Goal: Task Accomplishment & Management: Manage account settings

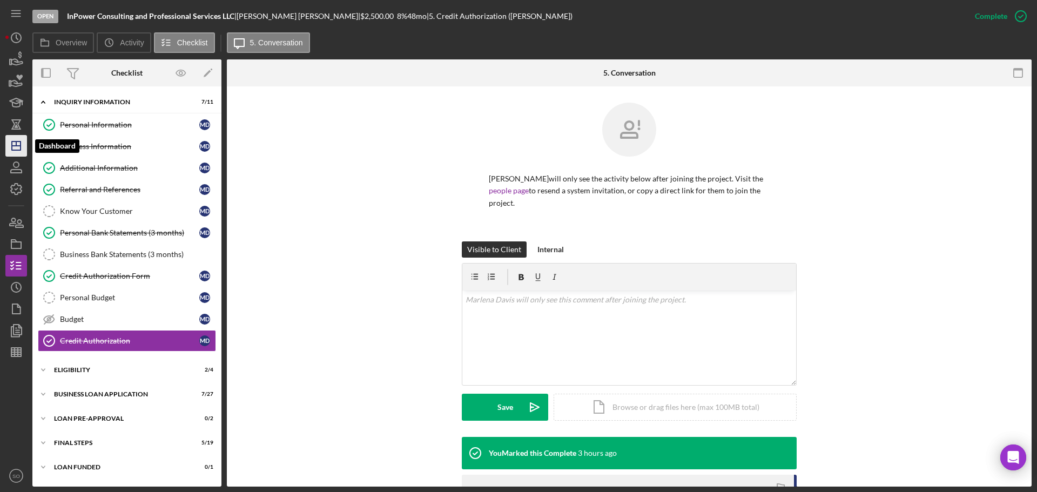
click at [12, 147] on polygon "button" at bounding box center [16, 146] width 9 height 9
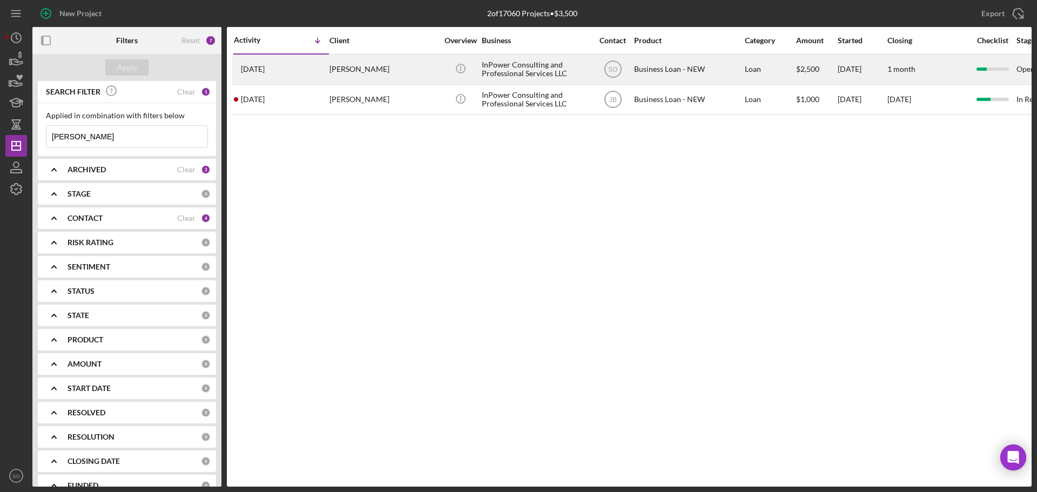
click at [336, 71] on div "Marlena Davis" at bounding box center [384, 69] width 108 height 29
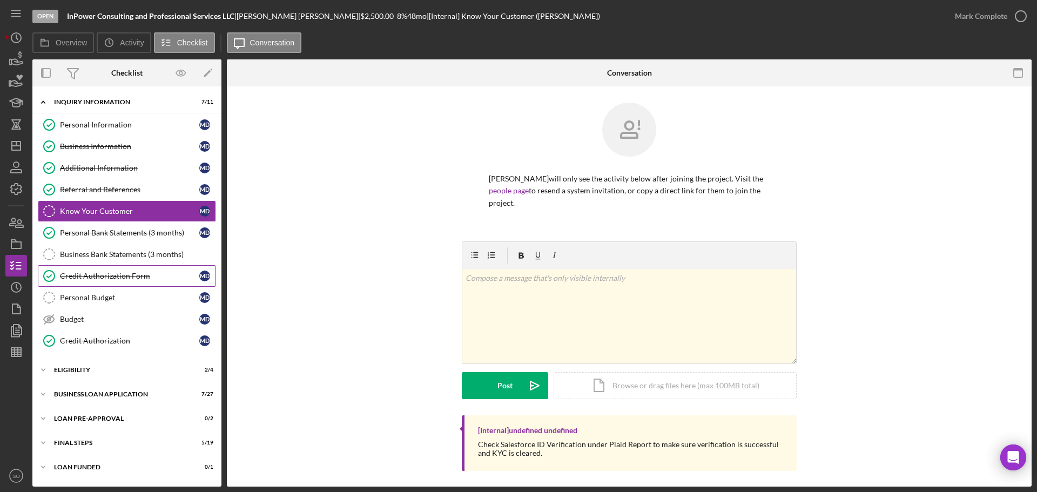
drag, startPoint x: 131, startPoint y: 271, endPoint x: 142, endPoint y: 281, distance: 14.9
click at [131, 271] on link "Credit Authorization Form Credit Authorization Form M D" at bounding box center [127, 276] width 178 height 22
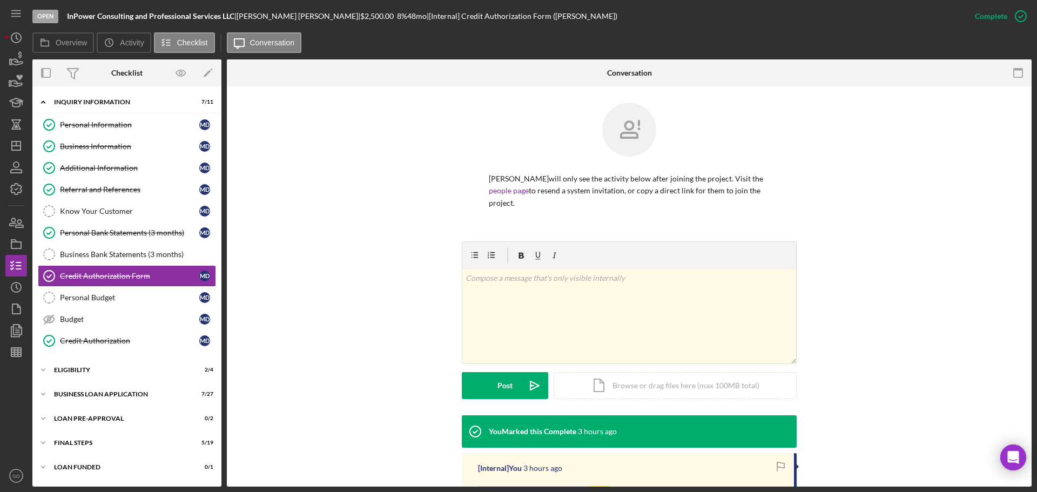
scroll to position [205, 0]
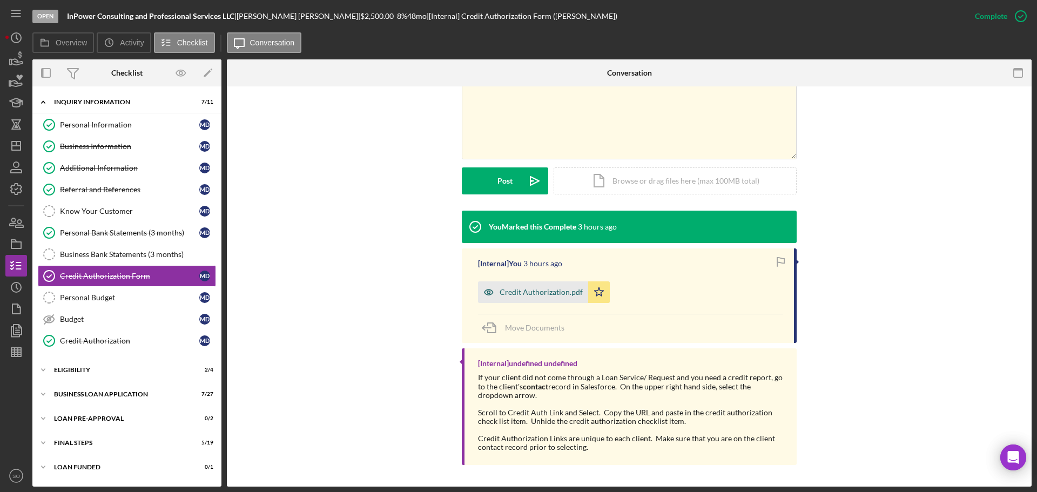
click at [536, 297] on div "Credit Authorization.pdf" at bounding box center [541, 292] width 83 height 9
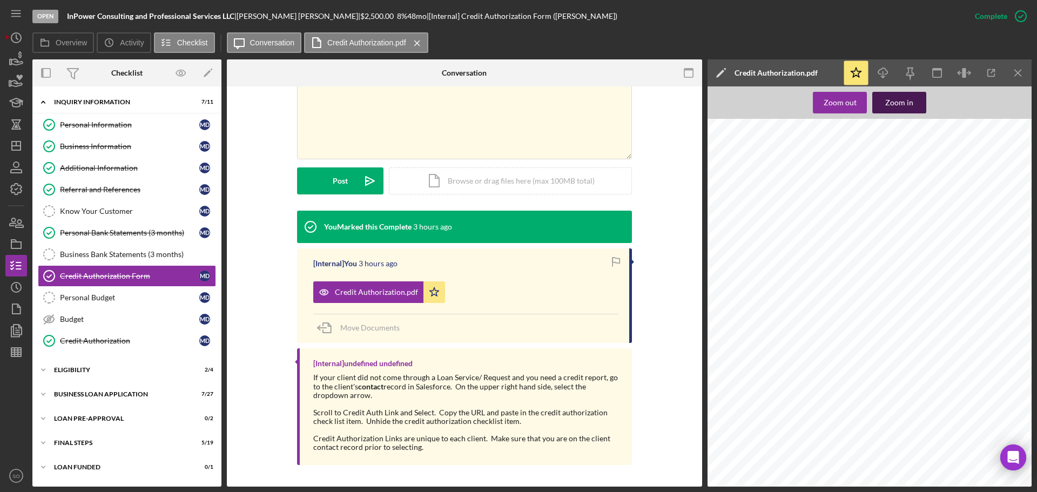
click at [829, 104] on div "Zoom in" at bounding box center [900, 103] width 28 height 22
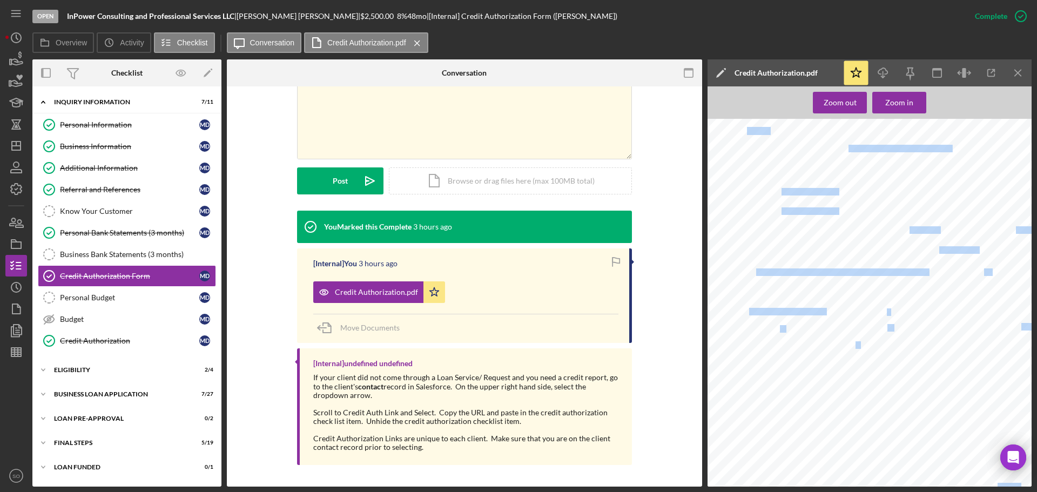
drag, startPoint x: 972, startPoint y: 269, endPoint x: 929, endPoint y: 272, distance: 42.3
click at [829, 272] on div "Justine Petersen Housing and Reinvestment Corporation Credit Report Request/App…" at bounding box center [903, 310] width 463 height 599
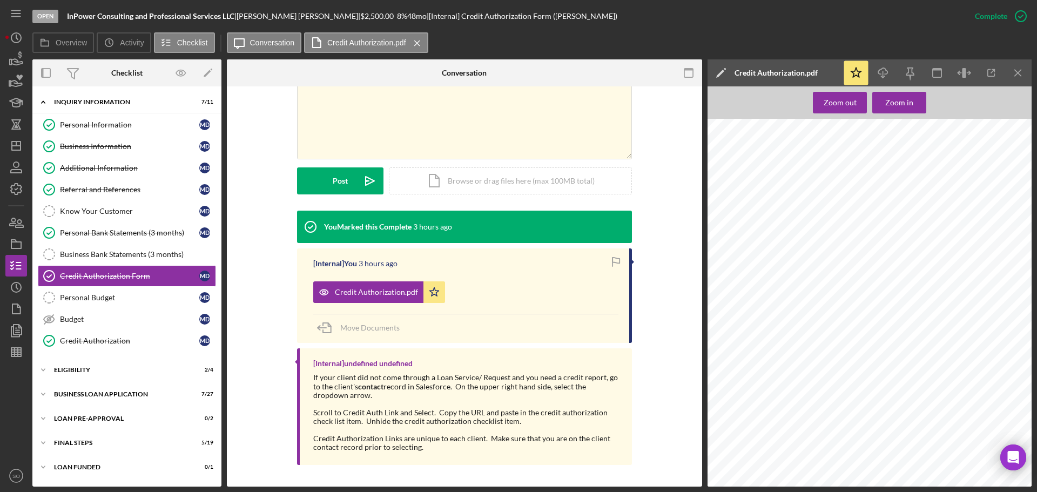
click at [829, 275] on span "314-882-1059" at bounding box center [960, 272] width 61 height 7
copy div "314-882-1059"
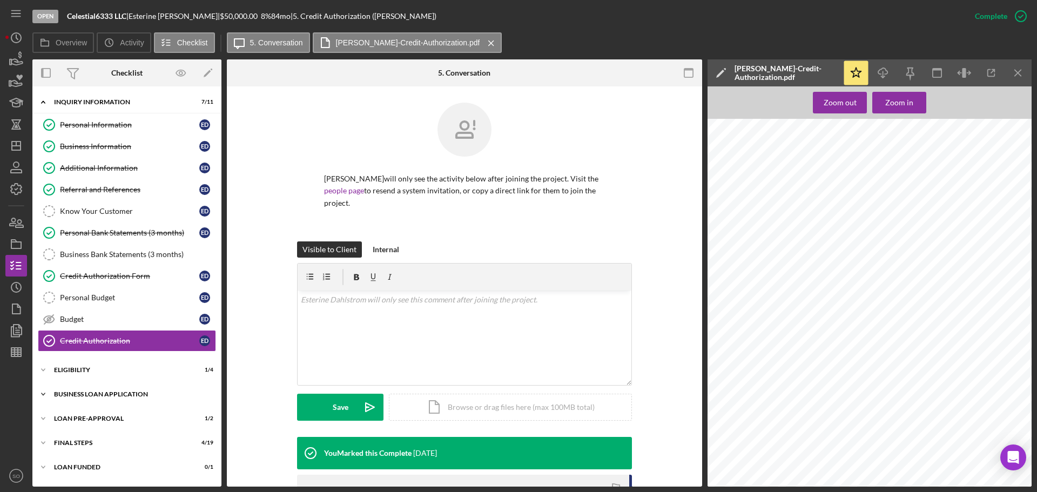
drag, startPoint x: 105, startPoint y: 392, endPoint x: 116, endPoint y: 394, distance: 11.1
click at [106, 393] on div "BUSINESS LOAN APPLICATION" at bounding box center [131, 394] width 154 height 6
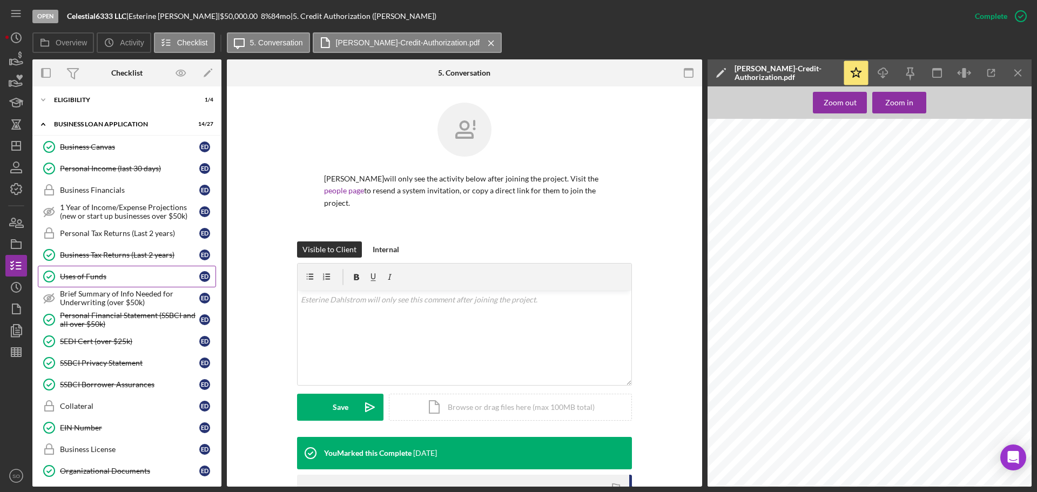
scroll to position [378, 0]
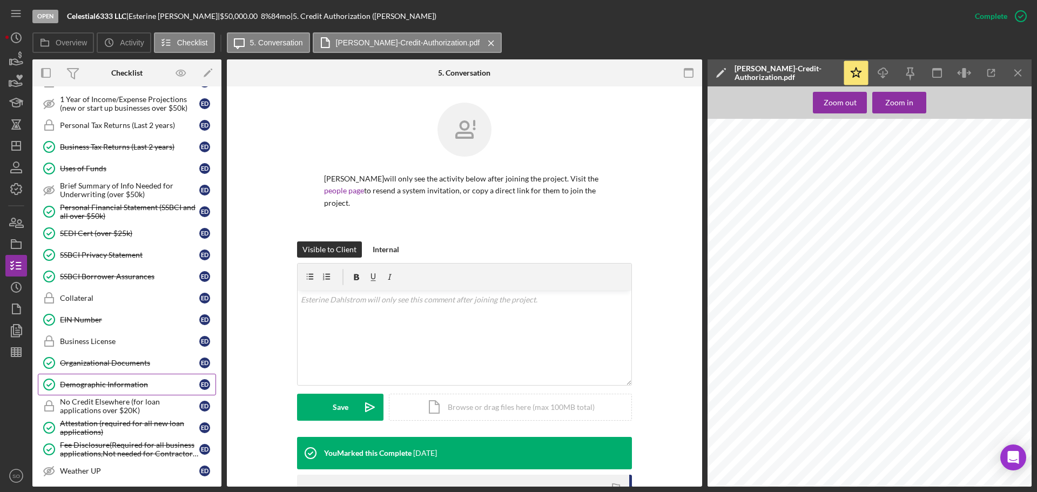
click at [114, 391] on link "Demographic Information Demographic Information E D" at bounding box center [127, 385] width 178 height 22
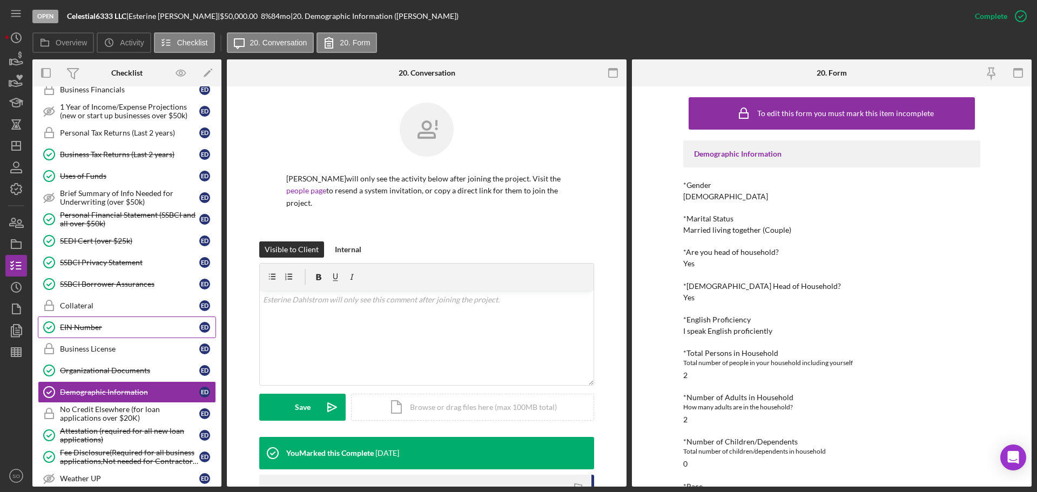
scroll to position [317, 0]
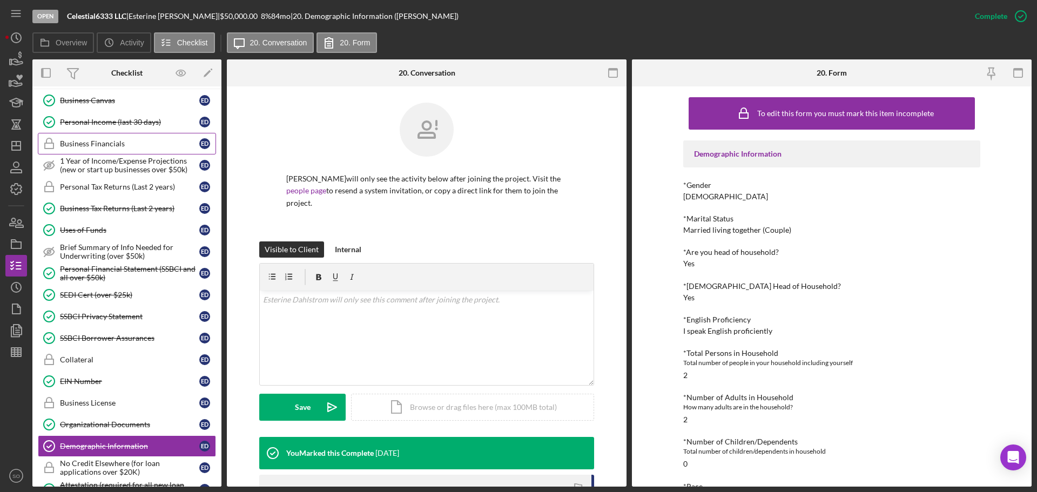
click at [106, 137] on link "Business Financials Business Financials E D" at bounding box center [127, 144] width 178 height 22
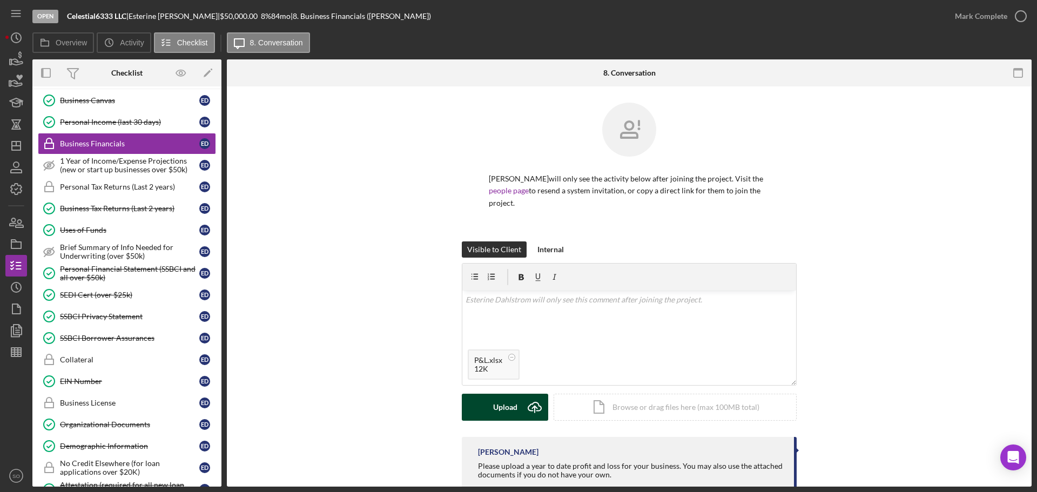
click at [505, 401] on div "Upload" at bounding box center [505, 407] width 24 height 27
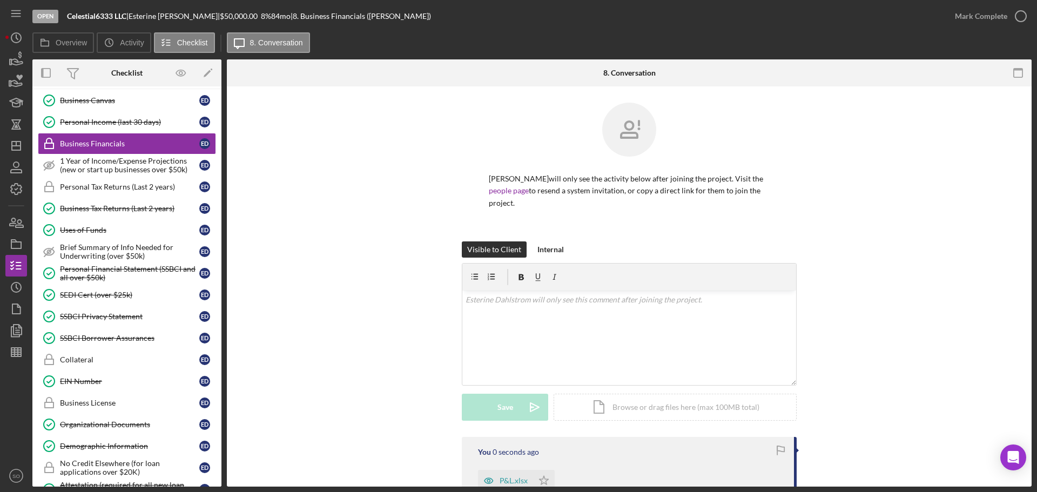
scroll to position [108, 0]
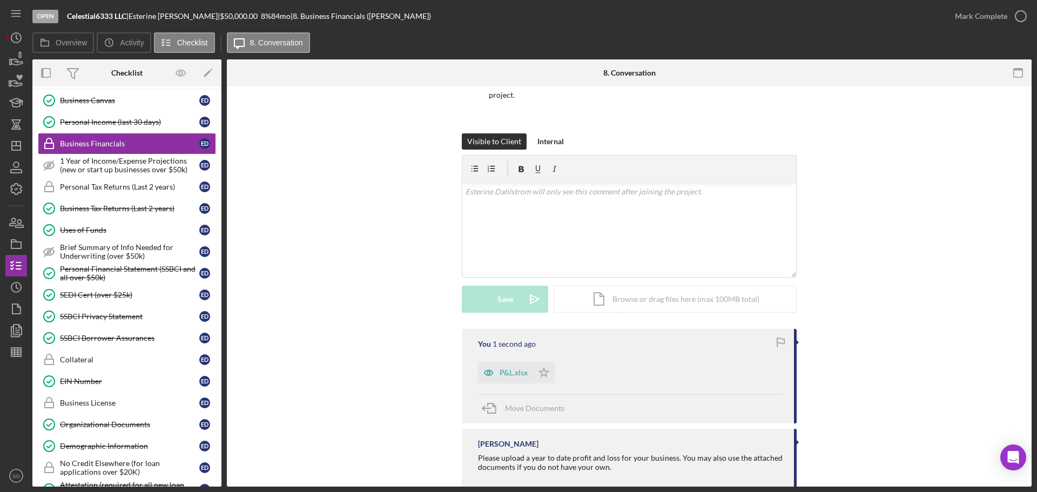
drag, startPoint x: 539, startPoint y: 372, endPoint x: 594, endPoint y: 344, distance: 61.4
click at [540, 372] on icon "Icon/Star" at bounding box center [544, 373] width 22 height 22
click at [968, 16] on div "Mark Complete" at bounding box center [981, 16] width 52 height 22
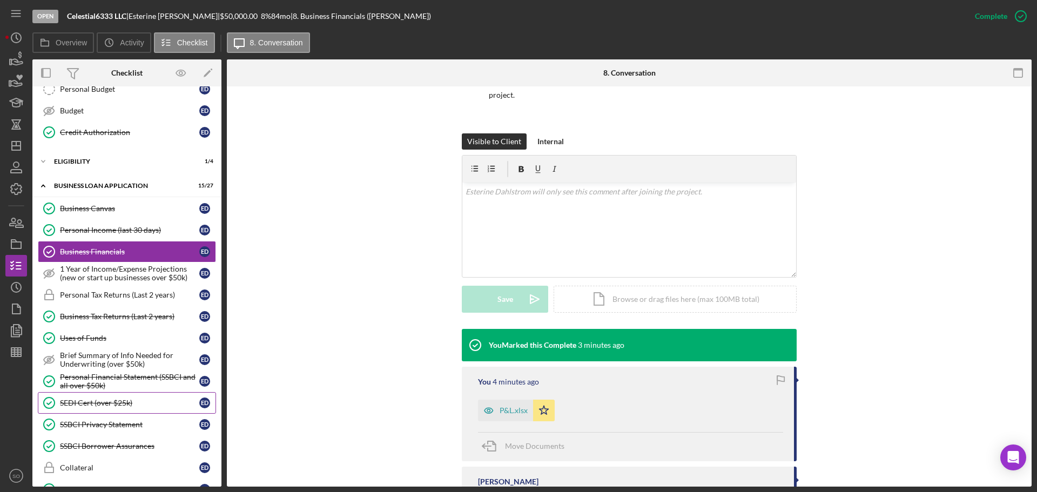
scroll to position [0, 0]
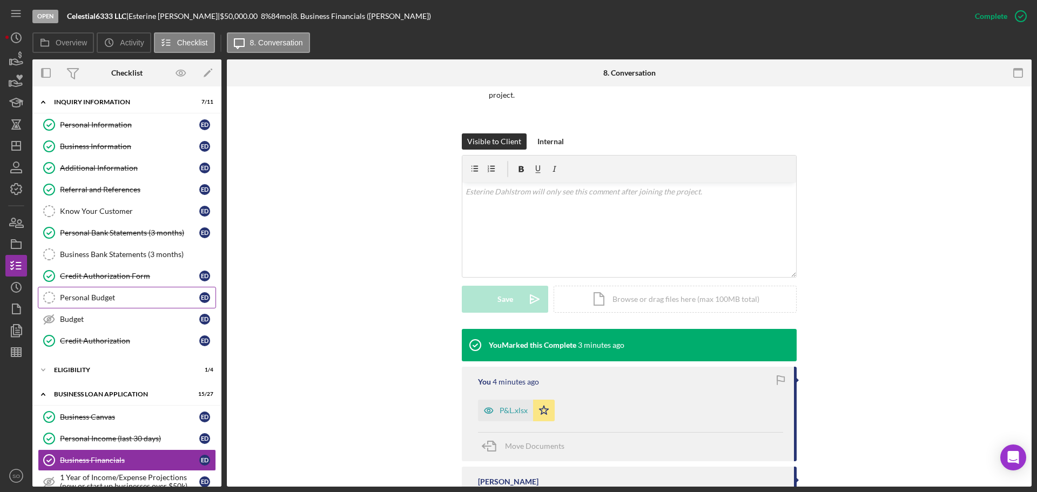
click at [140, 301] on div "Personal Budget" at bounding box center [129, 297] width 139 height 9
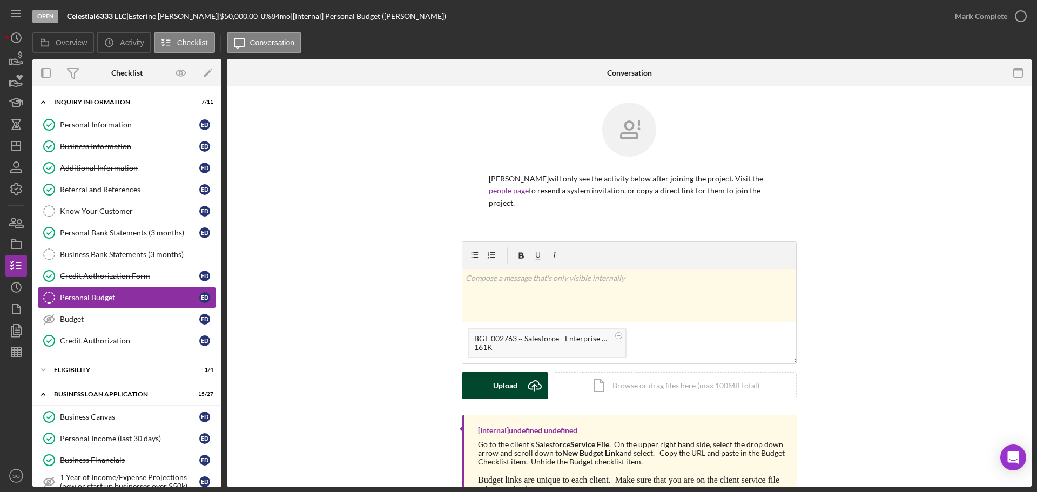
click at [517, 389] on button "Upload Icon/Upload" at bounding box center [505, 385] width 86 height 27
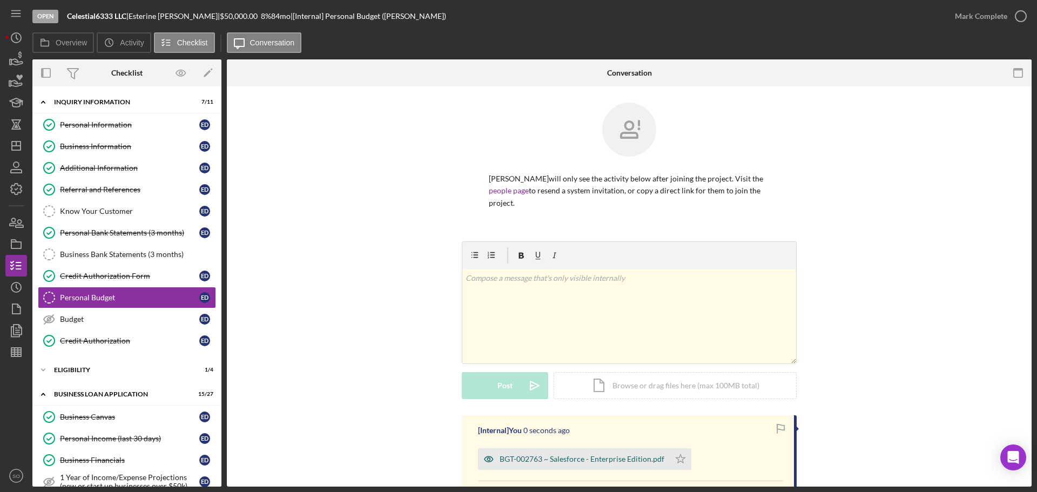
scroll to position [108, 0]
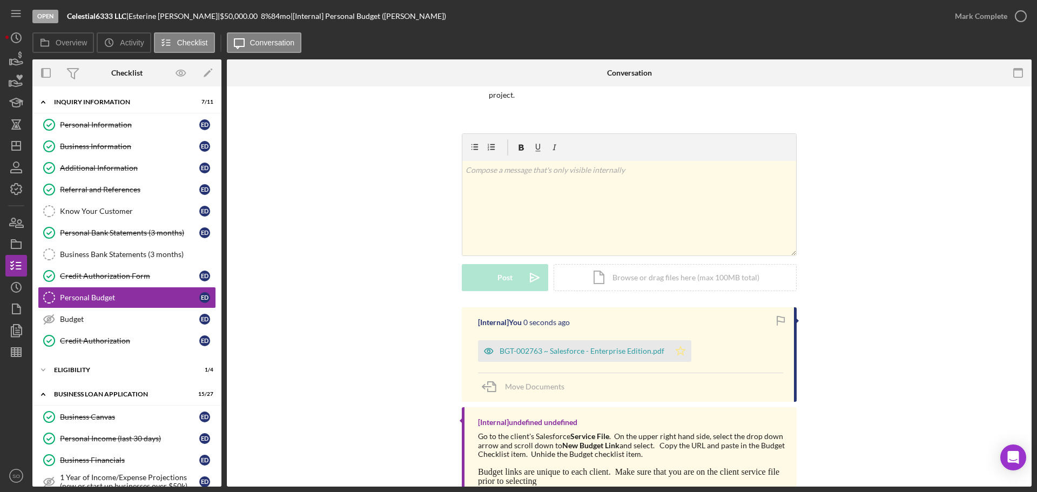
click at [673, 350] on icon "Icon/Star" at bounding box center [681, 351] width 22 height 22
click at [1000, 12] on div "Mark Complete" at bounding box center [981, 16] width 52 height 22
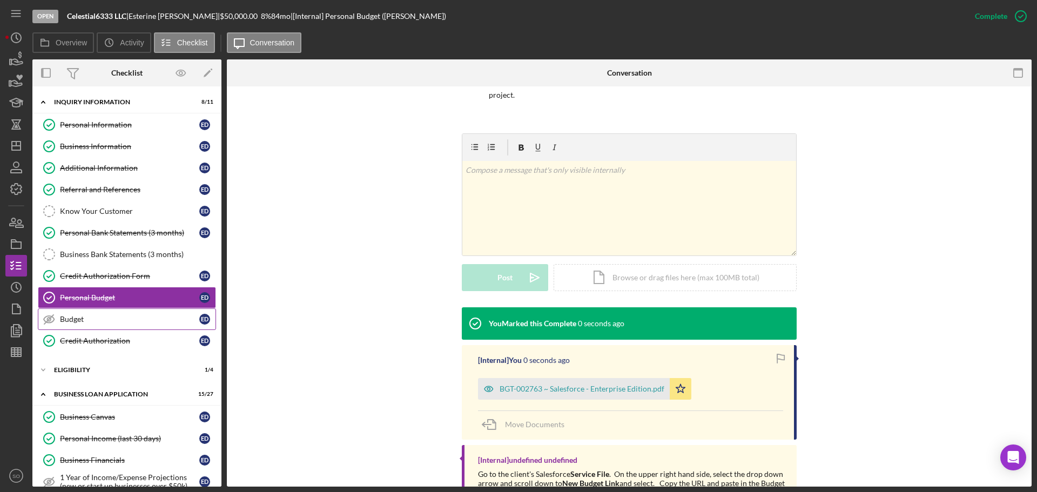
click at [82, 321] on div "Budget" at bounding box center [129, 319] width 139 height 9
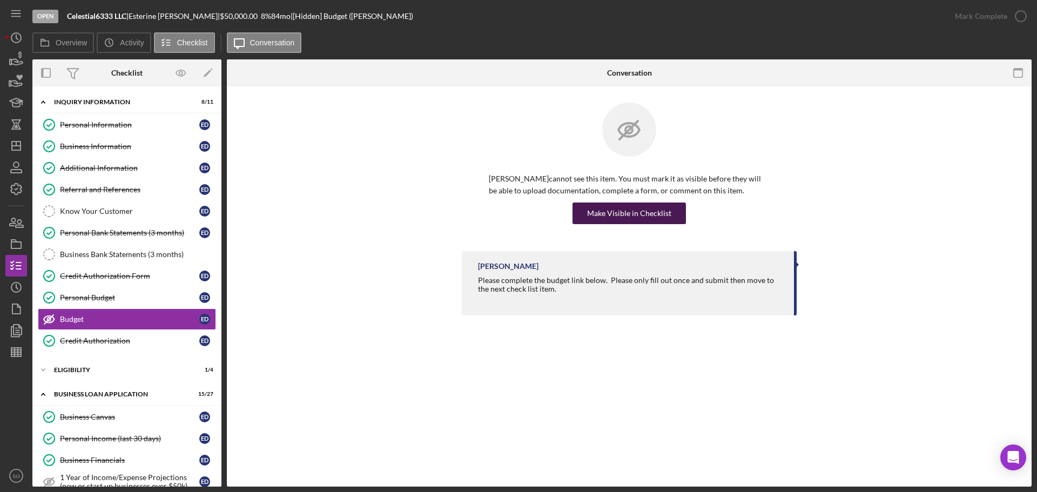
click at [607, 215] on div "Make Visible in Checklist" at bounding box center [629, 214] width 84 height 22
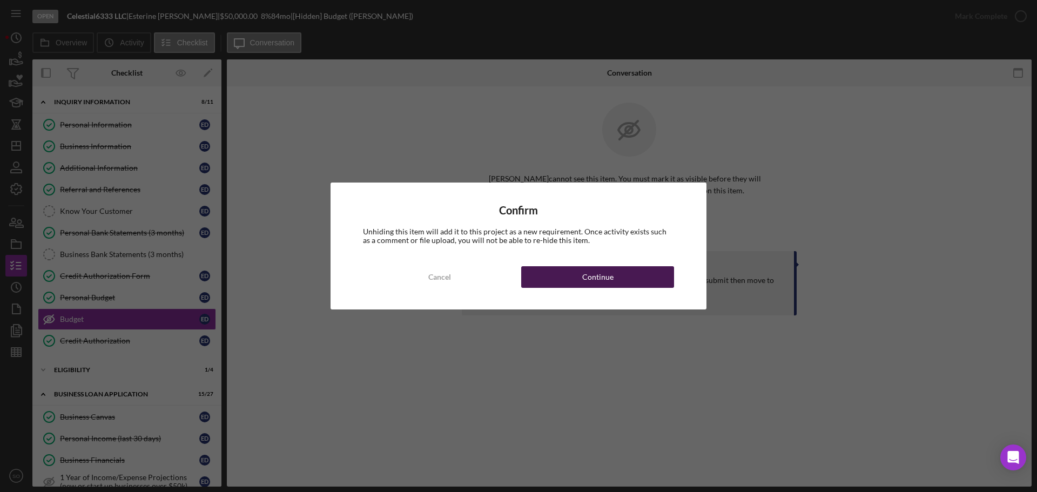
click at [600, 269] on div "Continue" at bounding box center [597, 277] width 31 height 22
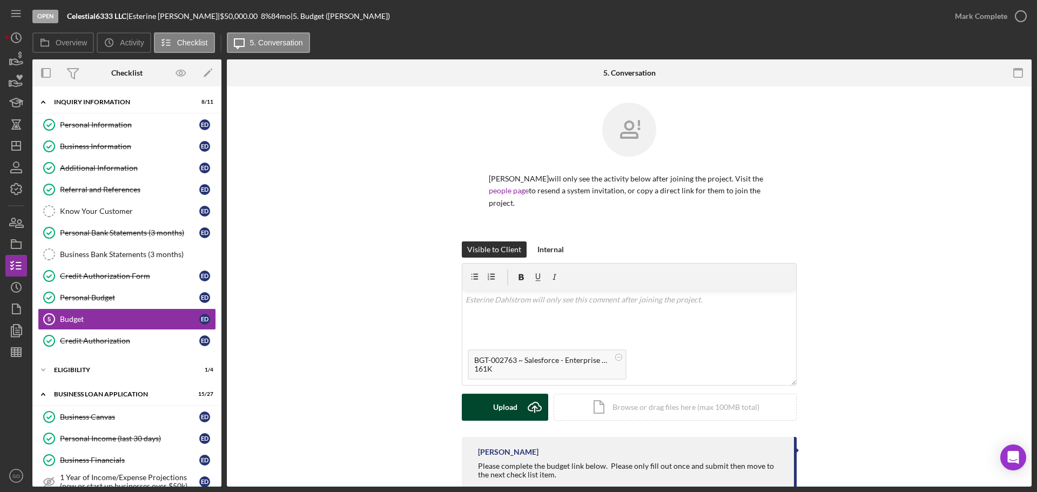
click at [516, 415] on button "Upload Icon/Upload" at bounding box center [505, 407] width 86 height 27
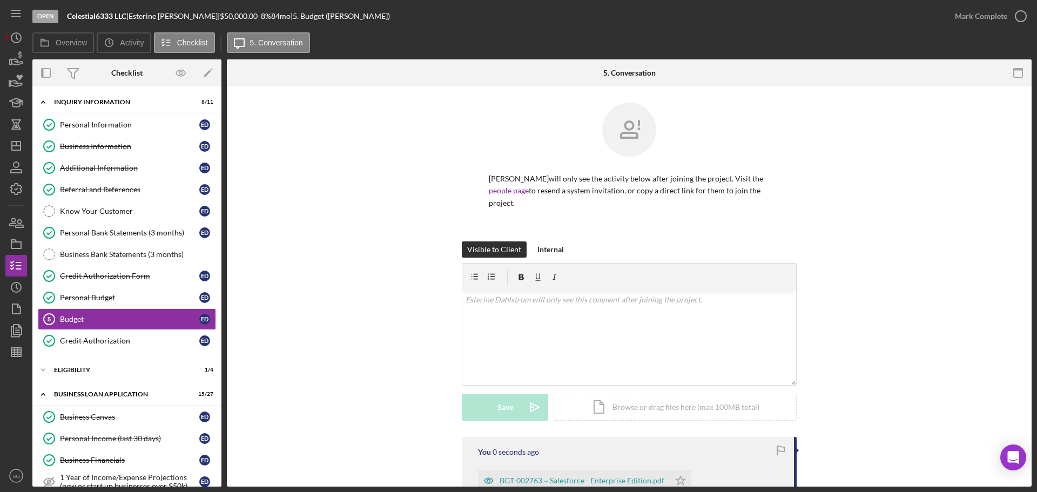
scroll to position [108, 0]
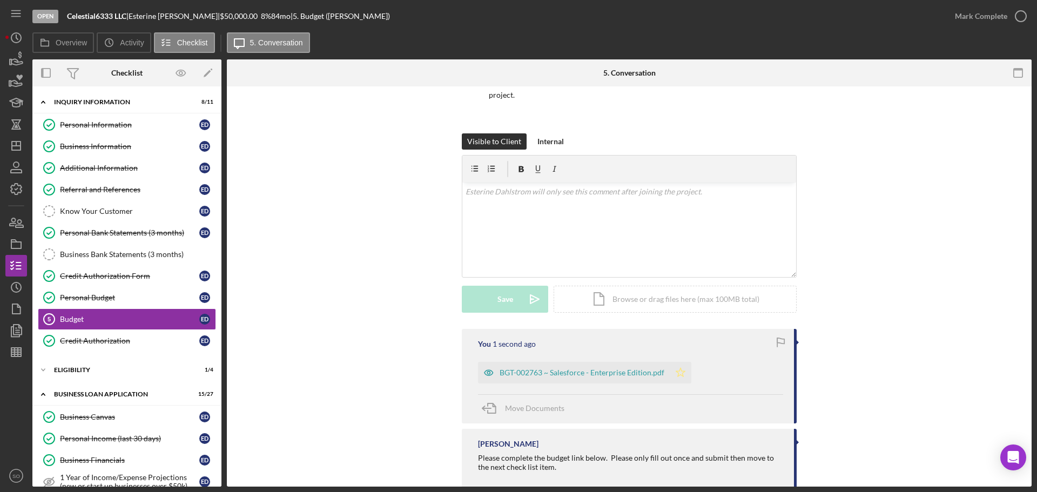
click at [674, 377] on icon "Icon/Star" at bounding box center [681, 373] width 22 height 22
click at [963, 23] on div "Mark Complete" at bounding box center [981, 16] width 52 height 22
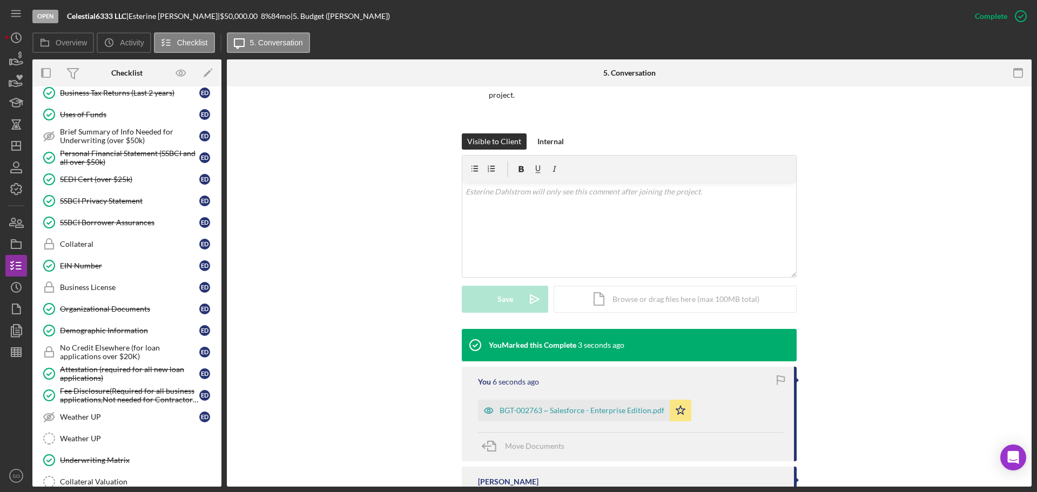
scroll to position [587, 0]
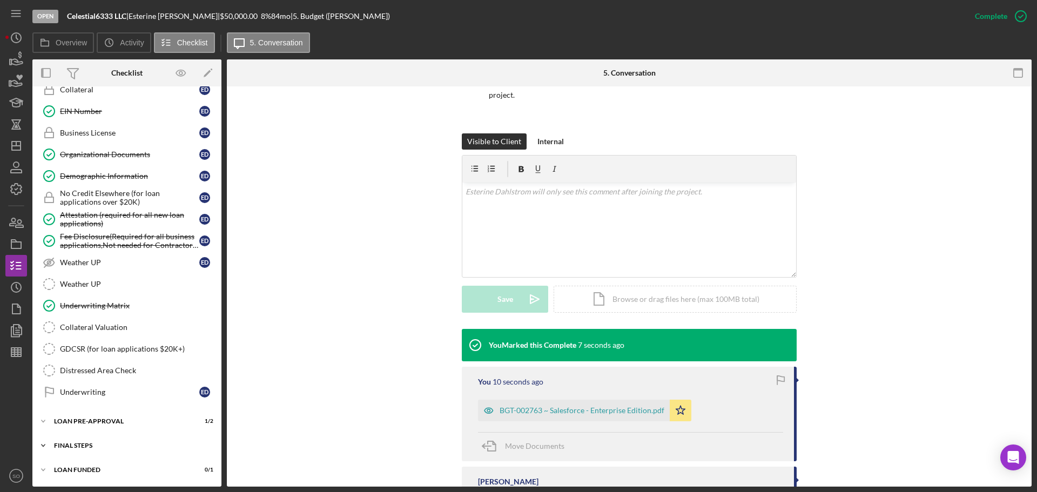
click at [121, 451] on div "Icon/Expander FINAL STEPS 5 / 19" at bounding box center [126, 446] width 189 height 22
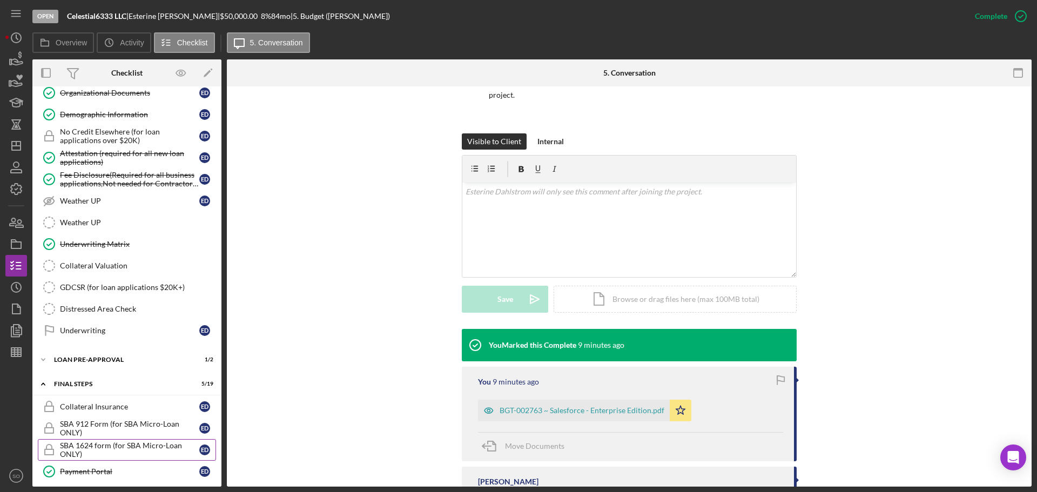
scroll to position [919, 0]
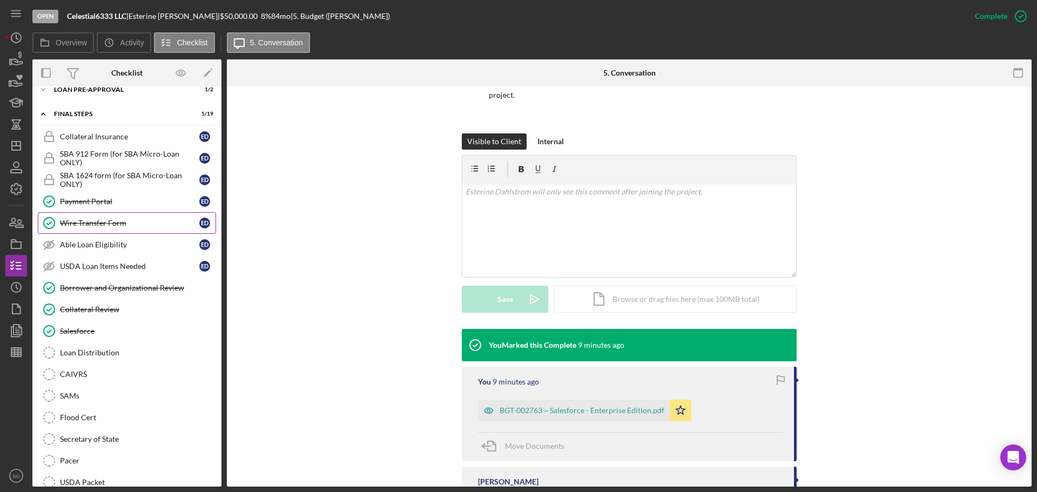
click at [110, 214] on link "Wire Transfer Form Wire Transfer Form E D" at bounding box center [127, 223] width 178 height 22
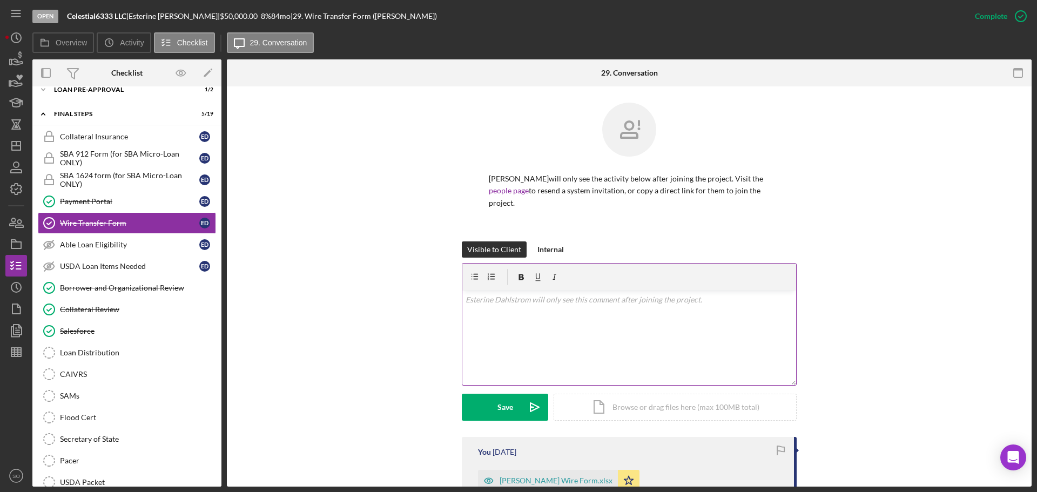
scroll to position [166, 0]
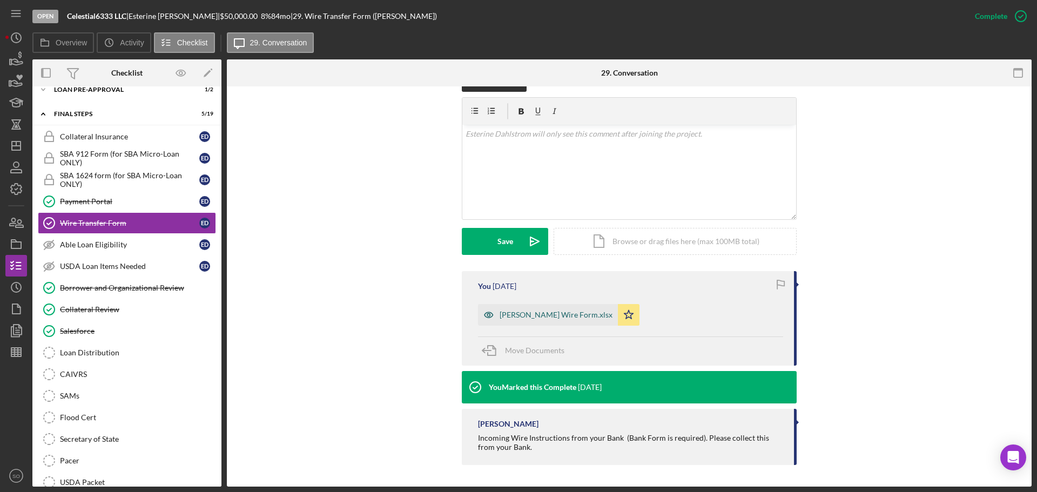
drag, startPoint x: 581, startPoint y: 313, endPoint x: 605, endPoint y: 313, distance: 23.8
click at [581, 313] on div "Esterine Dahlstrom Wire Form.xlsx" at bounding box center [556, 315] width 113 height 9
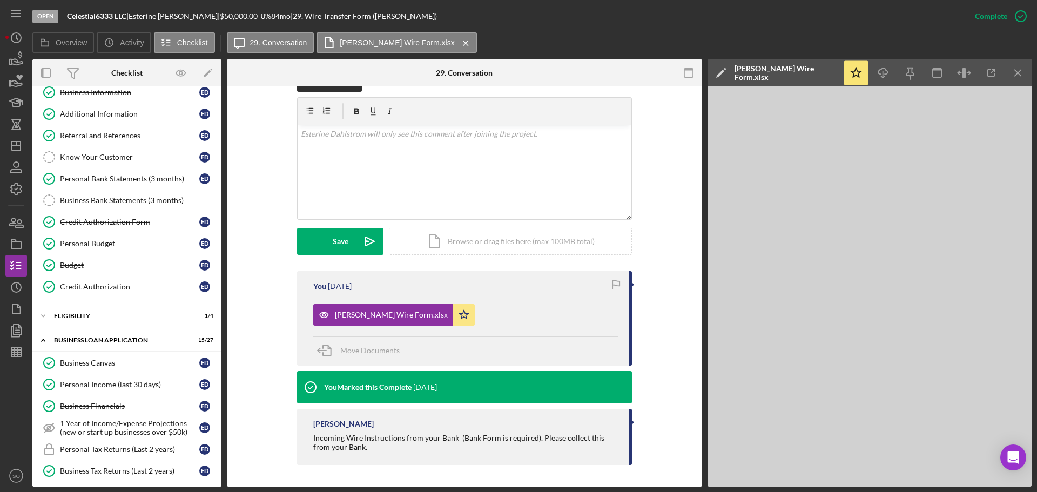
scroll to position [0, 0]
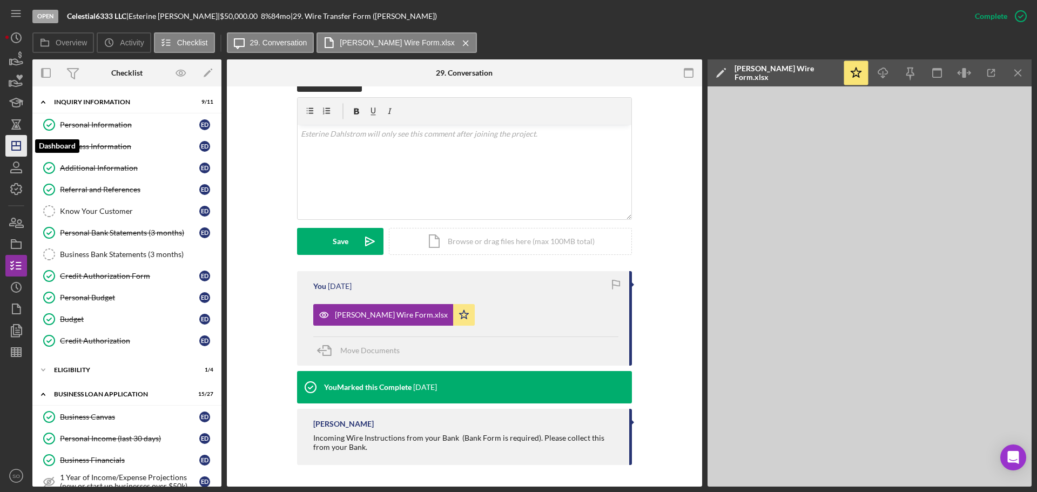
click at [23, 140] on icon "Icon/Dashboard" at bounding box center [16, 145] width 27 height 27
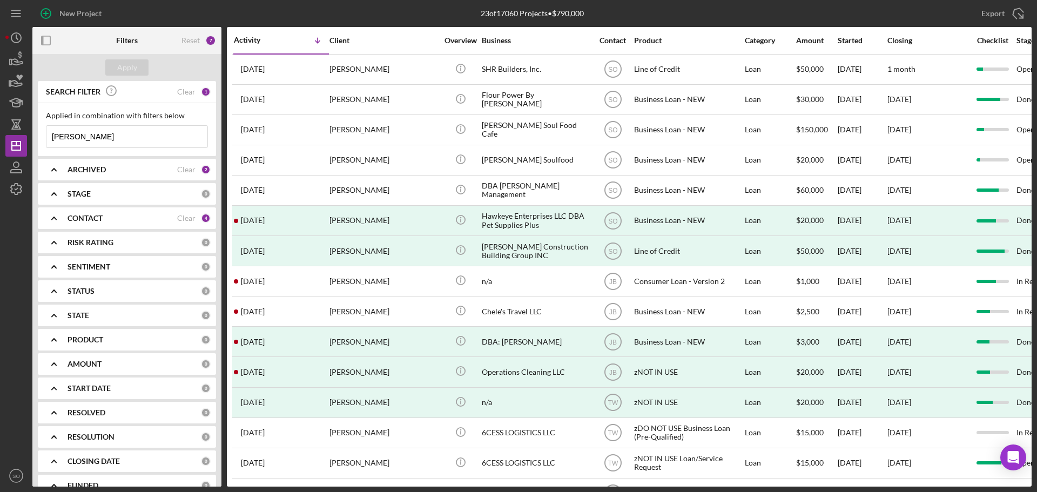
drag, startPoint x: 81, startPoint y: 139, endPoint x: -181, endPoint y: 135, distance: 262.1
click at [0, 135] on html "New Project 23 of 17060 Projects • $790,000 robert Export Icon/Export Filters R…" at bounding box center [518, 246] width 1037 height 492
type input "joshua"
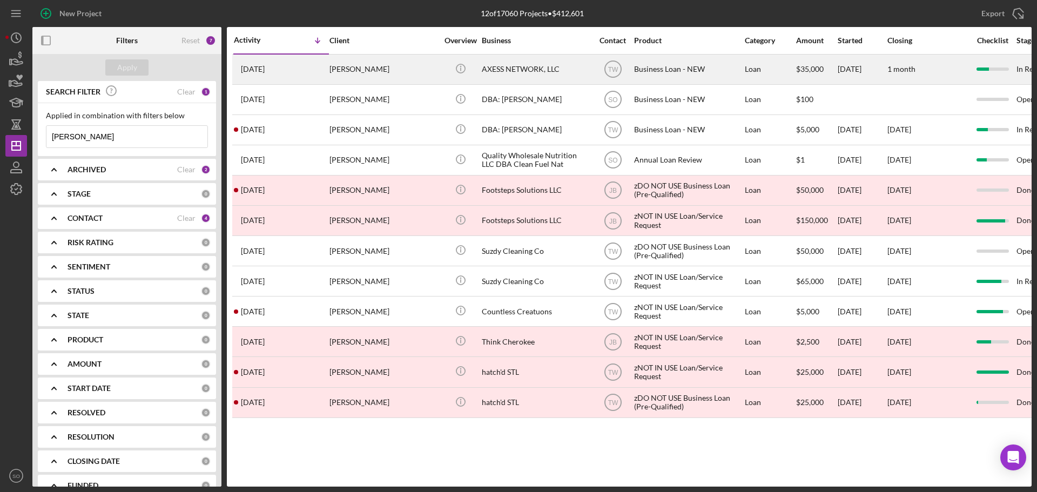
click at [363, 73] on div "[PERSON_NAME]" at bounding box center [384, 69] width 108 height 29
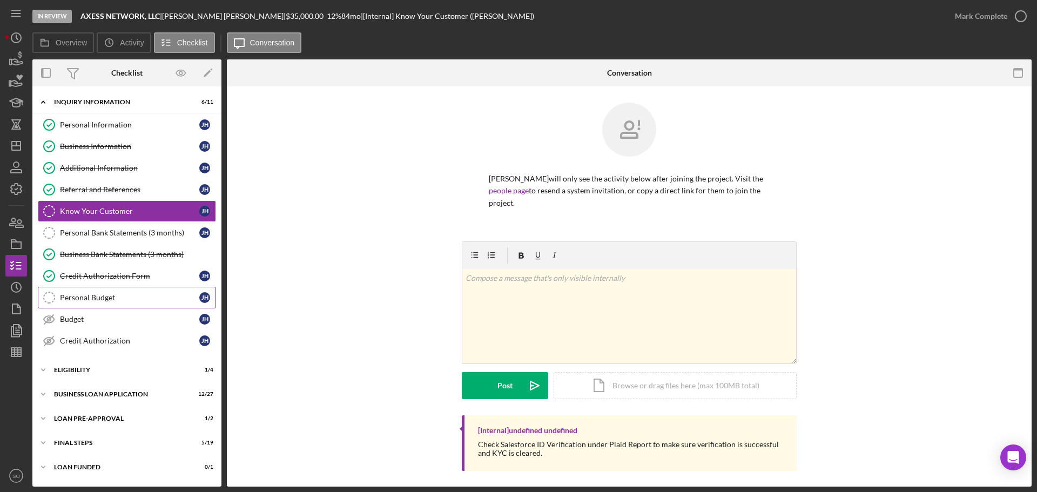
click at [98, 304] on link "Personal Budget Personal Budget J H" at bounding box center [127, 298] width 178 height 22
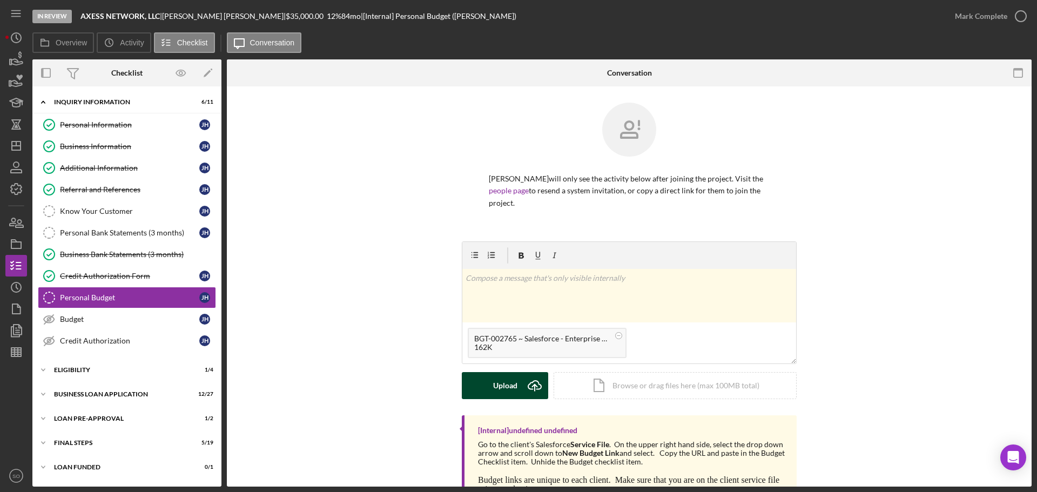
click at [505, 377] on div "Upload" at bounding box center [505, 385] width 24 height 27
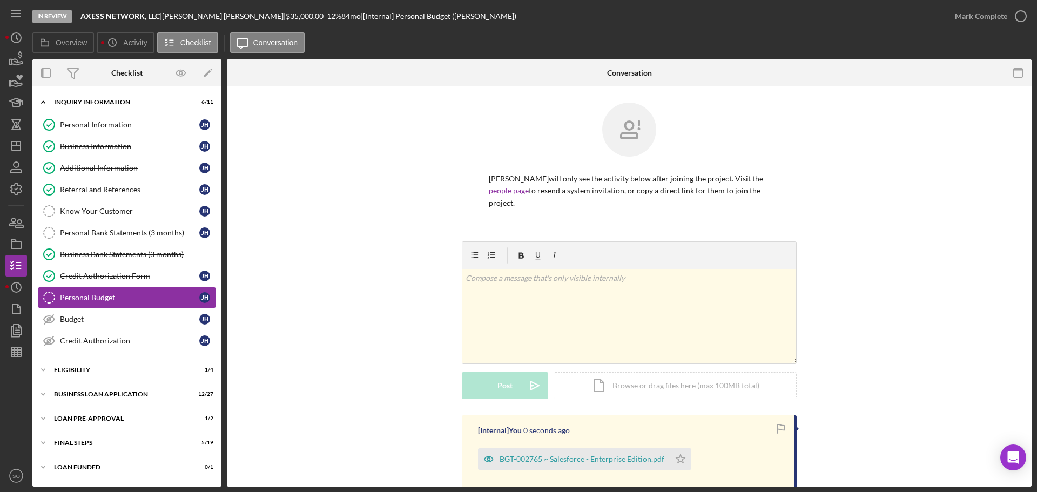
scroll to position [108, 0]
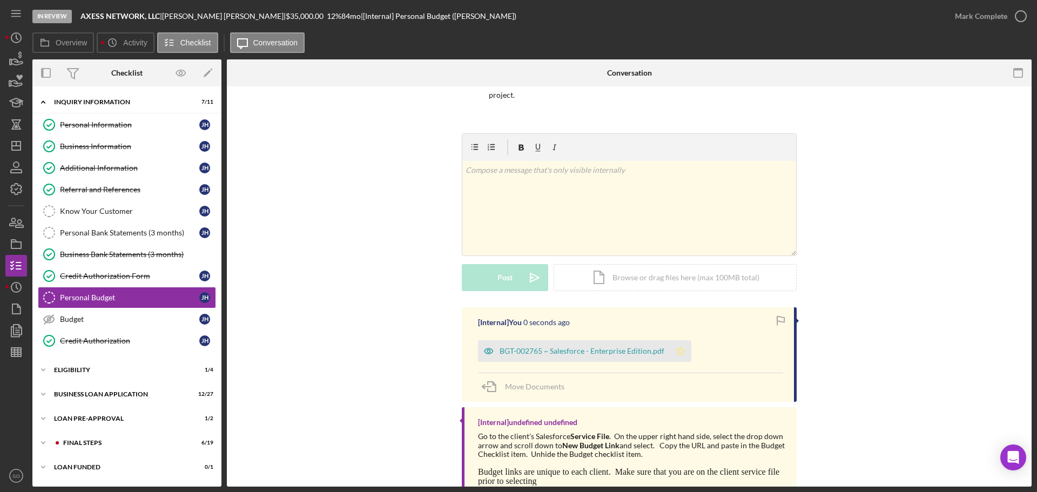
click at [682, 340] on icon "Icon/Star" at bounding box center [681, 351] width 22 height 22
click at [961, 21] on div "Mark Complete" at bounding box center [981, 16] width 52 height 22
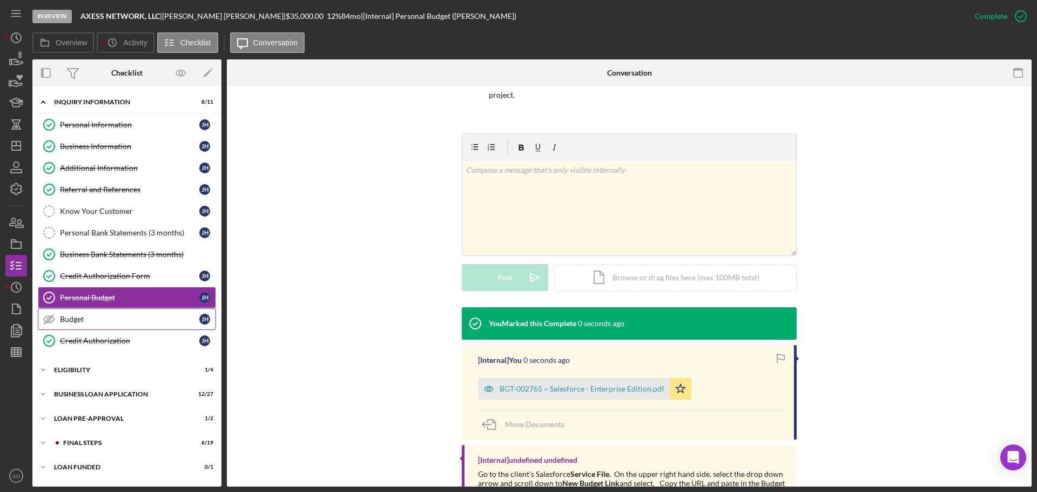
drag, startPoint x: 62, startPoint y: 319, endPoint x: 137, endPoint y: 310, distance: 75.7
click at [63, 319] on div "Budget" at bounding box center [129, 319] width 139 height 9
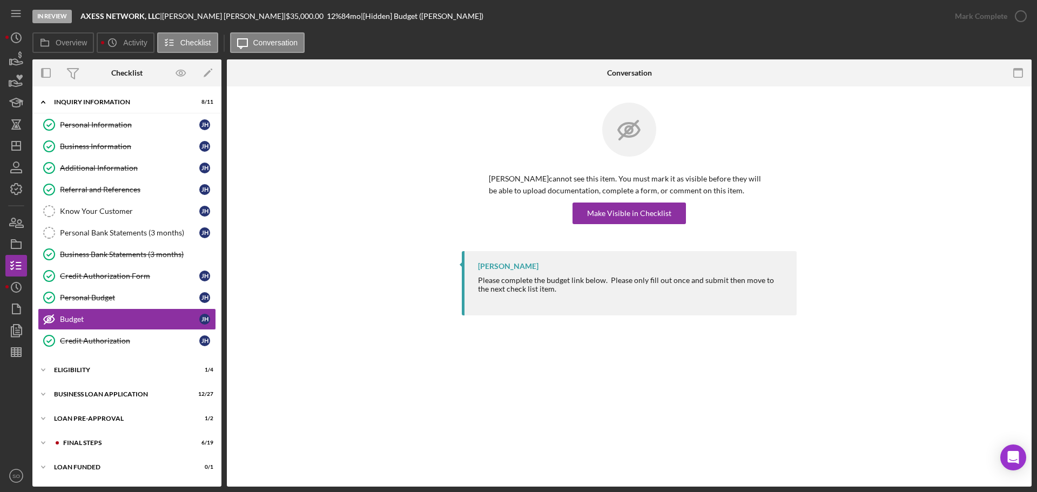
click at [636, 225] on div "Joshua Henry cannot see this item. You must mark it as visible before they will…" at bounding box center [629, 177] width 335 height 149
click at [643, 215] on div "Make Visible in Checklist" at bounding box center [629, 214] width 84 height 22
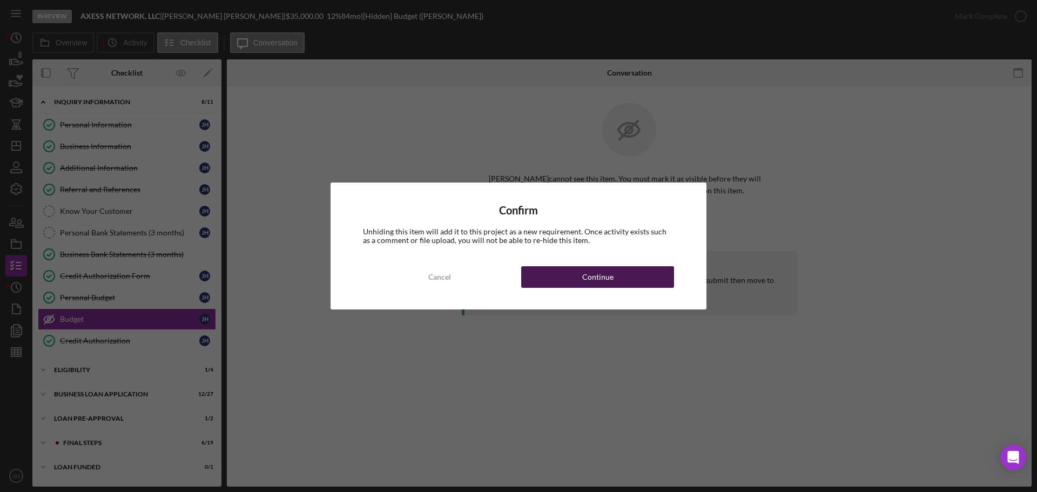
click at [635, 274] on button "Continue" at bounding box center [597, 277] width 153 height 22
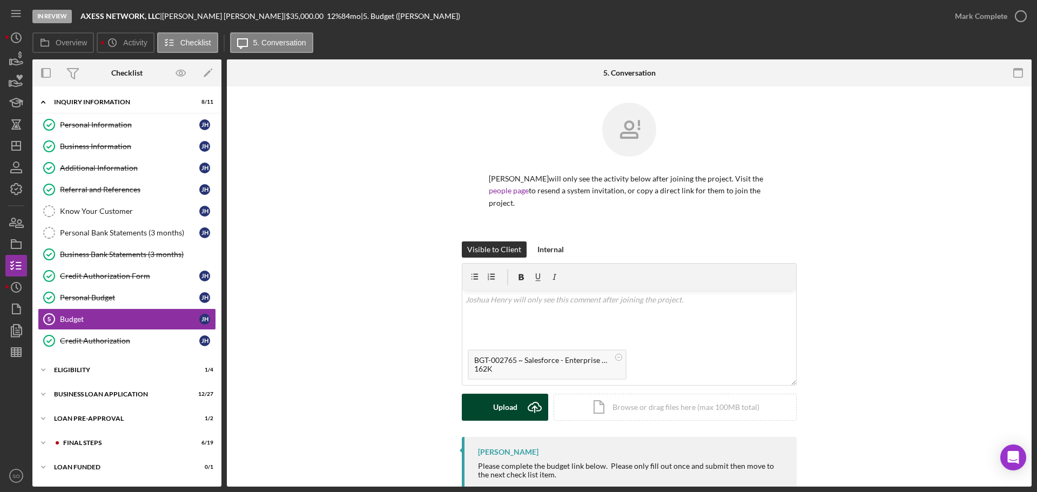
click at [516, 394] on button "Upload Icon/Upload" at bounding box center [505, 407] width 86 height 27
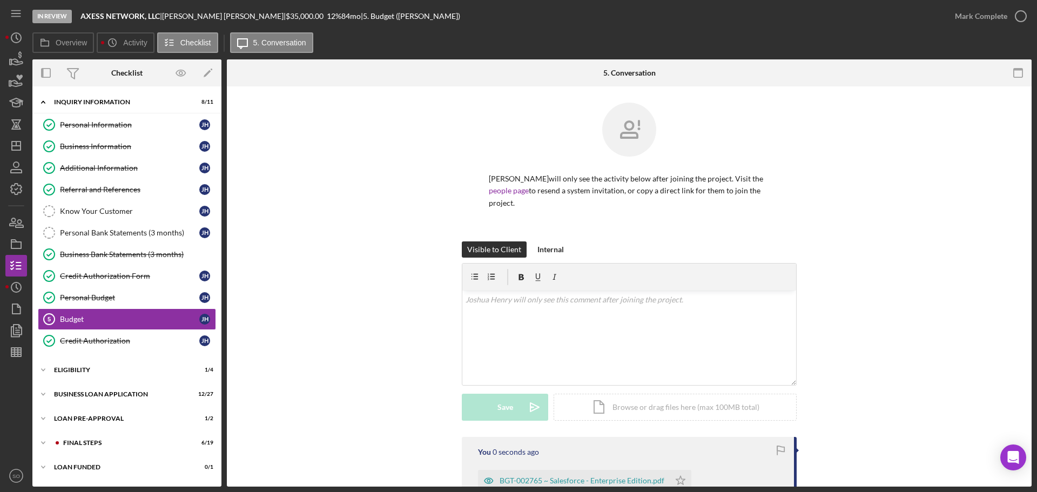
scroll to position [108, 0]
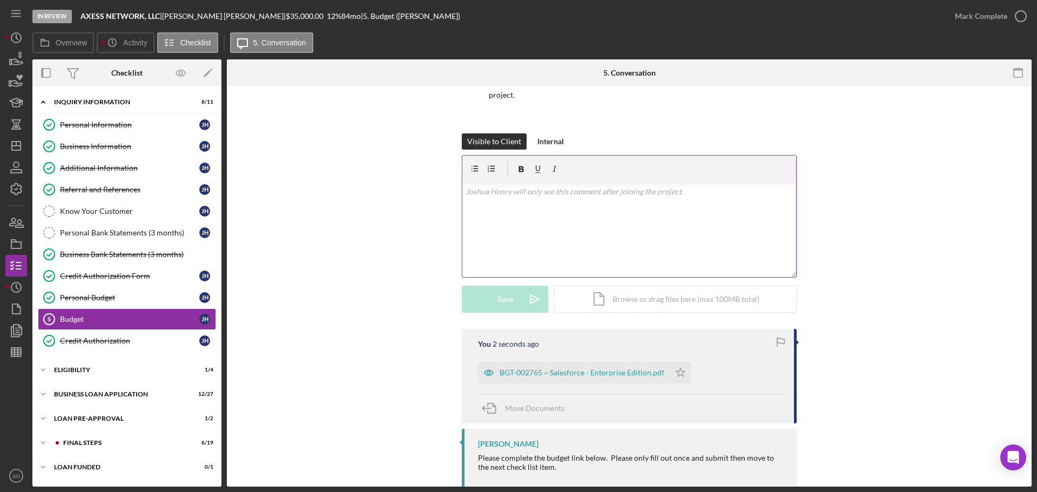
drag, startPoint x: 679, startPoint y: 363, endPoint x: 795, endPoint y: 219, distance: 184.9
click at [679, 362] on icon "Icon/Star" at bounding box center [681, 373] width 22 height 22
click at [968, 22] on div "Mark Complete" at bounding box center [981, 16] width 52 height 22
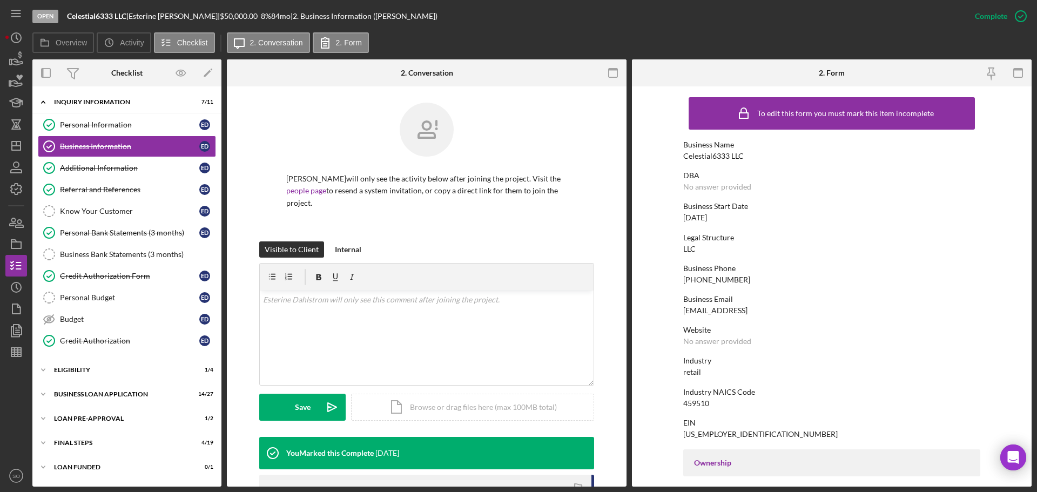
click at [708, 279] on div "[PHONE_NUMBER]" at bounding box center [717, 280] width 67 height 9
click at [708, 278] on div "[PHONE_NUMBER]" at bounding box center [717, 280] width 67 height 9
copy div "(209) 456-0613"
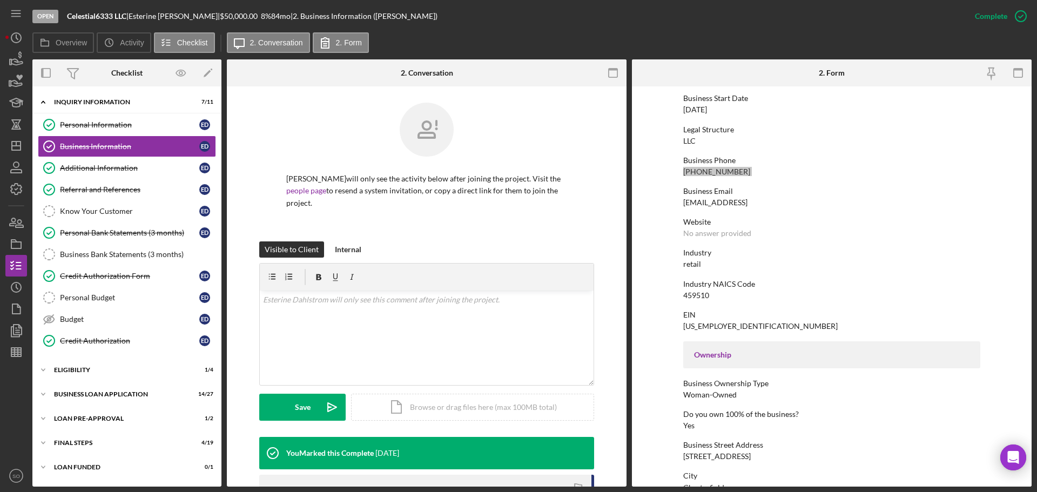
scroll to position [216, 0]
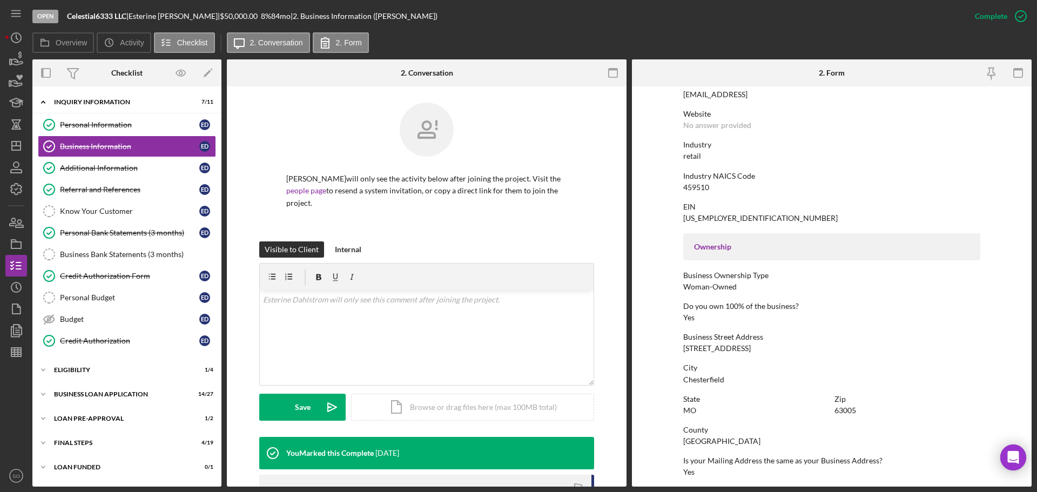
click at [746, 351] on div "16875 N Outer 40 Rd #106" at bounding box center [718, 348] width 68 height 9
copy div "16875 N Outer 40 Rd #106"
click at [696, 445] on div "St. Louis County" at bounding box center [722, 441] width 77 height 9
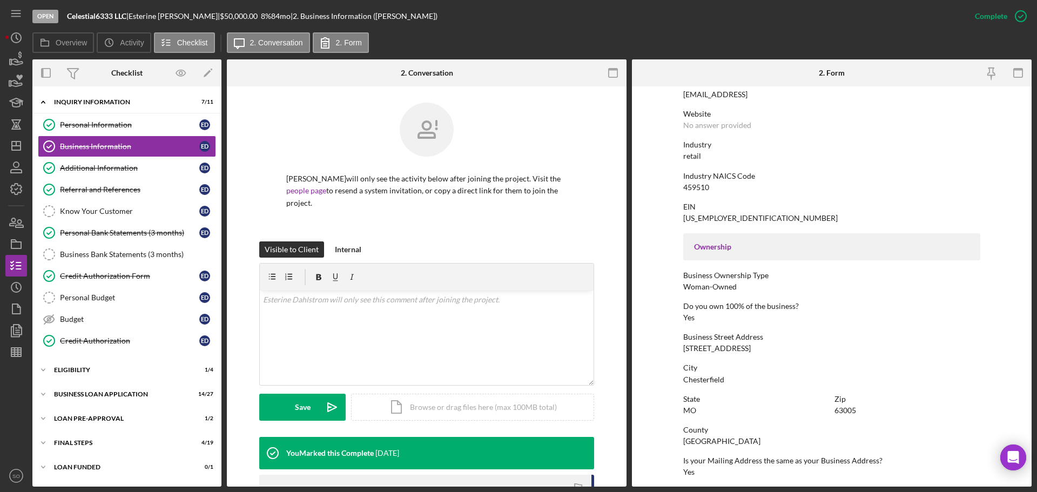
click at [696, 445] on div "St. Louis County" at bounding box center [722, 441] width 77 height 9
copy div "St. Louis County"
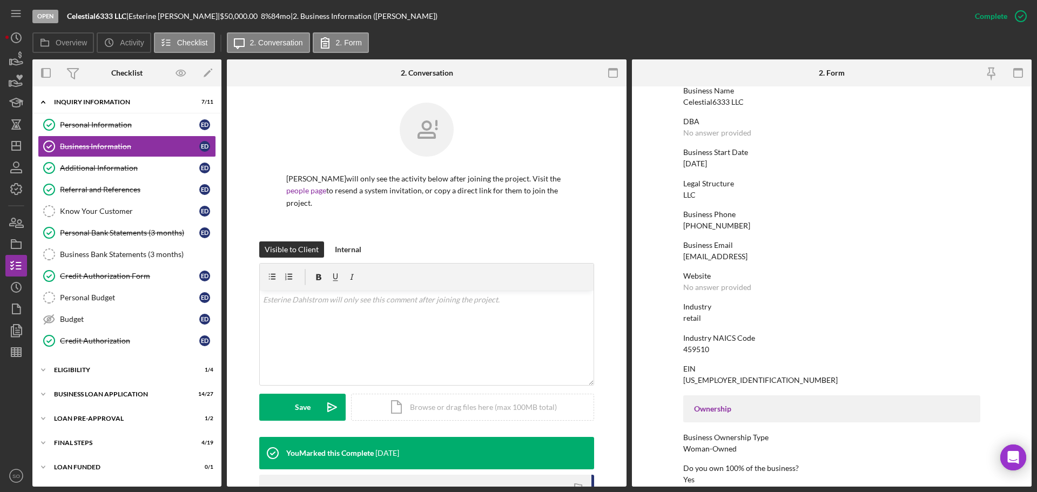
scroll to position [0, 0]
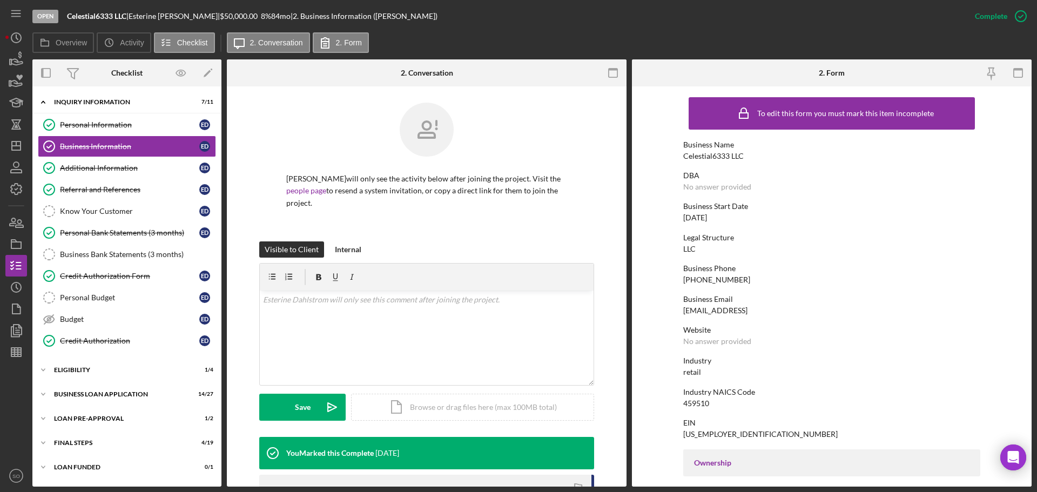
click at [698, 154] on div "Celestial6333 LLC" at bounding box center [714, 156] width 61 height 9
copy div "Celestial6333 LLC"
click at [688, 400] on div "459510" at bounding box center [697, 403] width 26 height 9
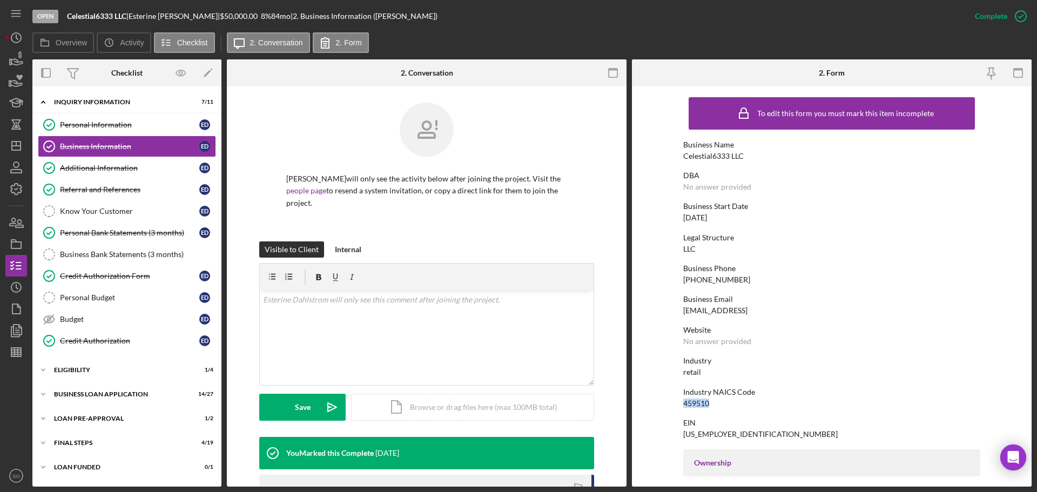
click at [688, 400] on div "459510" at bounding box center [697, 403] width 26 height 9
copy div "459510"
click at [688, 216] on div "05/20/2016" at bounding box center [696, 217] width 24 height 9
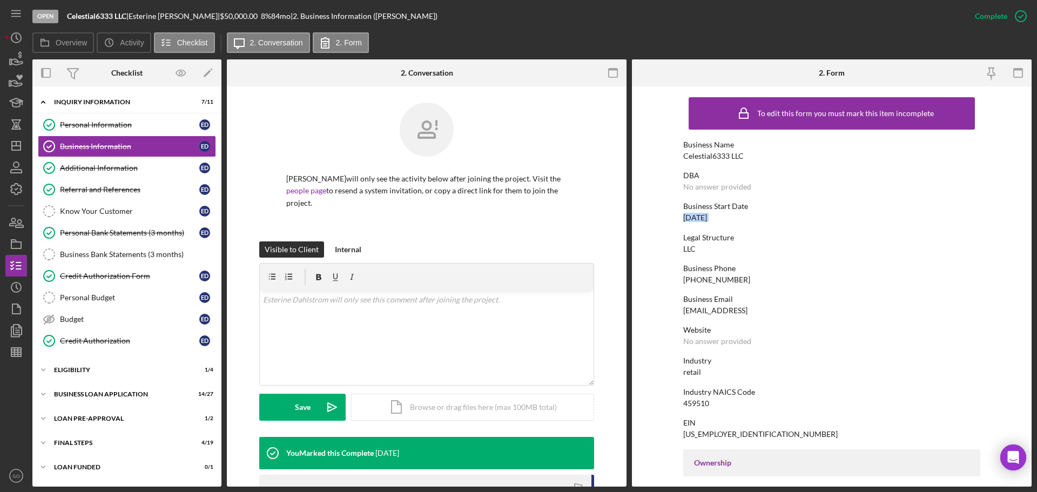
copy div "05/20/2016"
click at [686, 370] on div "retail" at bounding box center [693, 372] width 18 height 9
copy div "retail"
click at [131, 273] on div "Credit Authorization Form" at bounding box center [129, 276] width 139 height 9
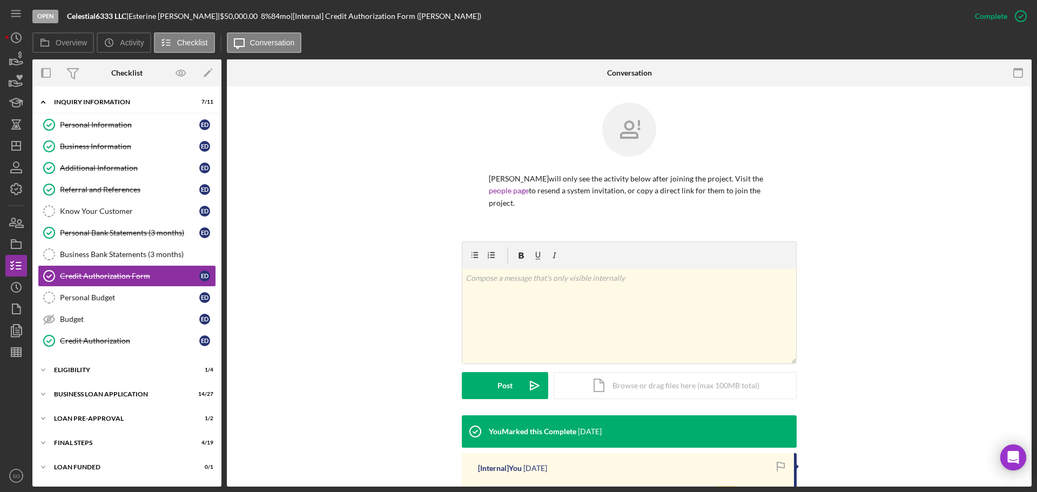
scroll to position [108, 0]
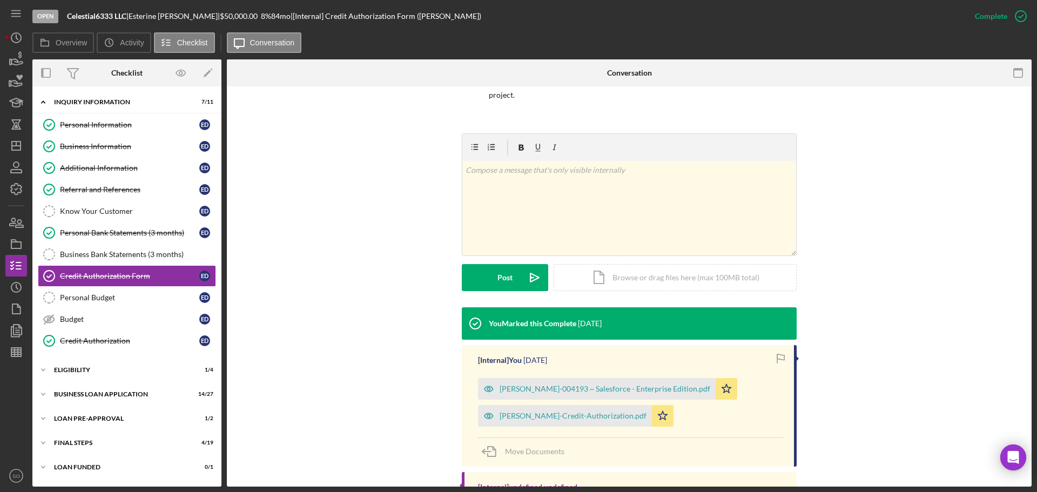
click at [566, 390] on div "Esterine AUTH-004193 ~ Salesforce - Enterprise Edition.pdf" at bounding box center [605, 389] width 211 height 9
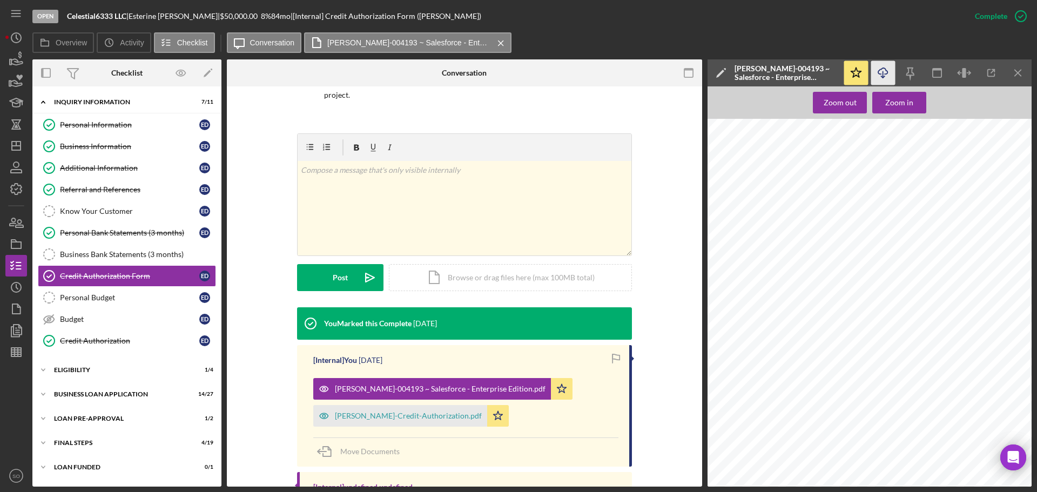
click at [880, 75] on icon "Icon/Download" at bounding box center [884, 73] width 24 height 24
click at [130, 393] on div "BUSINESS LOAN APPLICATION" at bounding box center [131, 394] width 154 height 6
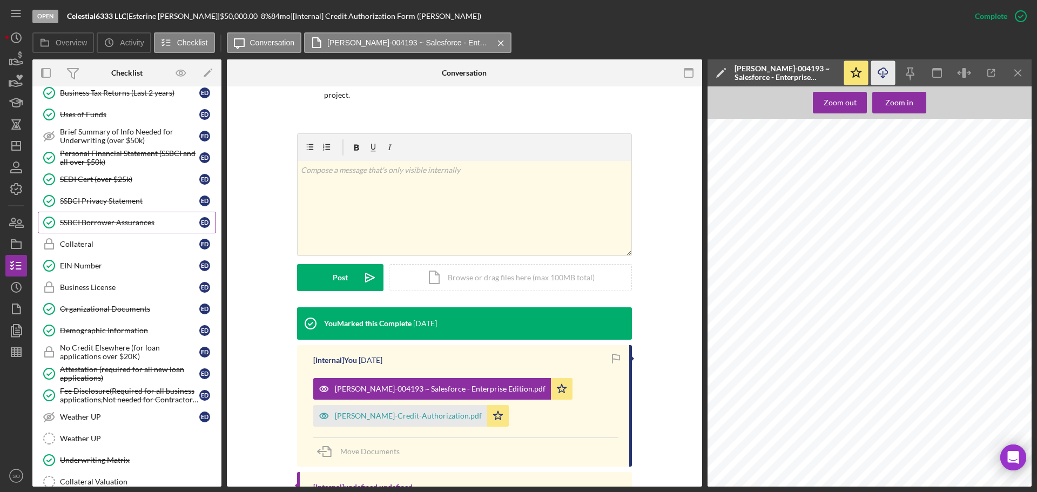
scroll to position [540, 0]
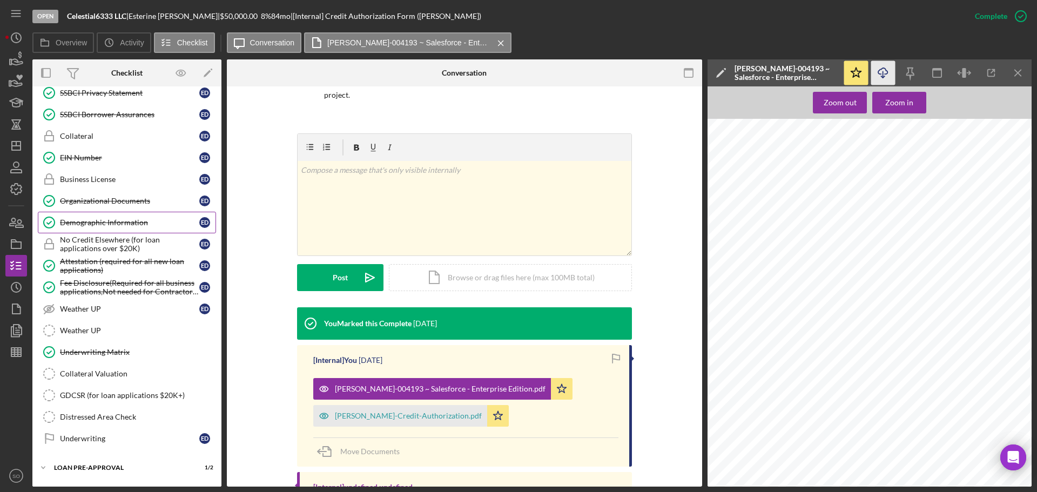
click at [90, 218] on div "Demographic Information" at bounding box center [129, 222] width 139 height 9
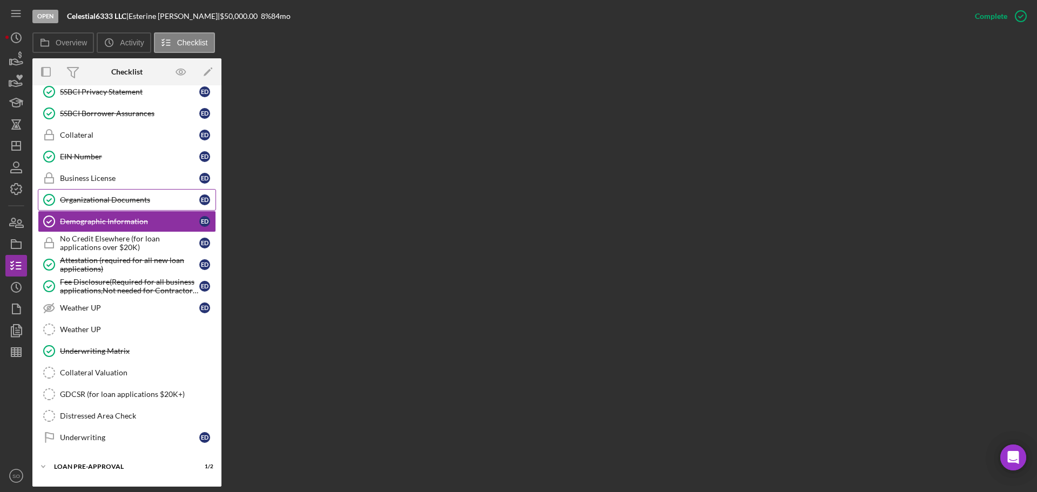
click at [126, 202] on div "Organizational Documents" at bounding box center [129, 200] width 139 height 9
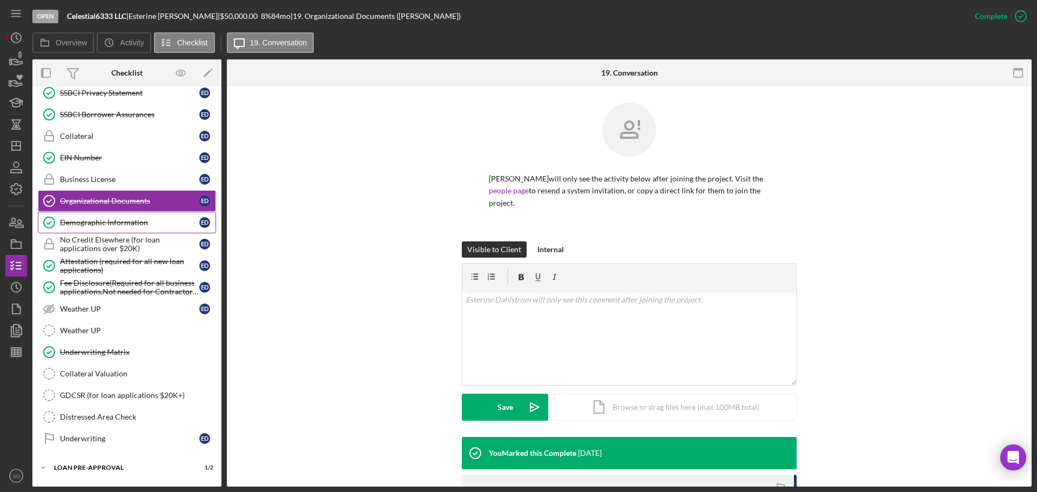
click at [119, 221] on div "Demographic Information" at bounding box center [129, 222] width 139 height 9
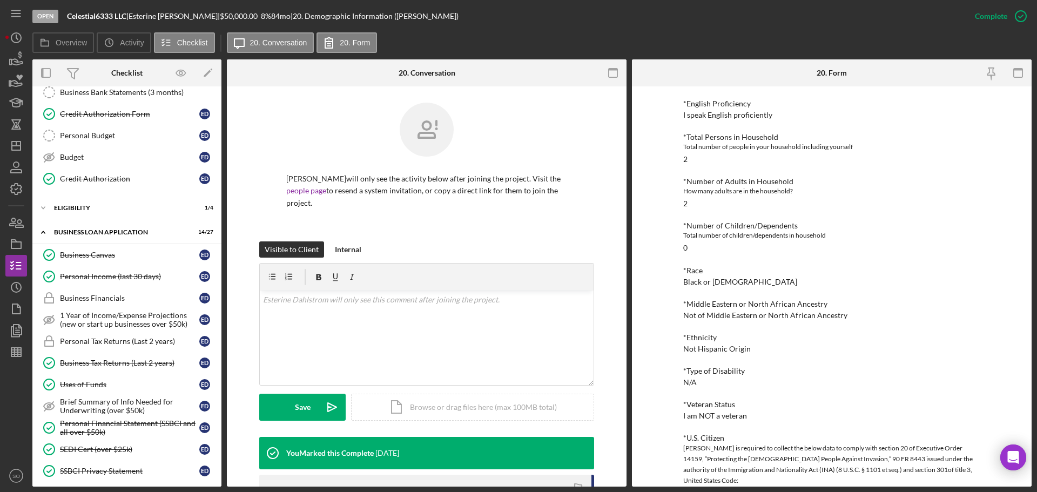
scroll to position [108, 0]
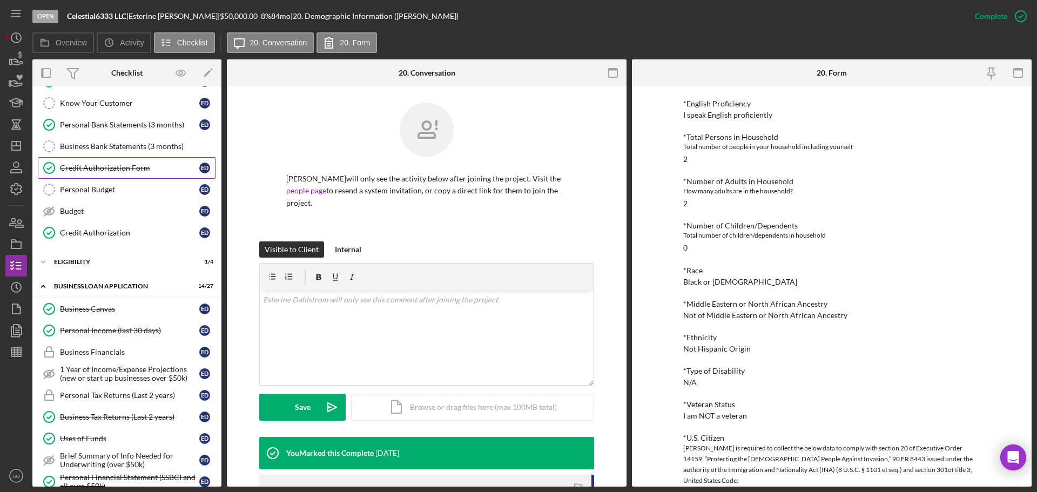
click at [105, 163] on link "Credit Authorization Form Credit Authorization Form E D" at bounding box center [127, 168] width 178 height 22
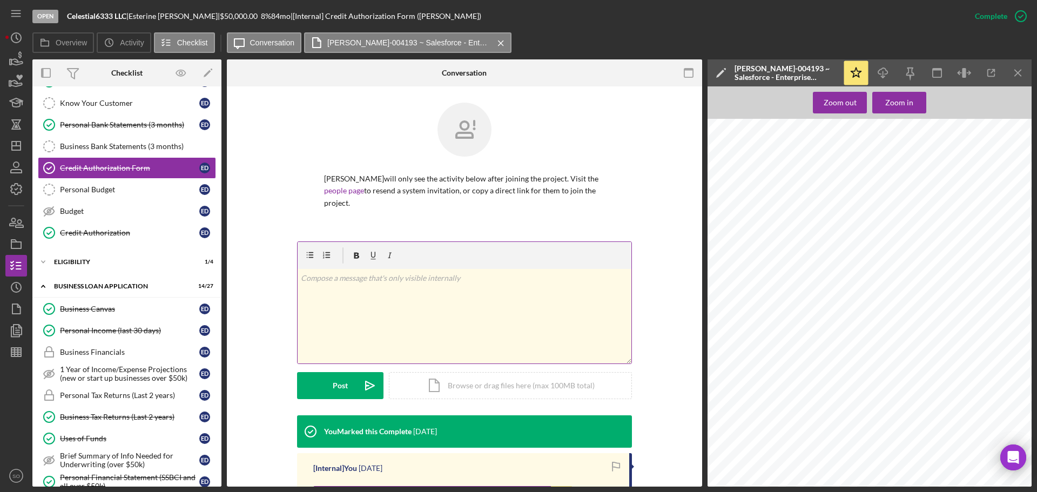
scroll to position [216, 0]
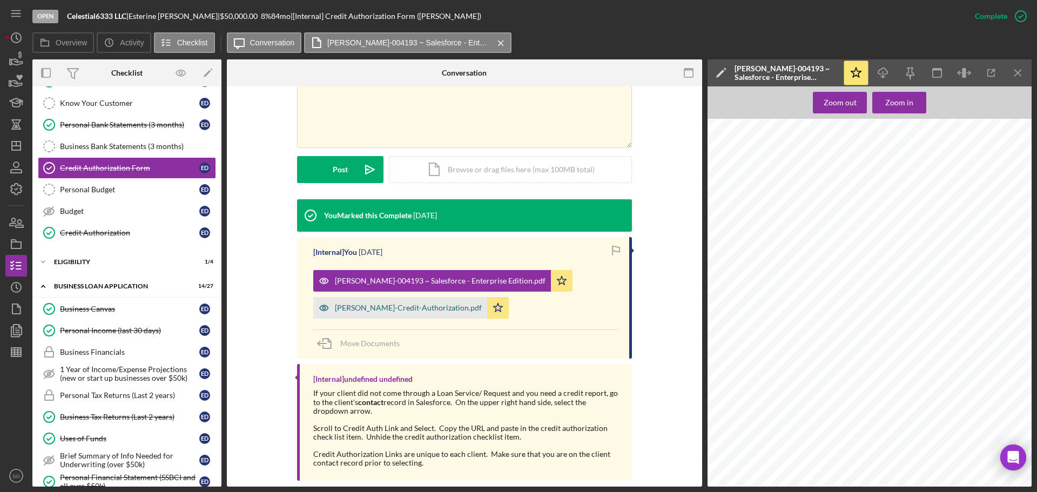
click at [386, 312] on div "Robert-Credit-Authorization.pdf" at bounding box center [408, 308] width 147 height 9
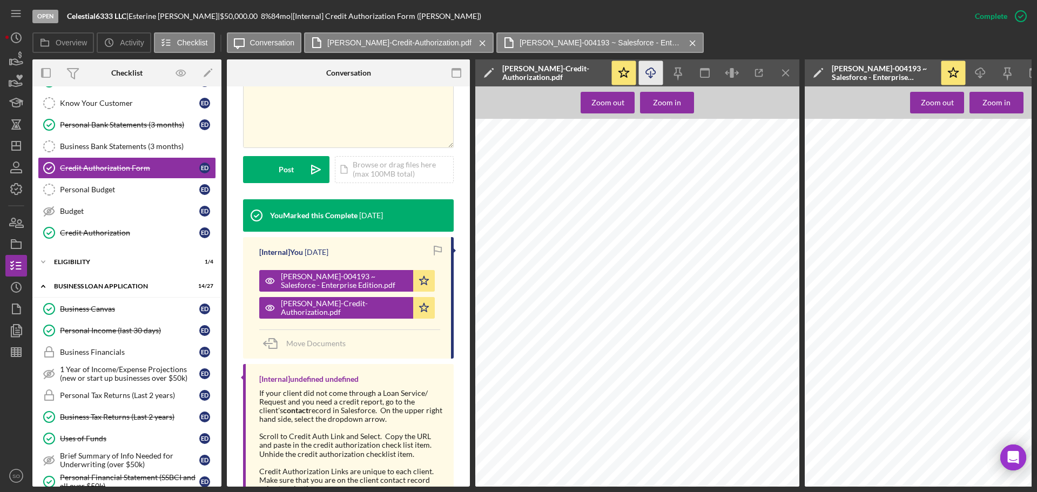
click at [652, 76] on icon "Icon/Download" at bounding box center [651, 73] width 24 height 24
click at [80, 265] on div "ELIGIBILITY" at bounding box center [131, 262] width 154 height 6
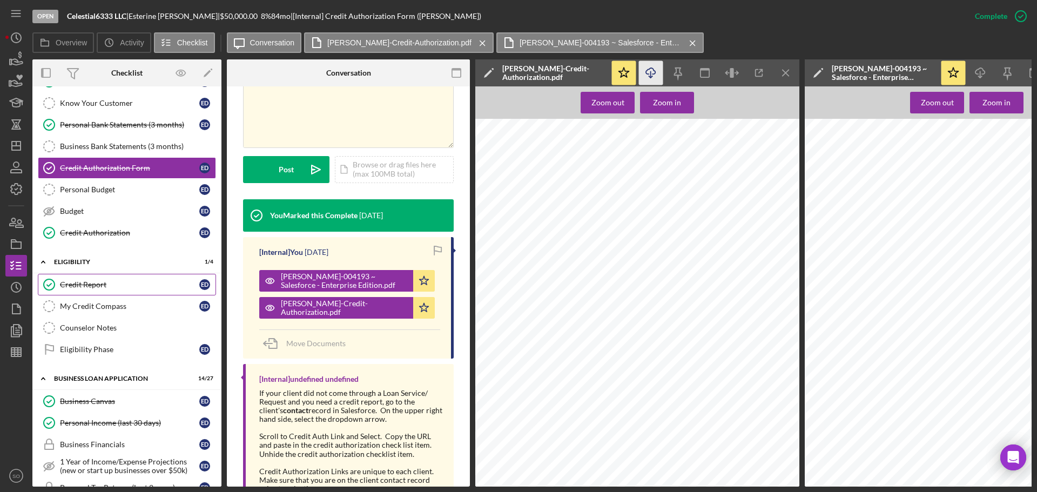
click at [84, 287] on div "Credit Report" at bounding box center [129, 284] width 139 height 9
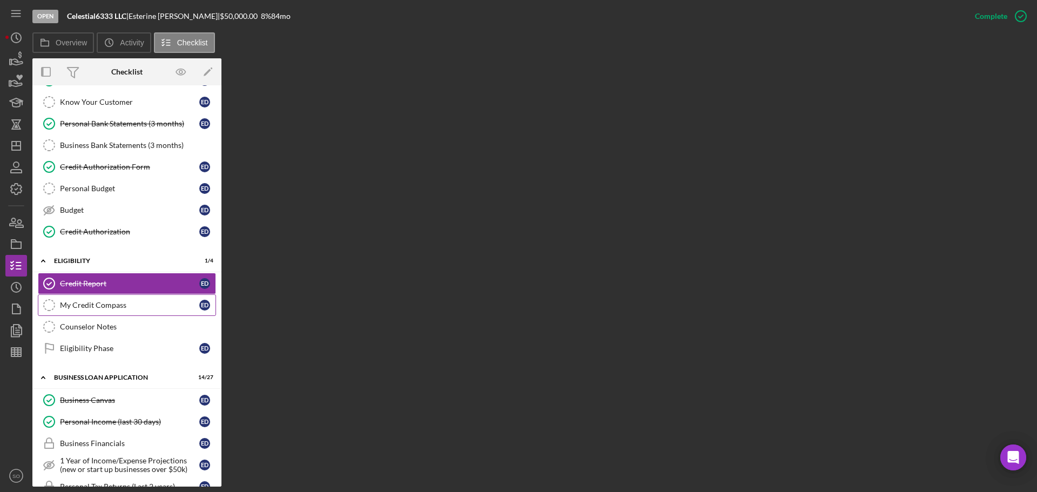
click at [149, 311] on link "My Credit Compass My Credit Compass E D" at bounding box center [127, 305] width 178 height 22
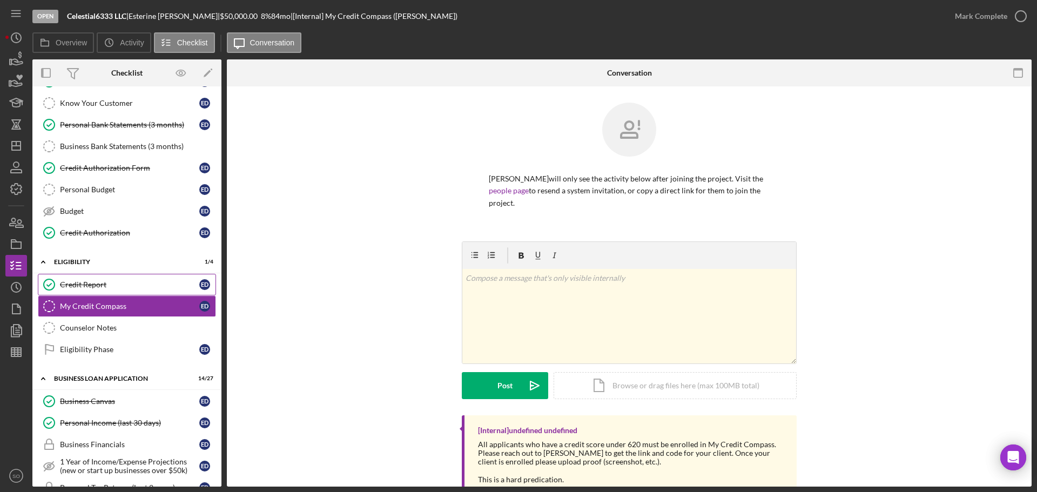
click at [107, 282] on div "Credit Report" at bounding box center [129, 284] width 139 height 9
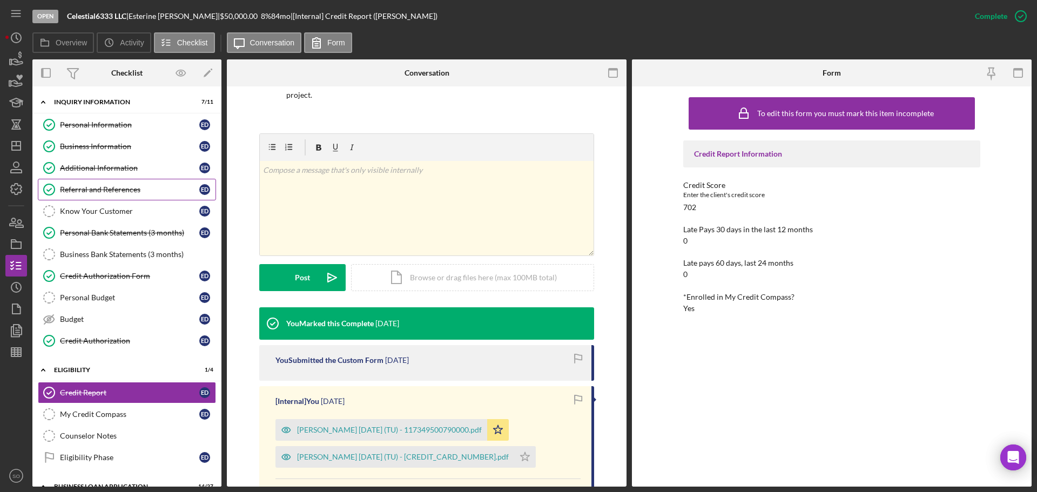
click at [109, 192] on div "Referral and References" at bounding box center [129, 189] width 139 height 9
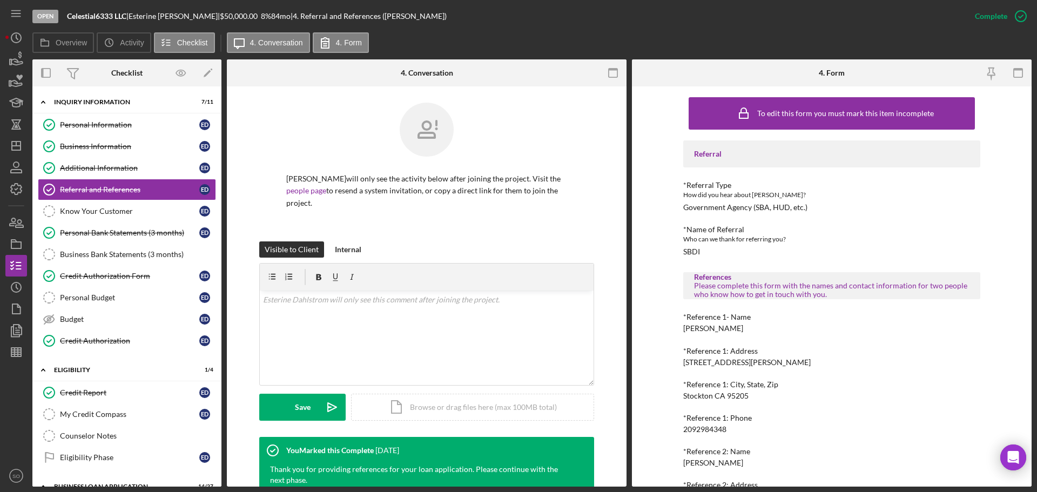
click at [721, 330] on div "Christina Ramirez" at bounding box center [714, 328] width 60 height 9
copy div "Christina Ramirez"
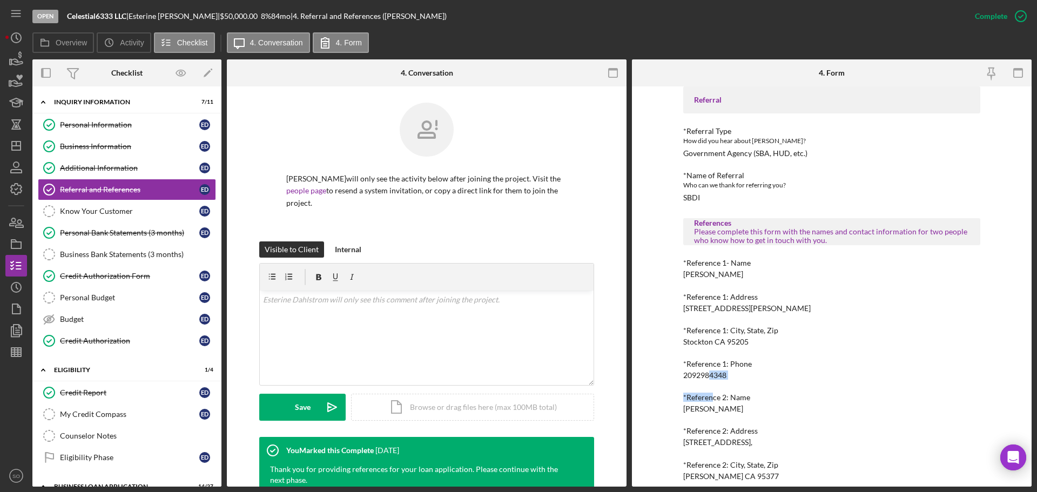
click at [710, 380] on div "Referral *Referral Type How did you hear about Justine PETERSEN? Government Age…" at bounding box center [832, 300] width 297 height 428
click at [710, 380] on div "2092984348" at bounding box center [705, 375] width 43 height 9
click at [704, 374] on div "2092984348" at bounding box center [705, 375] width 43 height 9
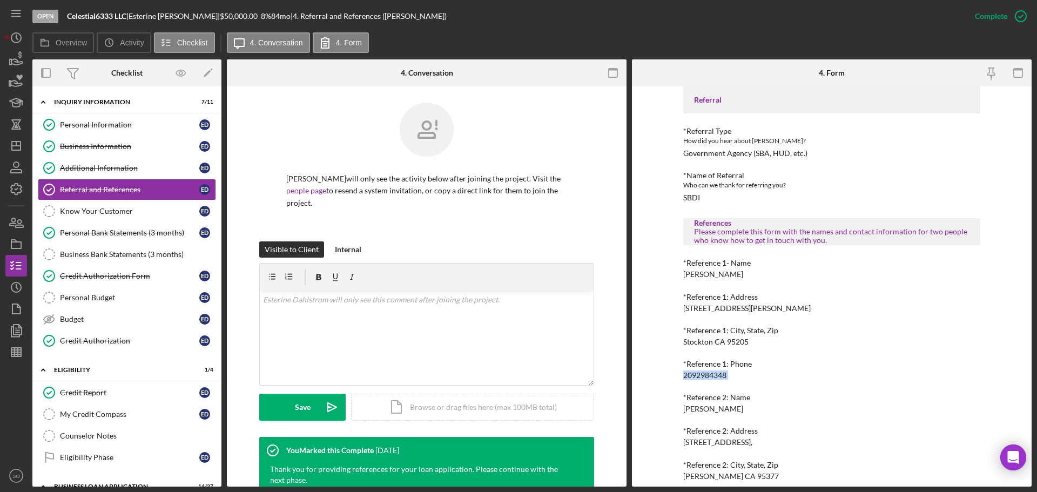
copy div "2092984348"
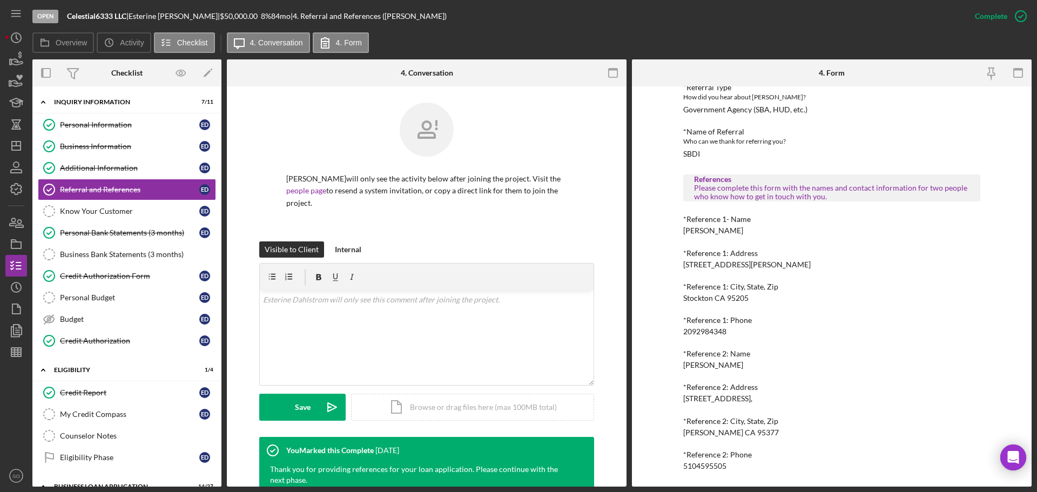
click at [700, 367] on div "Nancy D. Young" at bounding box center [714, 365] width 60 height 9
copy div "Nancy D. Young"
click at [702, 466] on div "5104595505" at bounding box center [705, 466] width 43 height 9
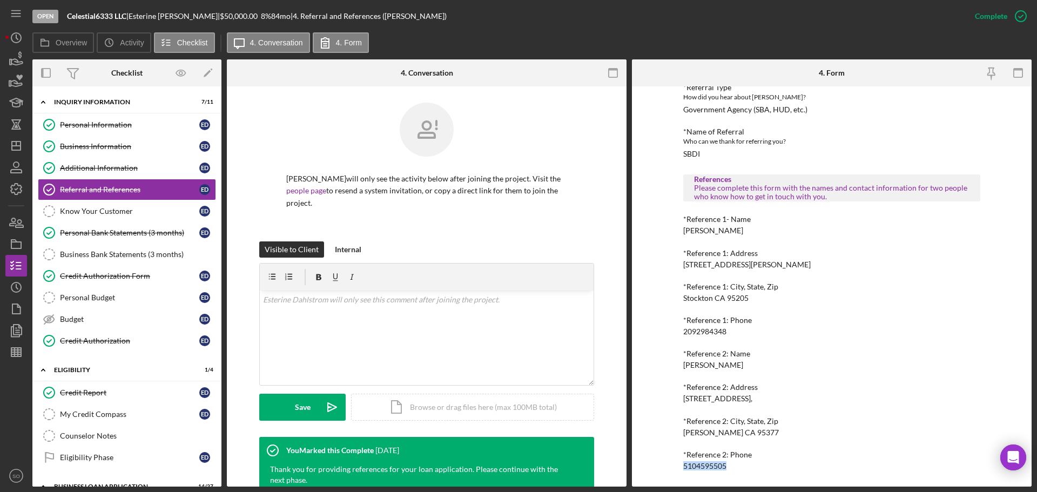
click at [702, 466] on div "5104595505" at bounding box center [705, 466] width 43 height 9
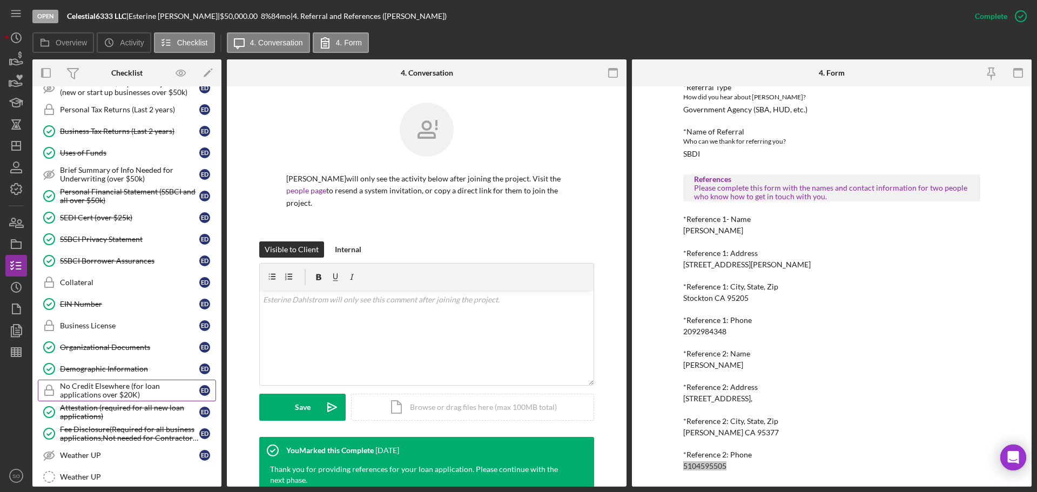
scroll to position [648, 0]
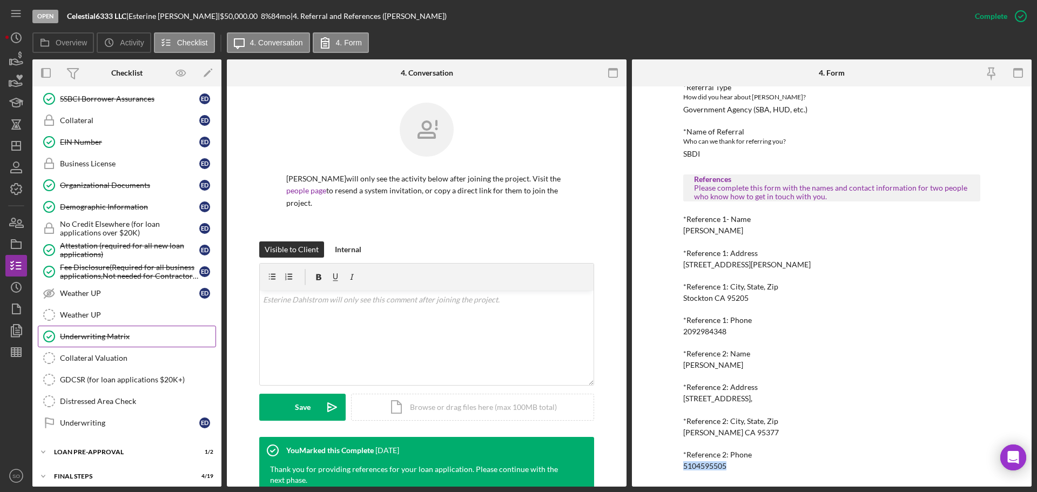
click at [103, 340] on div "Underwriting Matrix" at bounding box center [138, 336] width 156 height 9
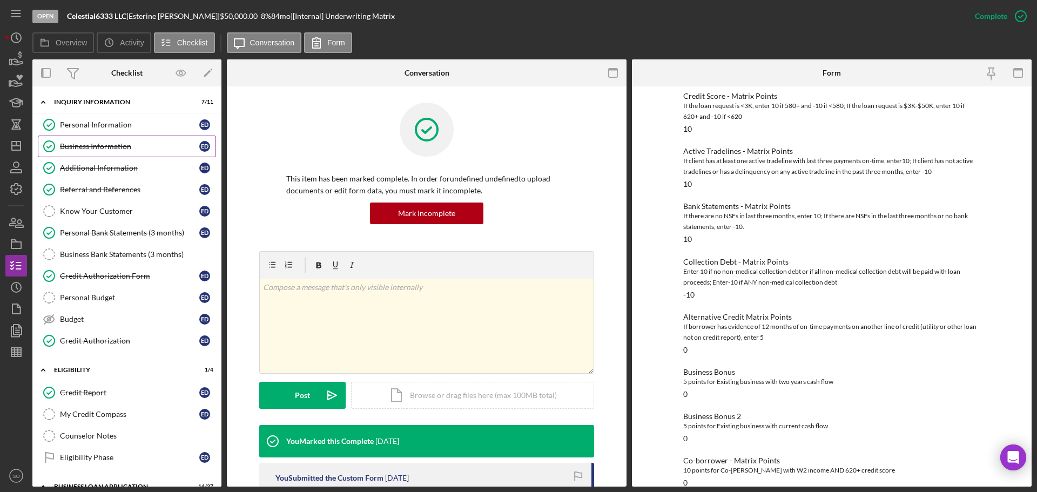
click at [103, 142] on div "Business Information" at bounding box center [129, 146] width 139 height 9
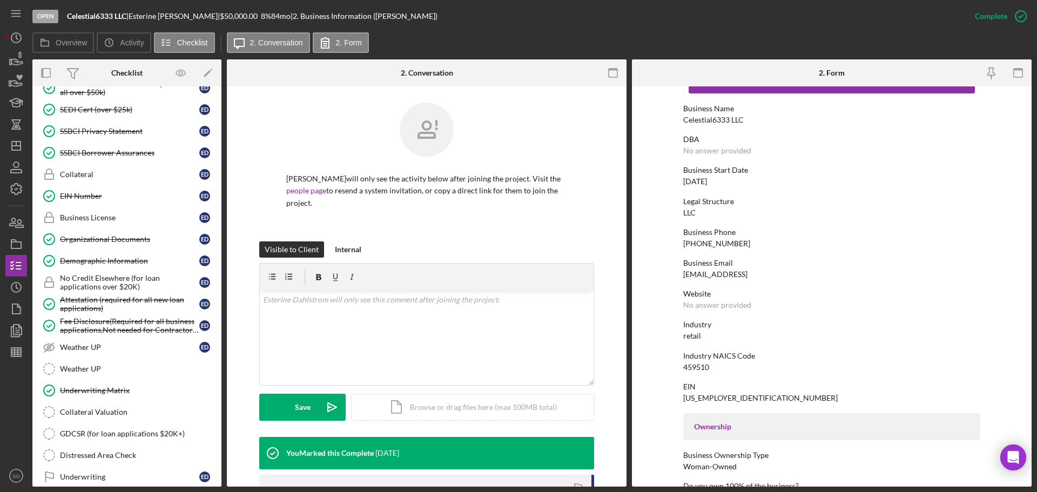
scroll to position [679, 0]
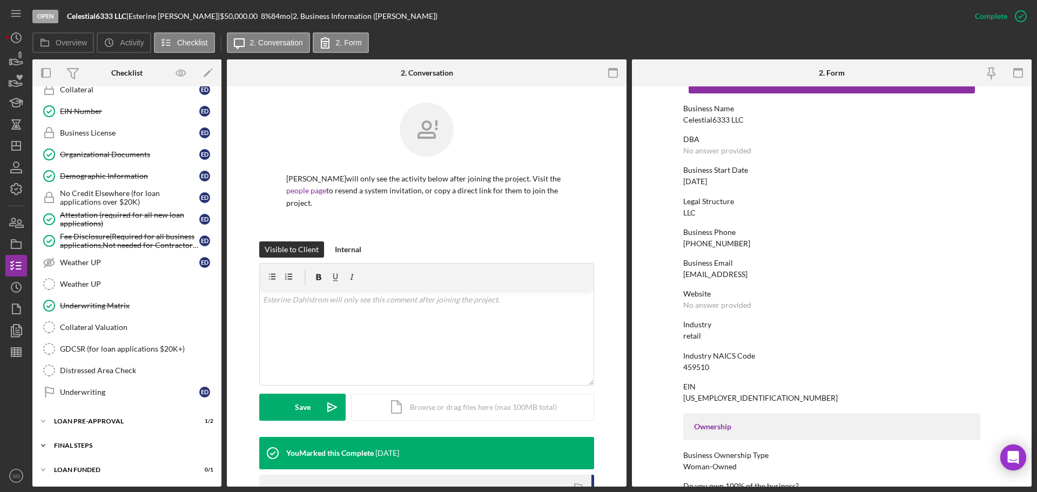
click at [87, 447] on div "FINAL STEPS" at bounding box center [131, 446] width 154 height 6
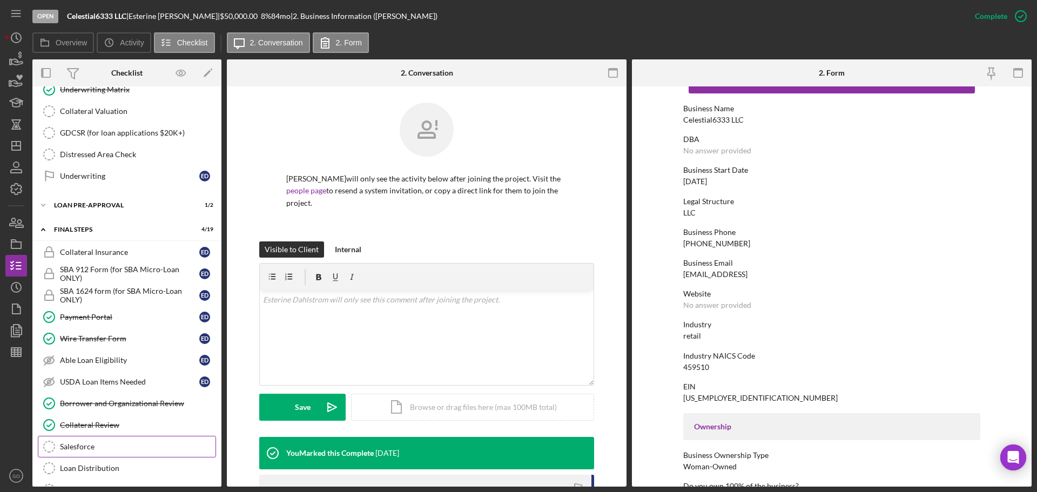
click at [102, 443] on div "Salesforce" at bounding box center [138, 447] width 156 height 9
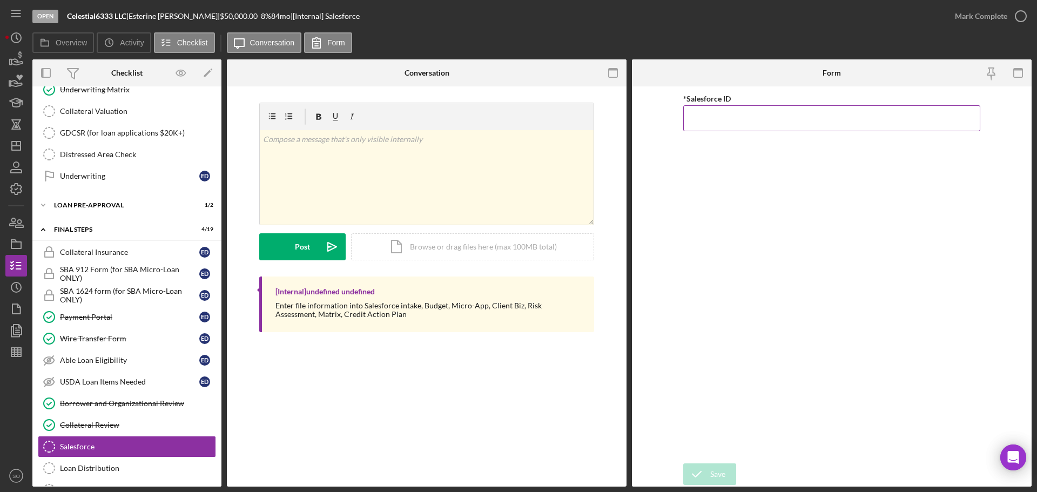
click at [714, 123] on input "*Salesforce ID" at bounding box center [832, 118] width 297 height 26
paste input "a0wPC000001wqfCYAQ"
type input "a0wPC000001wqfCYAQ"
click at [713, 472] on div "Save" at bounding box center [718, 475] width 15 height 22
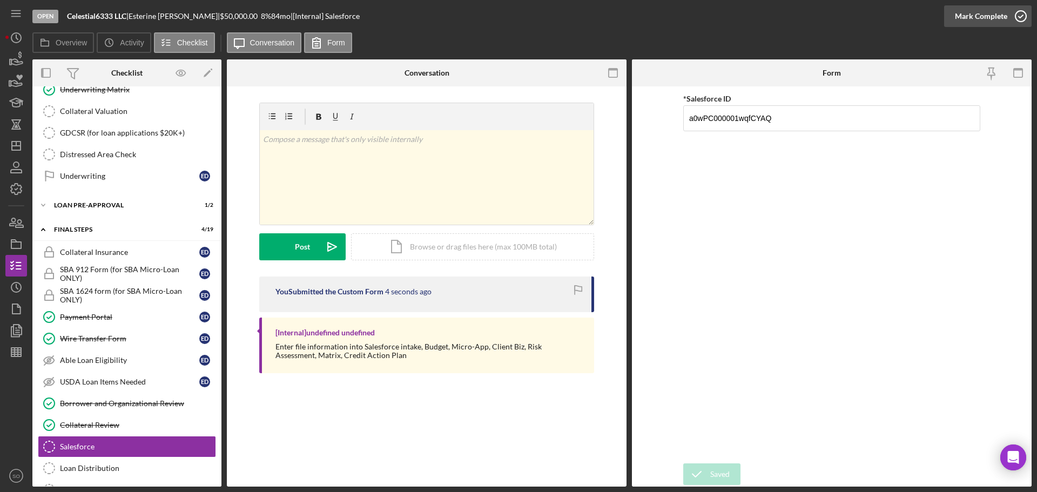
click at [977, 14] on div "Mark Complete" at bounding box center [981, 16] width 52 height 22
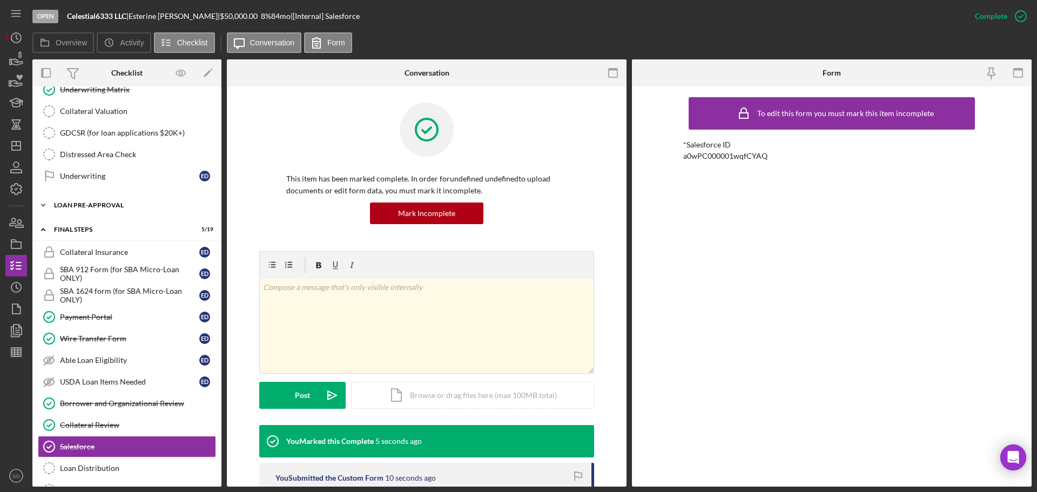
drag, startPoint x: 99, startPoint y: 201, endPoint x: 104, endPoint y: 215, distance: 14.2
click at [99, 201] on div "Icon/Expander LOAN PRE-APPROVAL 1 / 2" at bounding box center [126, 206] width 189 height 22
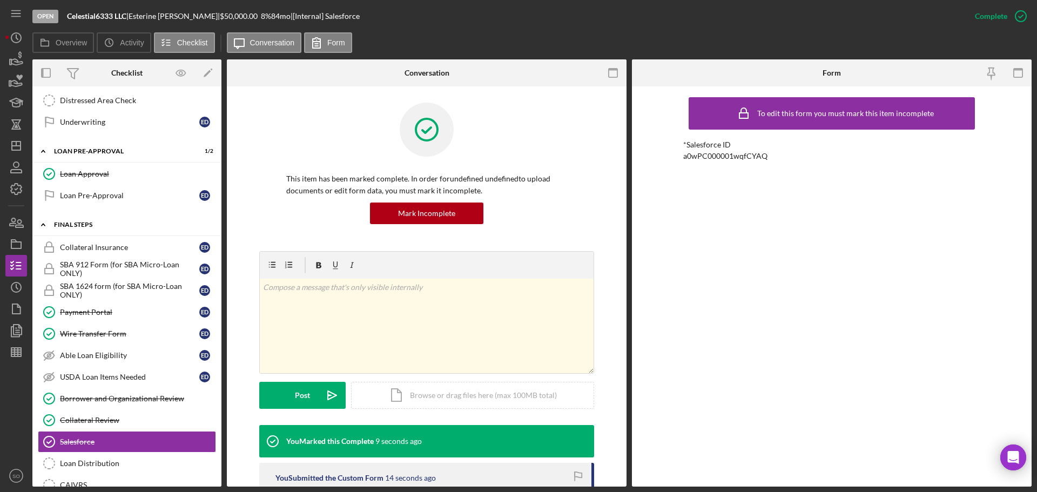
scroll to position [1111, 0]
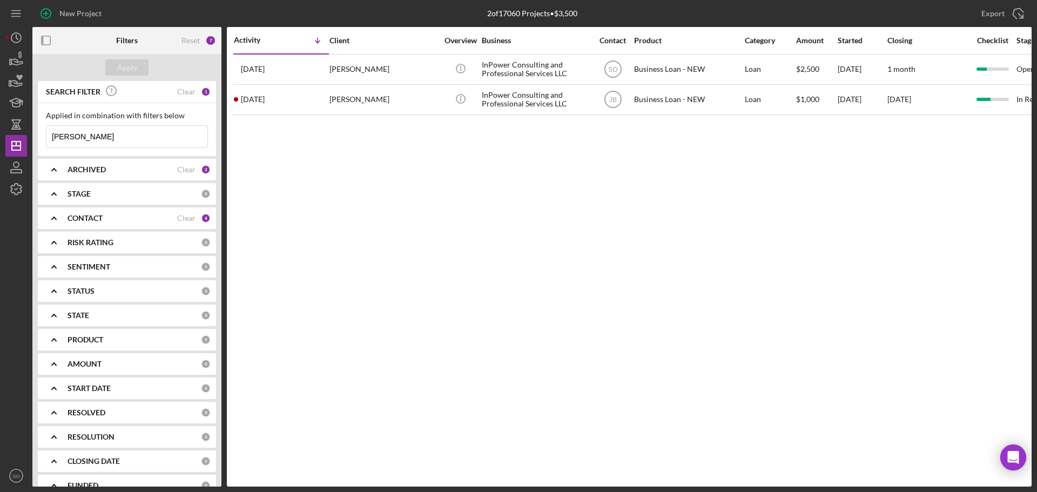
drag, startPoint x: 117, startPoint y: 135, endPoint x: -66, endPoint y: 122, distance: 184.2
click at [0, 122] on html "New Project 2 of 17060 Projects • $3,500 marlena Export Icon/Export Filters Res…" at bounding box center [518, 246] width 1037 height 492
click at [134, 65] on div "Apply" at bounding box center [127, 67] width 20 height 16
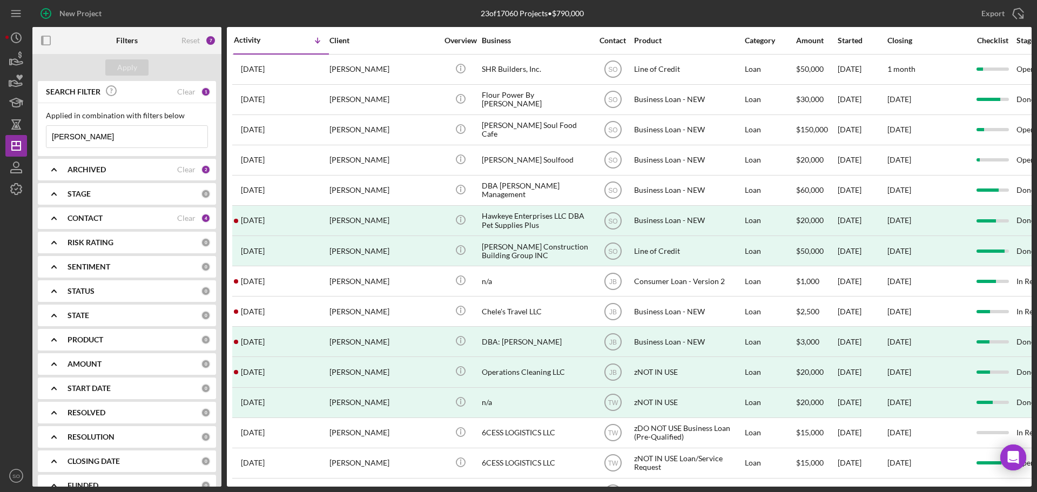
click at [90, 132] on input "robert" at bounding box center [126, 137] width 161 height 22
click at [102, 137] on input "robert dah" at bounding box center [126, 137] width 161 height 22
type input "robert dah"
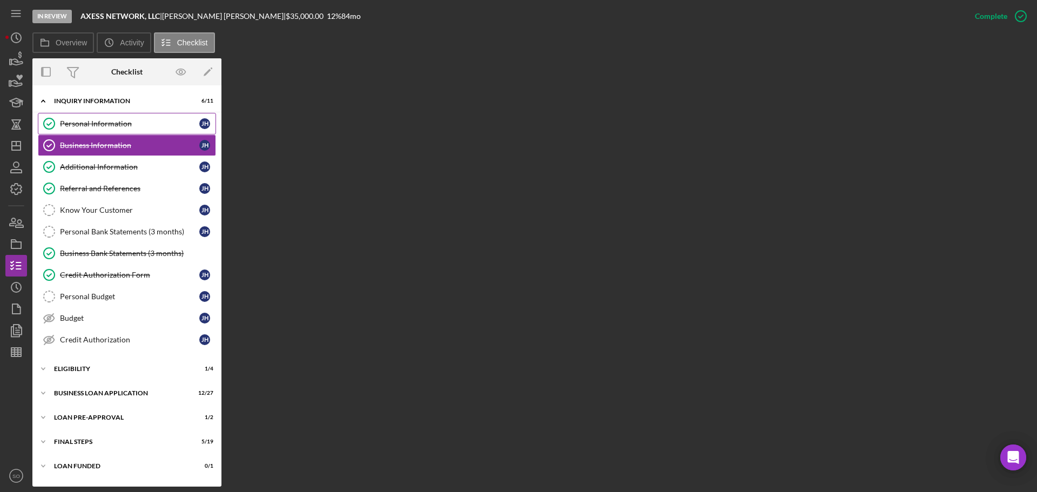
click at [120, 122] on div "Personal Information" at bounding box center [129, 123] width 139 height 9
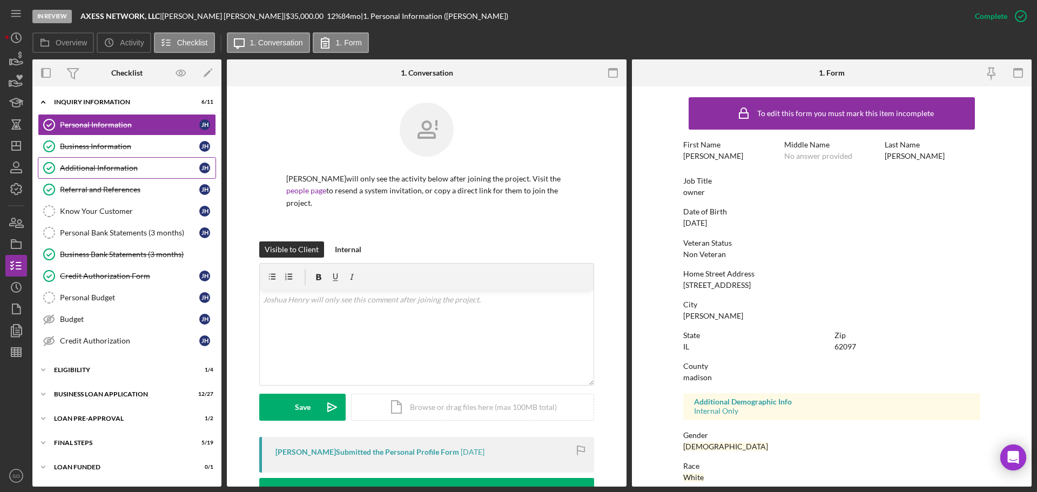
click at [115, 143] on div "Business Information" at bounding box center [129, 146] width 139 height 9
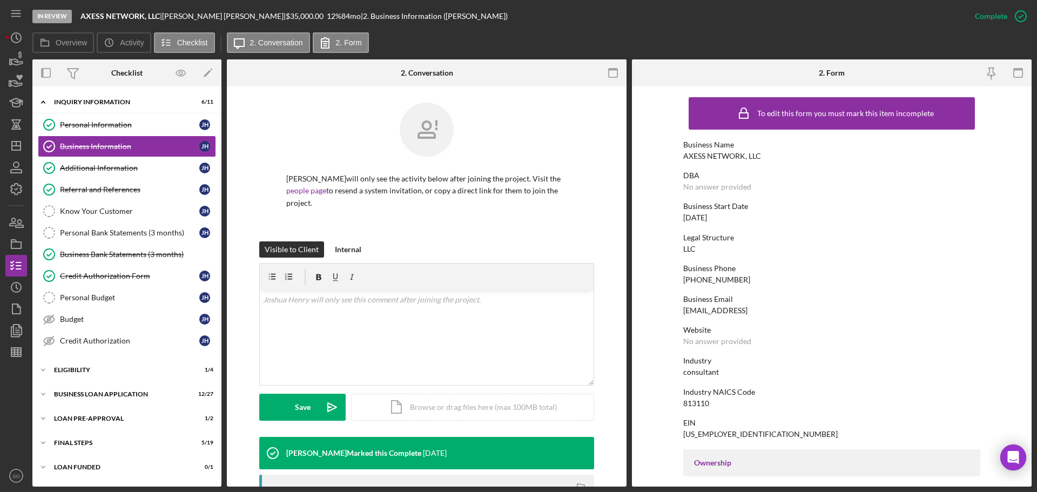
click at [713, 156] on div "AXESS NETWORK, LLC" at bounding box center [723, 156] width 78 height 9
copy div "AXESS NETWORK, LLC"
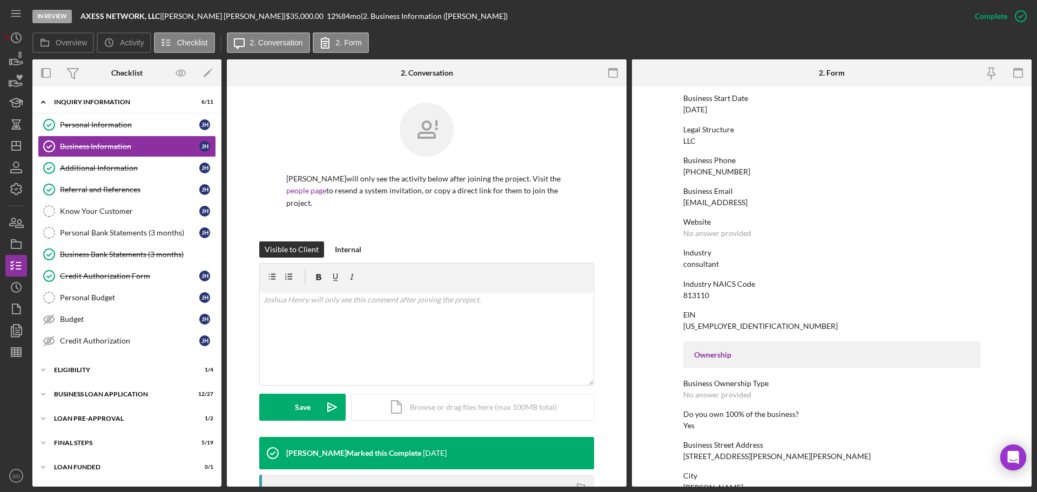
scroll to position [54, 0]
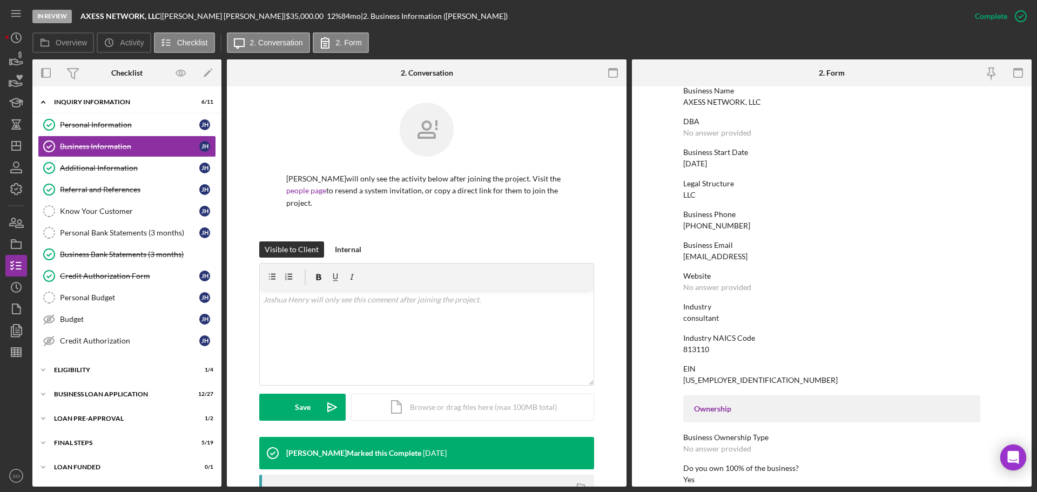
click at [707, 227] on div "[PHONE_NUMBER]" at bounding box center [717, 226] width 67 height 9
copy div "[PHONE_NUMBER]"
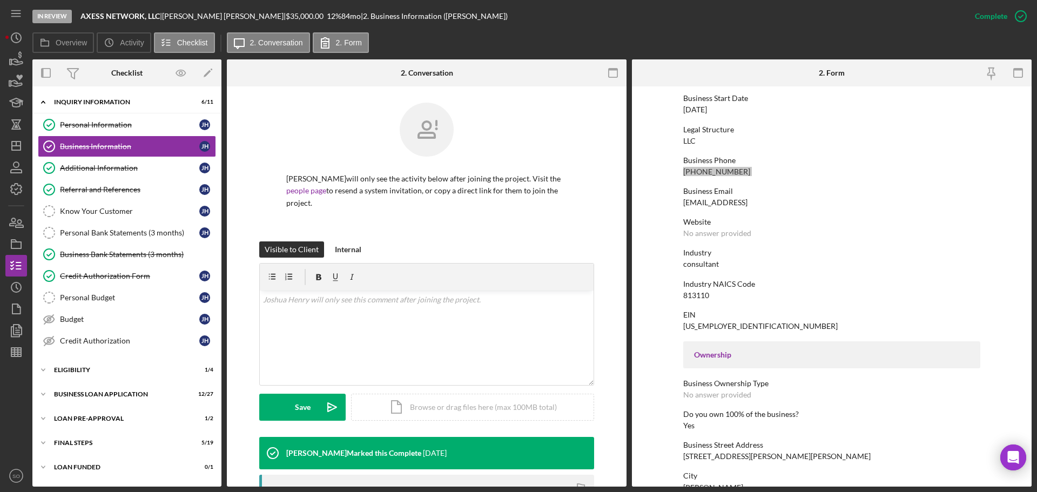
scroll to position [270, 0]
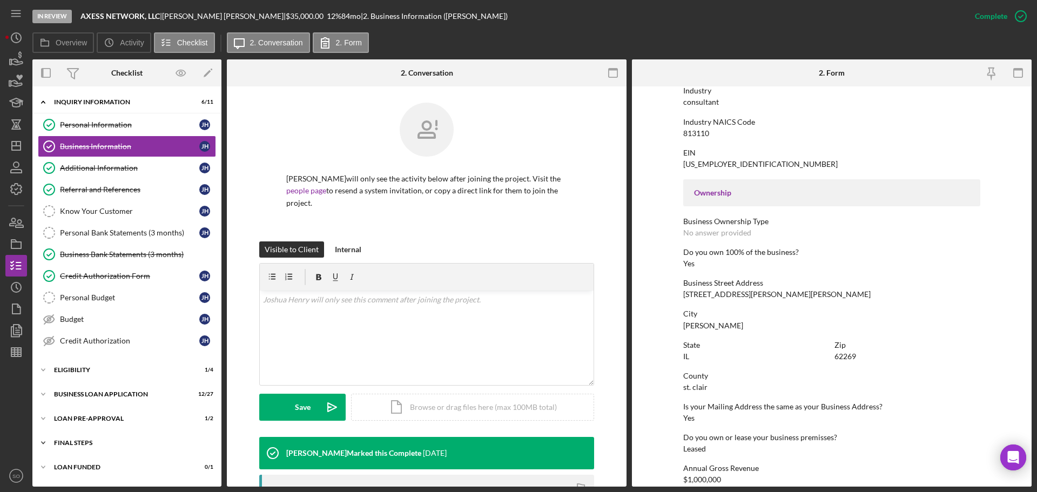
click at [95, 445] on div "FINAL STEPS" at bounding box center [131, 443] width 154 height 6
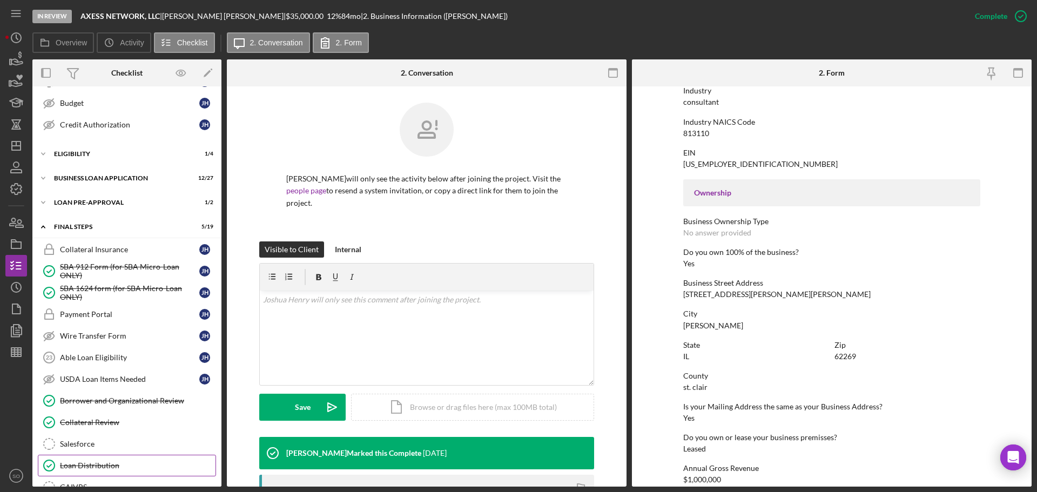
click at [125, 463] on div "Loan Distribution" at bounding box center [138, 465] width 156 height 9
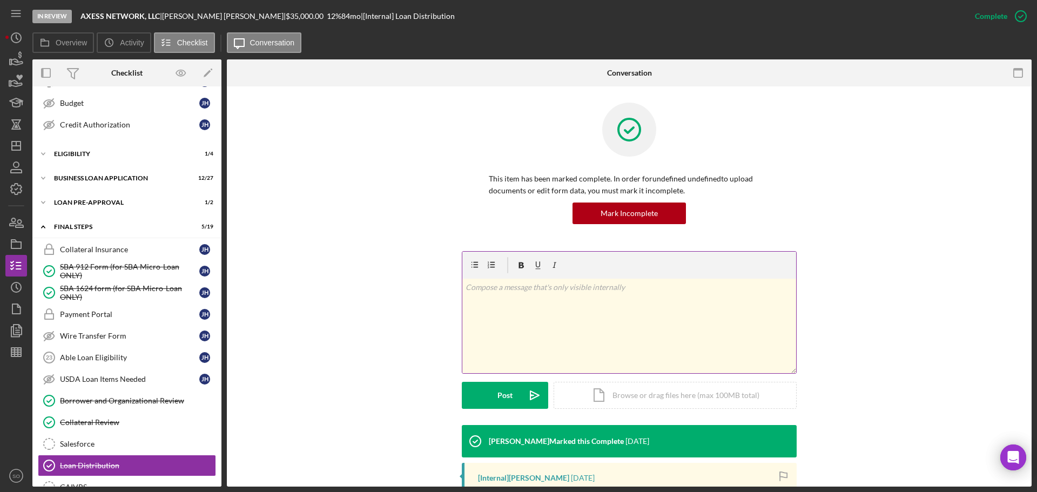
scroll to position [162, 0]
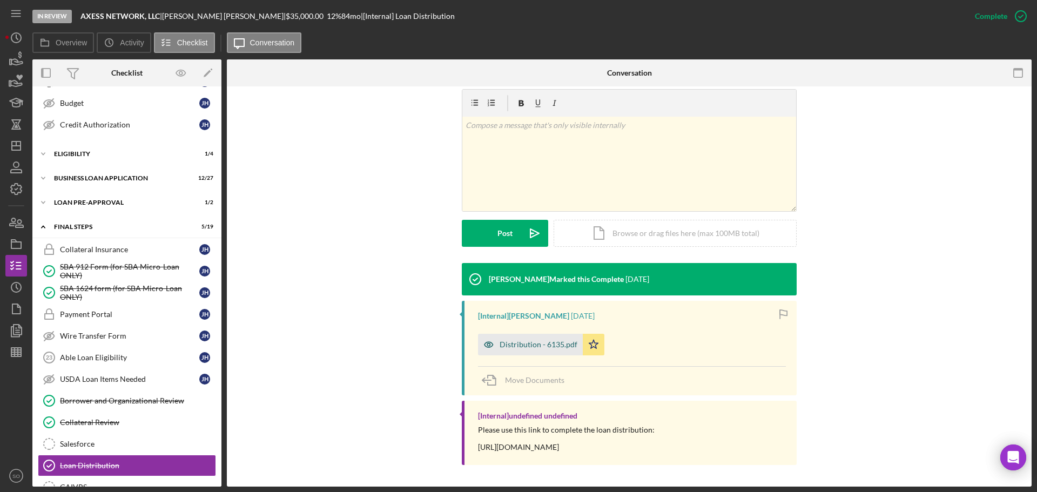
click at [540, 352] on div "Distribution - 6135.pdf" at bounding box center [530, 345] width 105 height 22
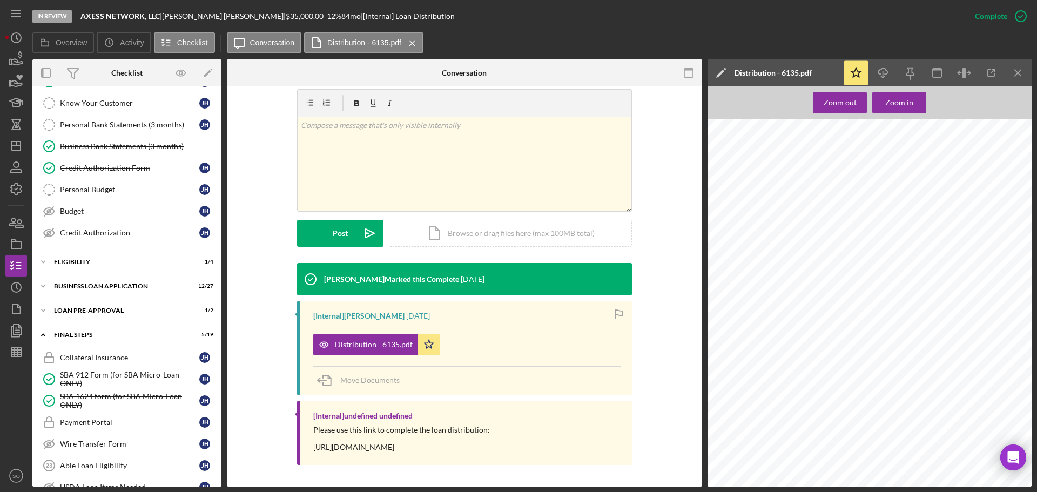
scroll to position [0, 0]
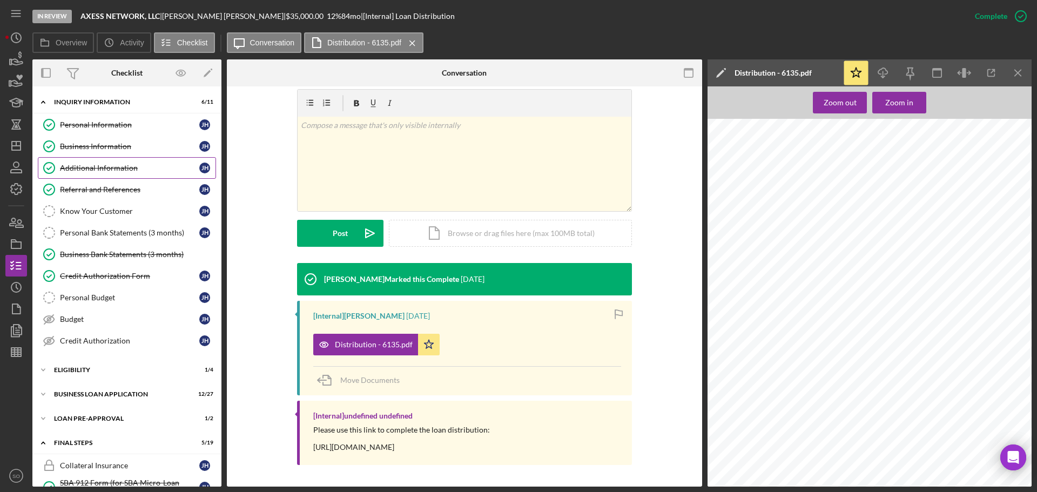
drag, startPoint x: 77, startPoint y: 143, endPoint x: 108, endPoint y: 163, distance: 36.0
click at [78, 143] on div "Business Information" at bounding box center [129, 146] width 139 height 9
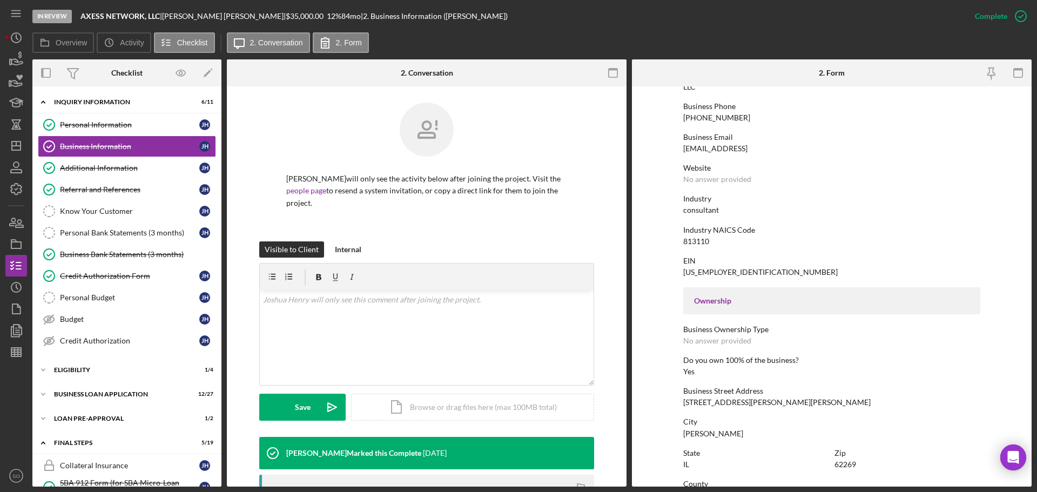
scroll to position [216, 0]
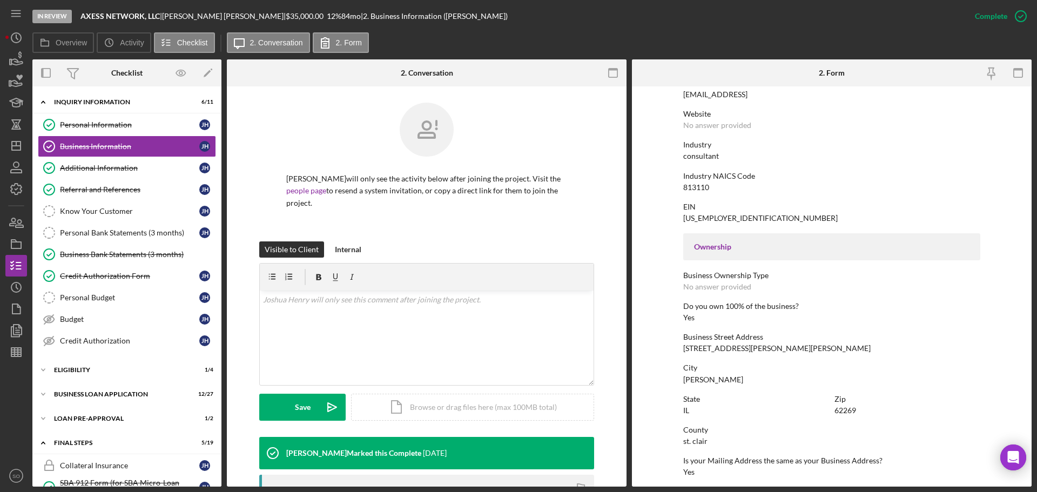
click at [729, 347] on div "[STREET_ADDRESS][PERSON_NAME][PERSON_NAME]" at bounding box center [777, 348] width 187 height 9
copy div "[STREET_ADDRESS][PERSON_NAME][PERSON_NAME]"
click at [693, 440] on div "st. clair" at bounding box center [696, 441] width 24 height 9
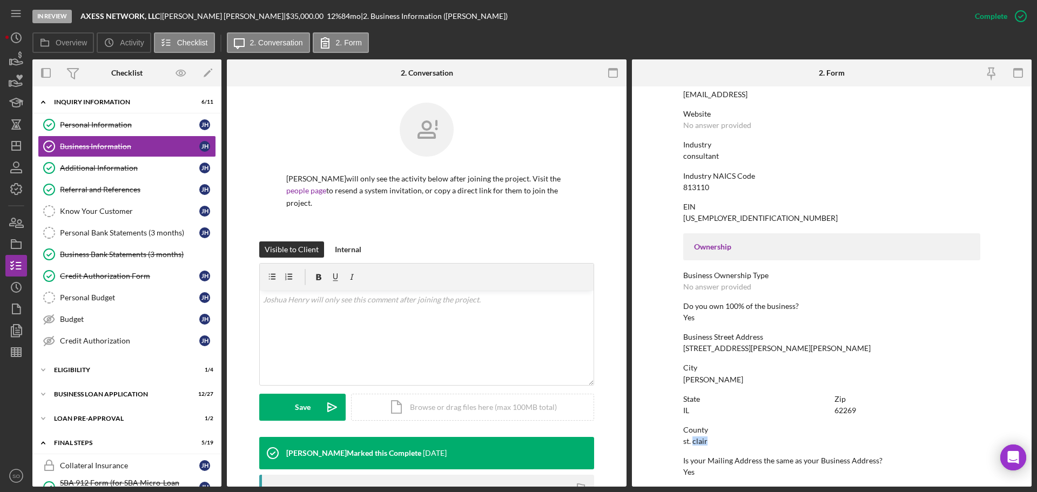
click at [693, 440] on div "st. clair" at bounding box center [696, 441] width 24 height 9
copy div "st. clair"
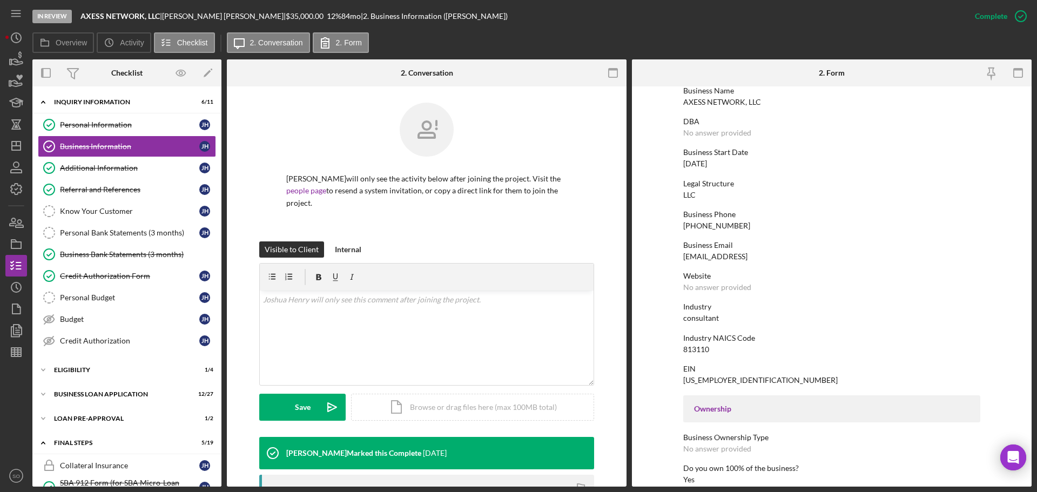
scroll to position [0, 0]
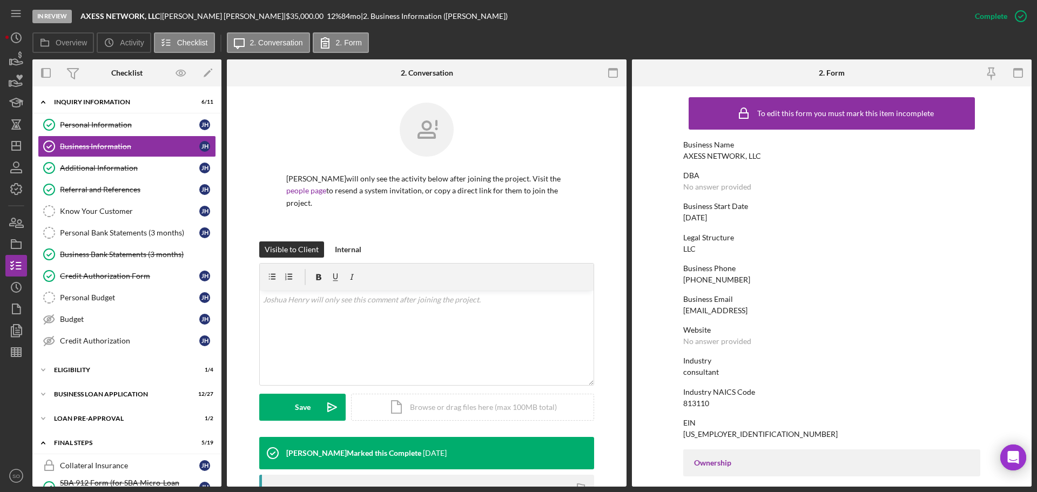
click at [731, 153] on div "AXESS NETWORK, LLC" at bounding box center [723, 156] width 78 height 9
copy div "AXESS NETWORK, LLC"
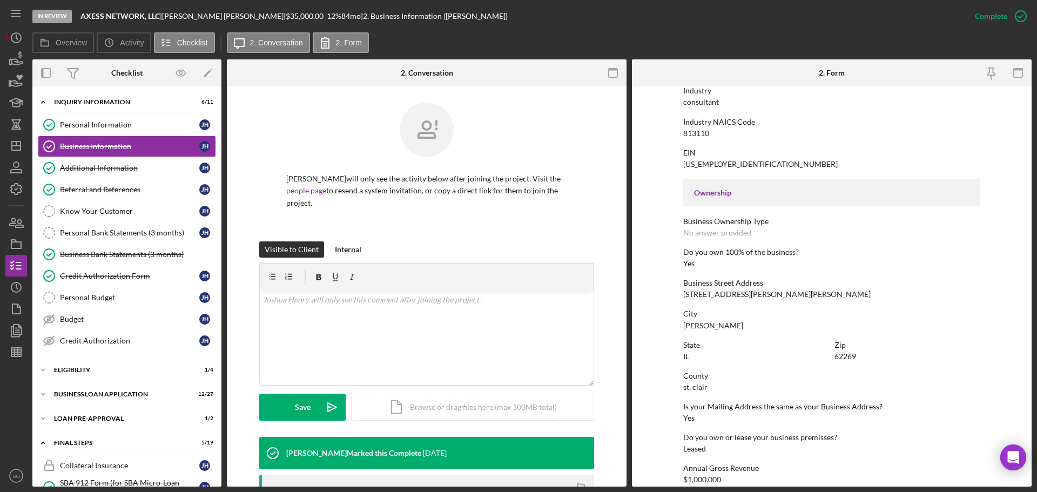
scroll to position [414, 0]
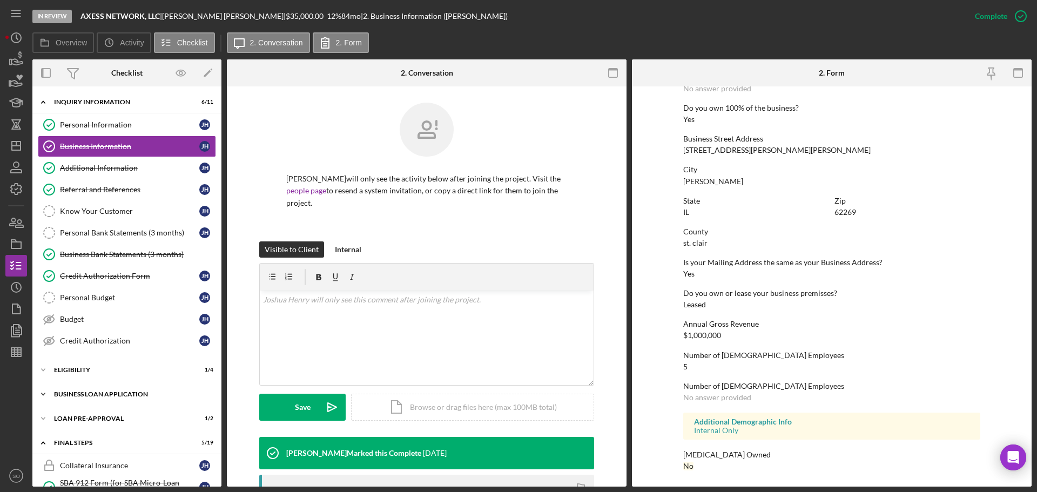
click at [118, 397] on div "BUSINESS LOAN APPLICATION" at bounding box center [131, 394] width 154 height 6
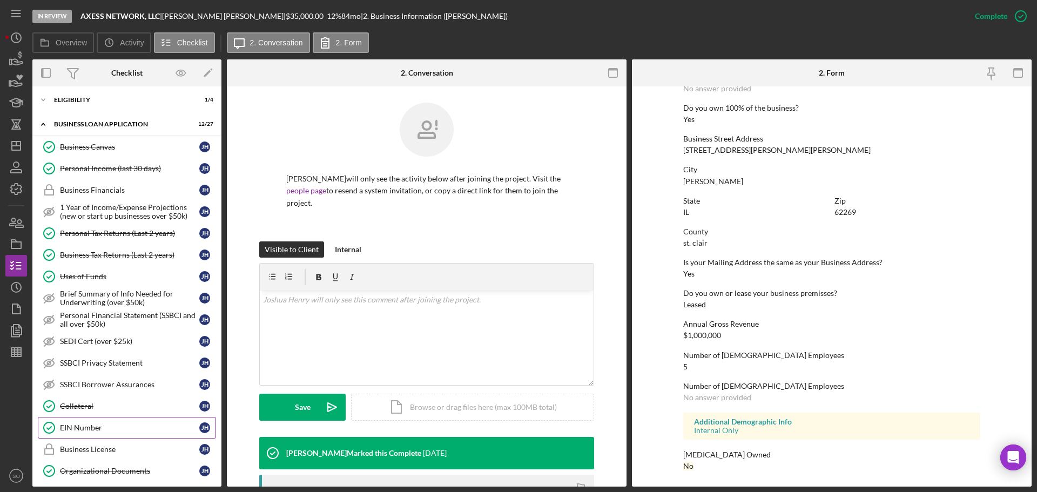
scroll to position [378, 0]
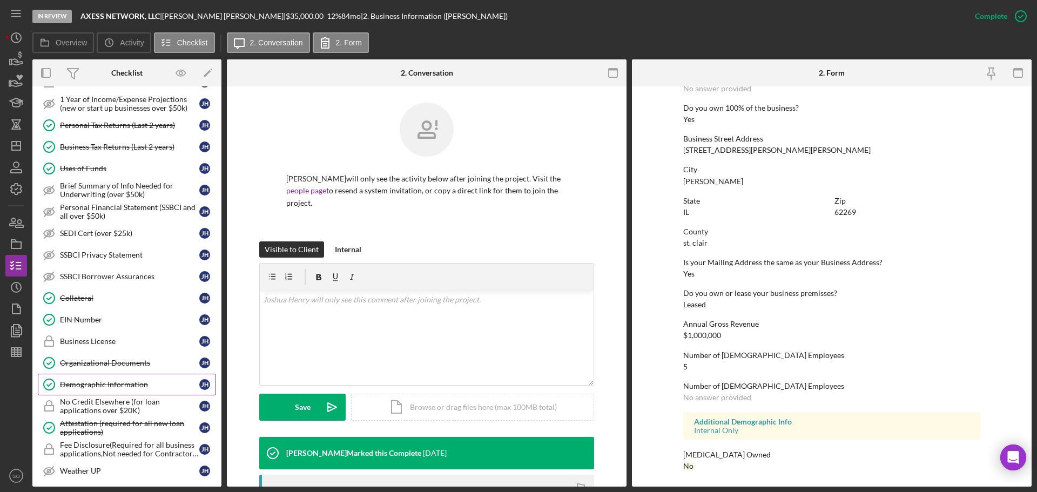
click at [82, 385] on div "Demographic Information" at bounding box center [129, 384] width 139 height 9
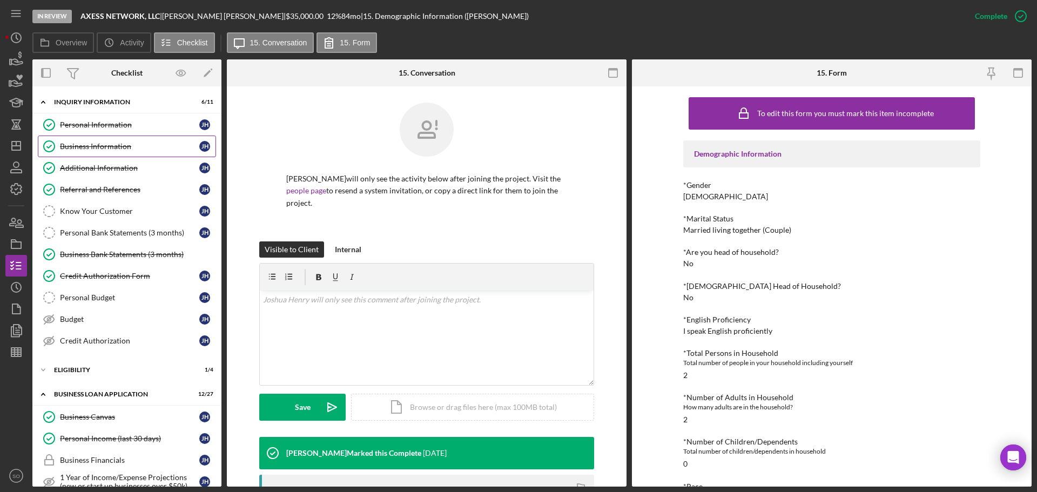
drag, startPoint x: 103, startPoint y: 150, endPoint x: 108, endPoint y: 153, distance: 5.8
click at [103, 150] on div "Business Information" at bounding box center [129, 146] width 139 height 9
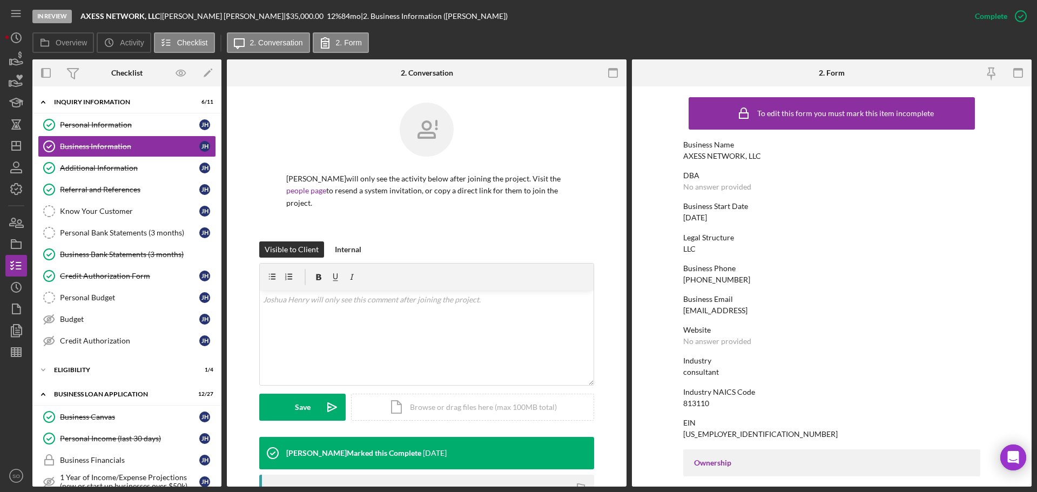
click at [702, 433] on div "[US_EMPLOYER_IDENTIFICATION_NUMBER]" at bounding box center [761, 434] width 155 height 9
copy div "[US_EMPLOYER_IDENTIFICATION_NUMBER]"
click at [696, 402] on div "813110" at bounding box center [697, 403] width 26 height 9
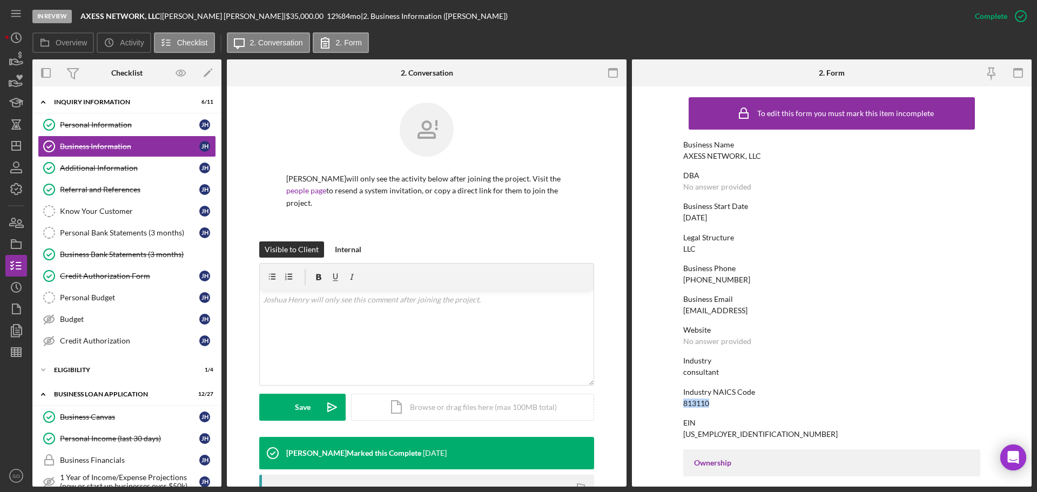
click at [696, 402] on div "813110" at bounding box center [697, 403] width 26 height 9
copy div "813110"
click at [705, 220] on div "[DATE]" at bounding box center [696, 217] width 24 height 9
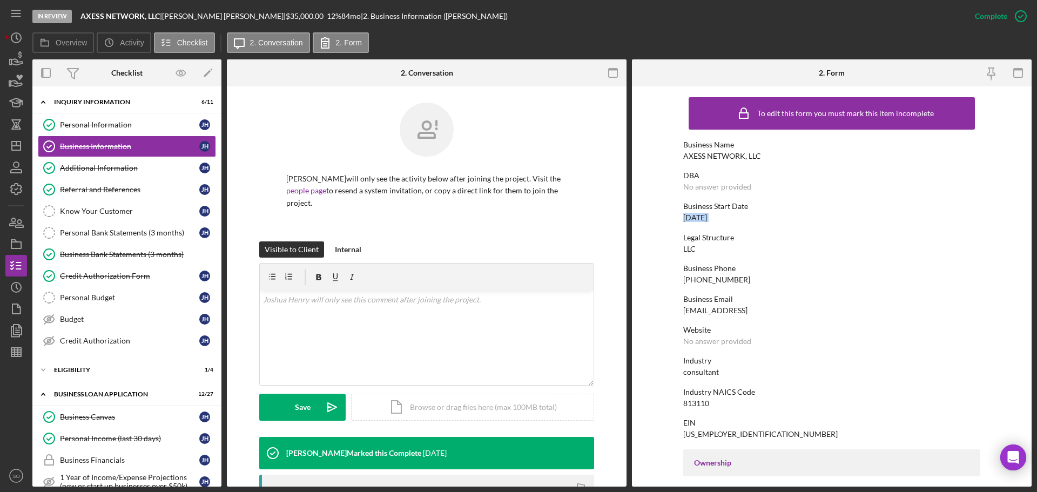
copy div "[DATE]"
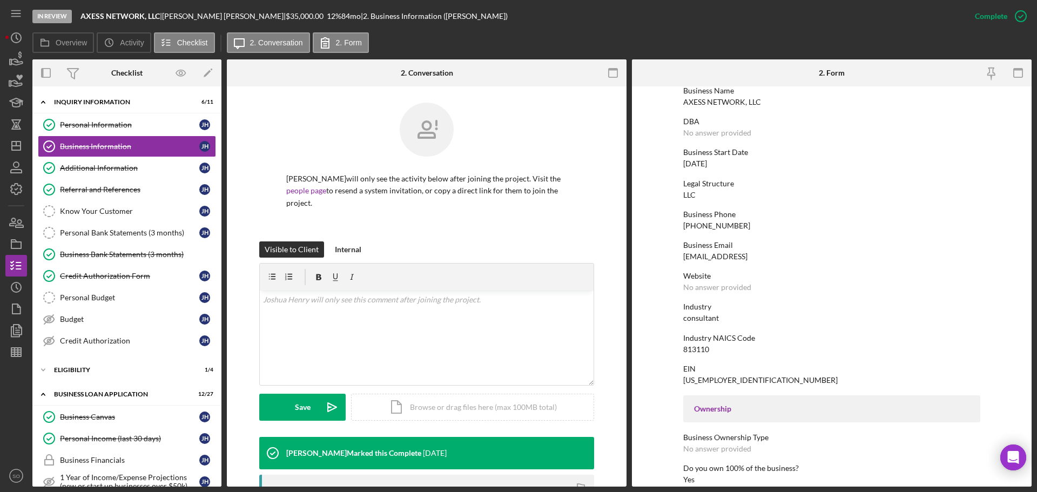
click at [696, 316] on div "consultant" at bounding box center [702, 318] width 36 height 9
copy div "consultant"
drag, startPoint x: 140, startPoint y: 125, endPoint x: 144, endPoint y: 130, distance: 5.8
click at [140, 125] on div "Personal Information" at bounding box center [129, 124] width 139 height 9
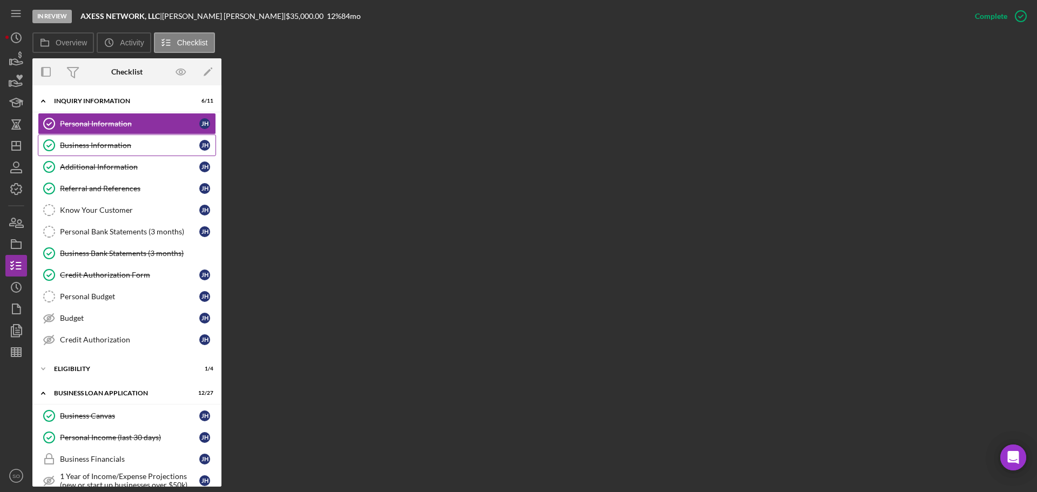
click at [91, 149] on div "Business Information" at bounding box center [129, 145] width 139 height 9
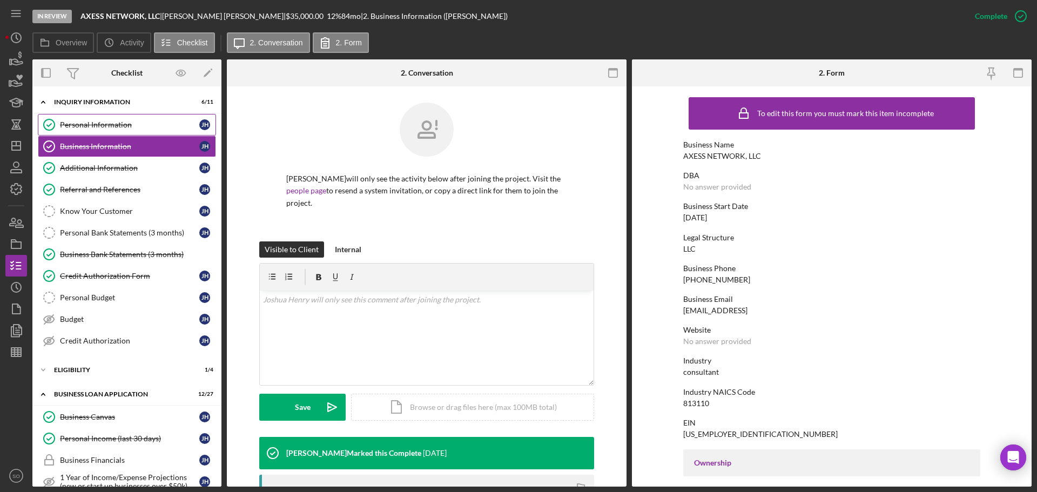
click at [91, 121] on div "Personal Information" at bounding box center [129, 124] width 139 height 9
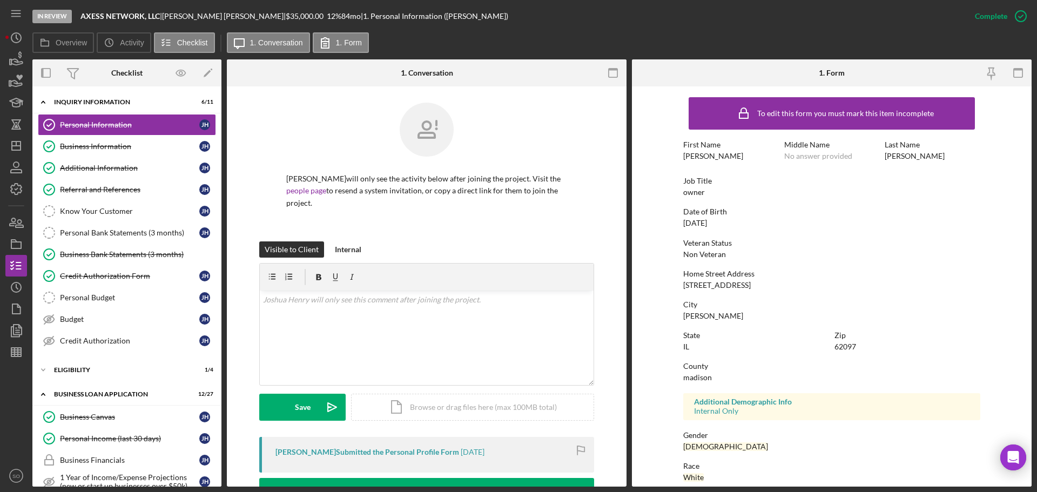
scroll to position [104, 0]
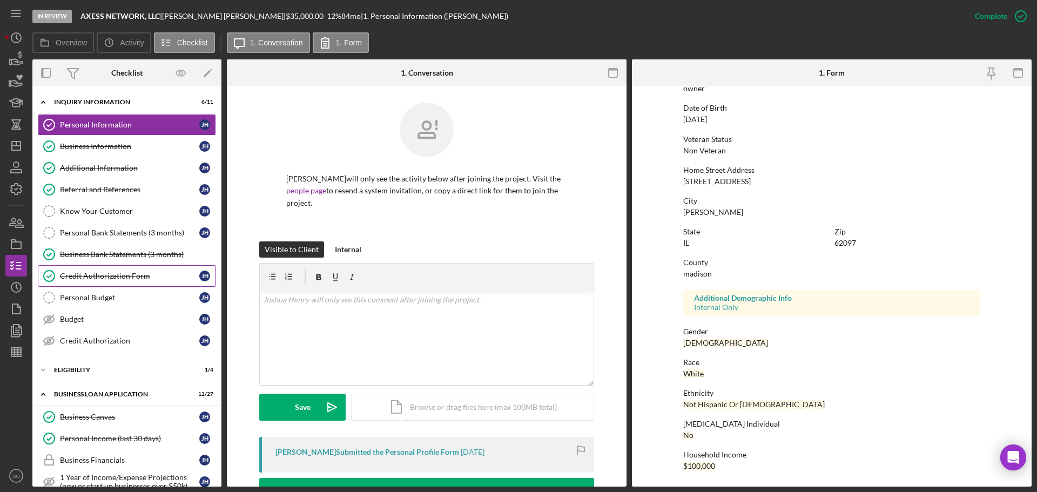
drag, startPoint x: 133, startPoint y: 271, endPoint x: 143, endPoint y: 277, distance: 11.2
click at [133, 272] on link "Credit Authorization Form Credit Authorization Form [PERSON_NAME]" at bounding box center [127, 276] width 178 height 22
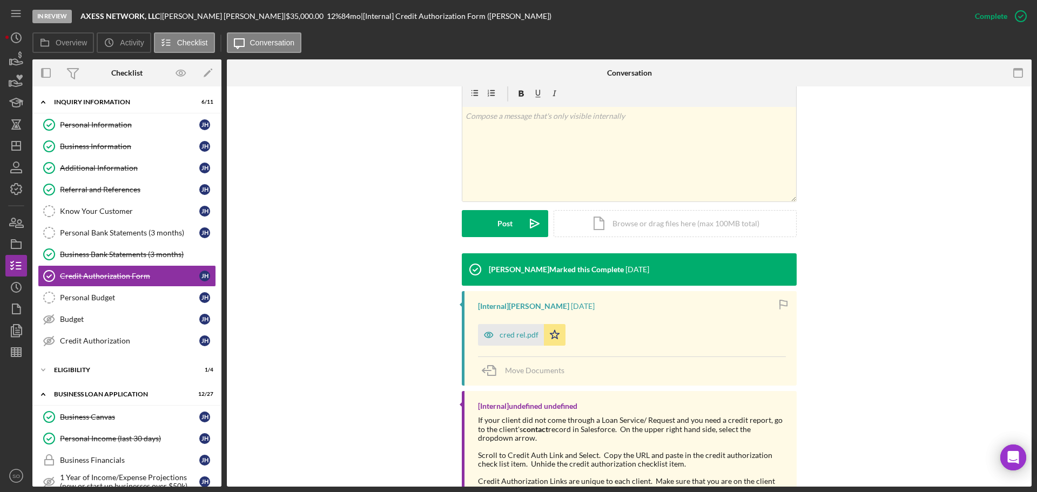
scroll to position [193, 0]
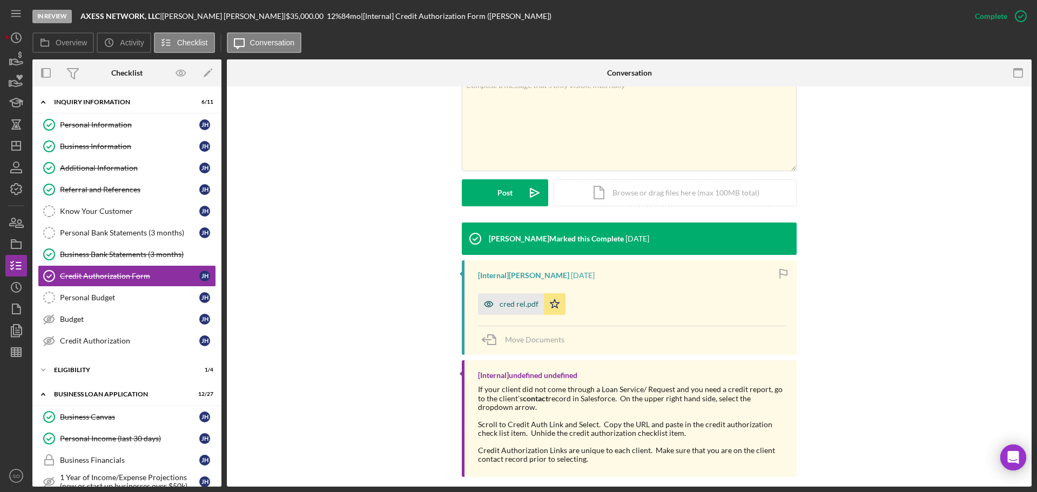
click at [518, 303] on div "[Internal] [PERSON_NAME] [DATE] cred rel.pdf Icon/Star Move Documents" at bounding box center [629, 307] width 335 height 95
click at [523, 300] on div "cred rel.pdf" at bounding box center [519, 304] width 39 height 9
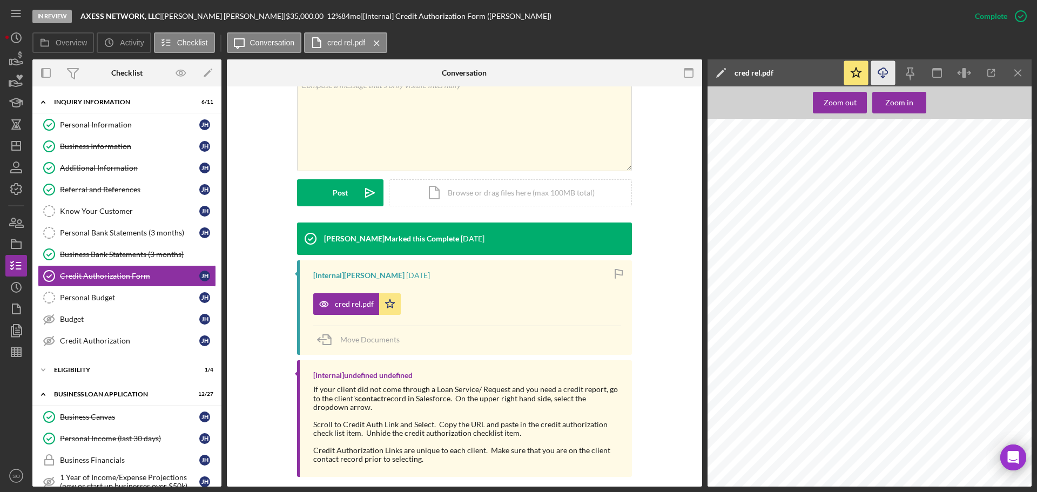
click at [883, 78] on polyline "button" at bounding box center [883, 77] width 4 height 2
click at [131, 343] on div "Credit Authorization" at bounding box center [129, 341] width 139 height 9
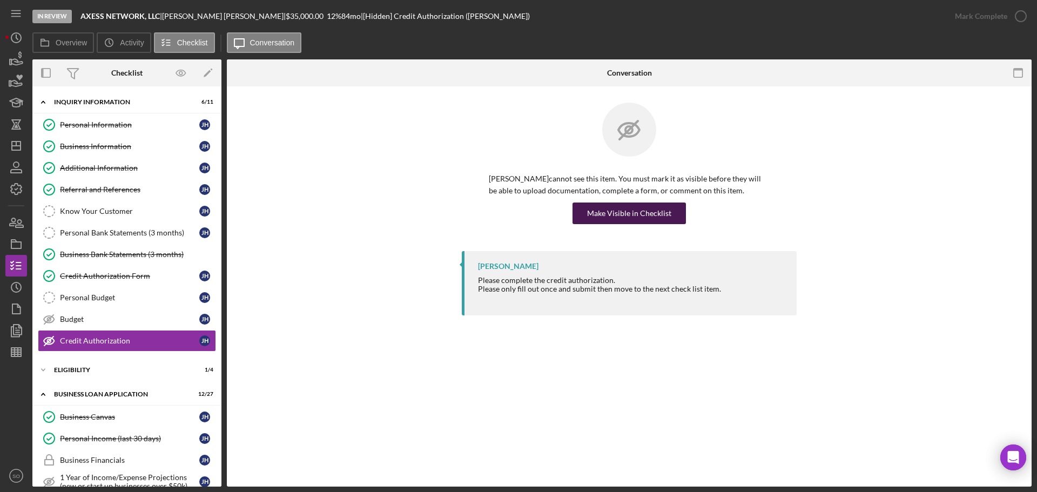
click at [598, 210] on div "Make Visible in Checklist" at bounding box center [629, 214] width 84 height 22
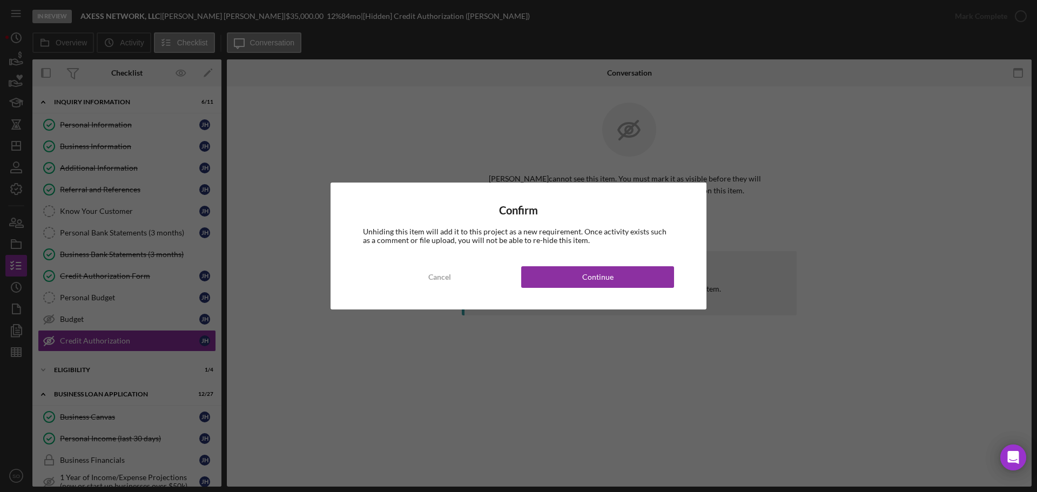
click at [612, 290] on div "Confirm Unhiding this item will add it to this project as a new requirement. On…" at bounding box center [519, 246] width 376 height 127
click at [613, 283] on button "Continue" at bounding box center [597, 277] width 153 height 22
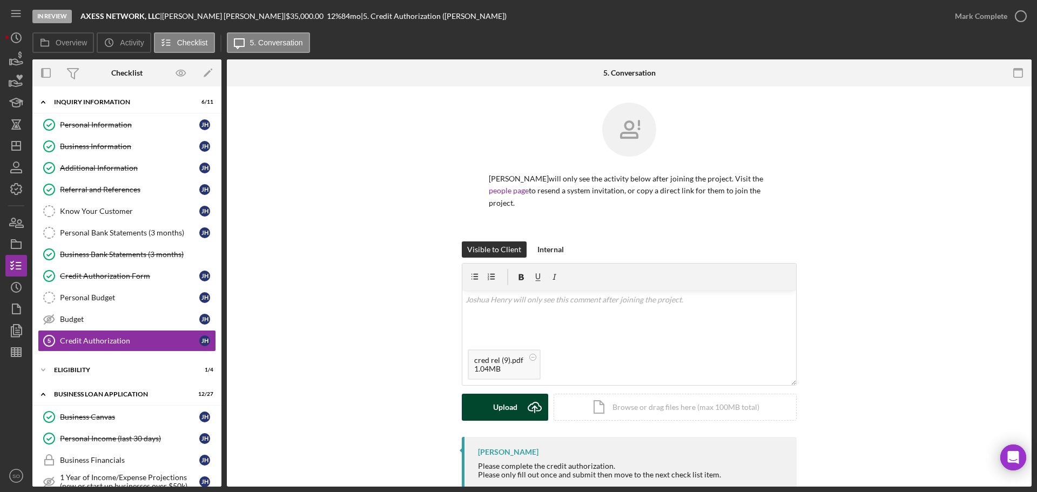
click at [493, 400] on div "Upload" at bounding box center [505, 407] width 24 height 27
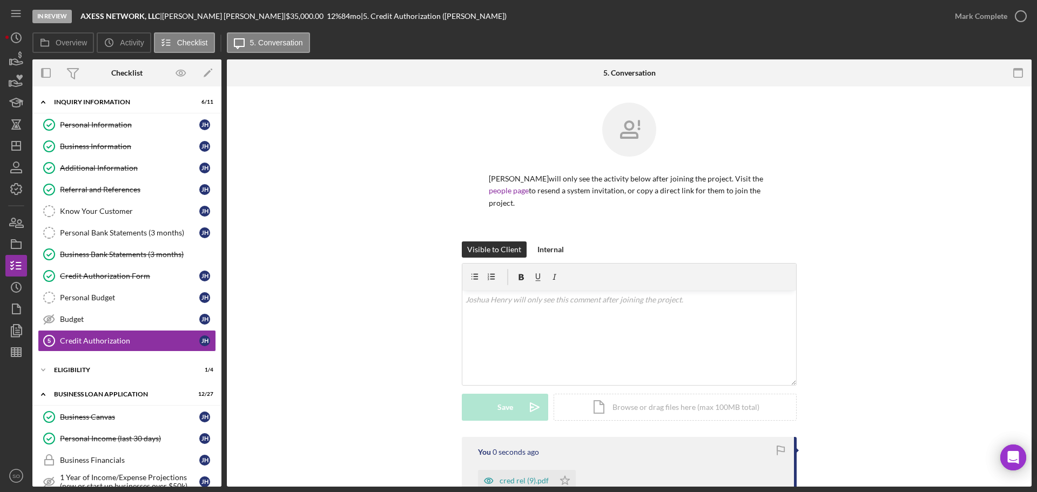
scroll to position [54, 0]
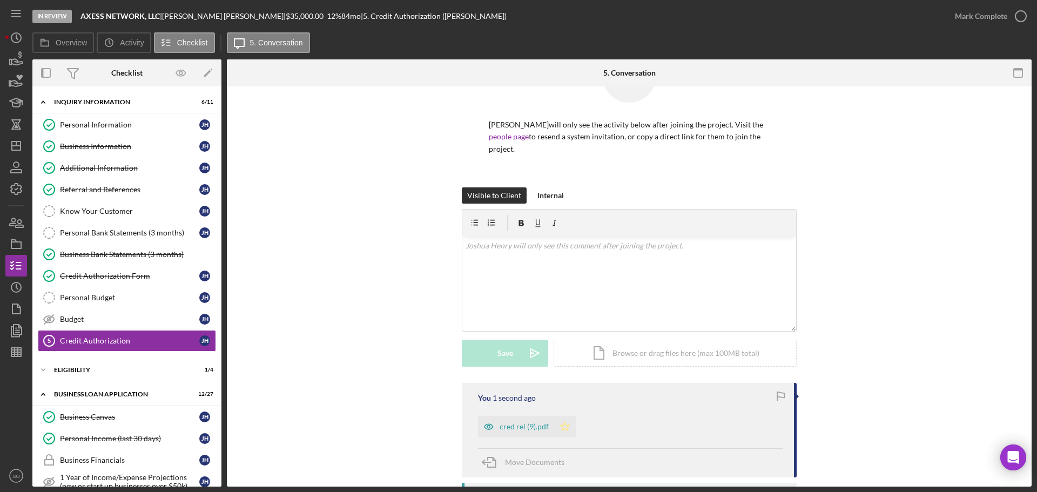
click at [567, 416] on icon "Icon/Star" at bounding box center [565, 427] width 22 height 22
click at [973, 17] on div "Mark Complete" at bounding box center [981, 16] width 52 height 22
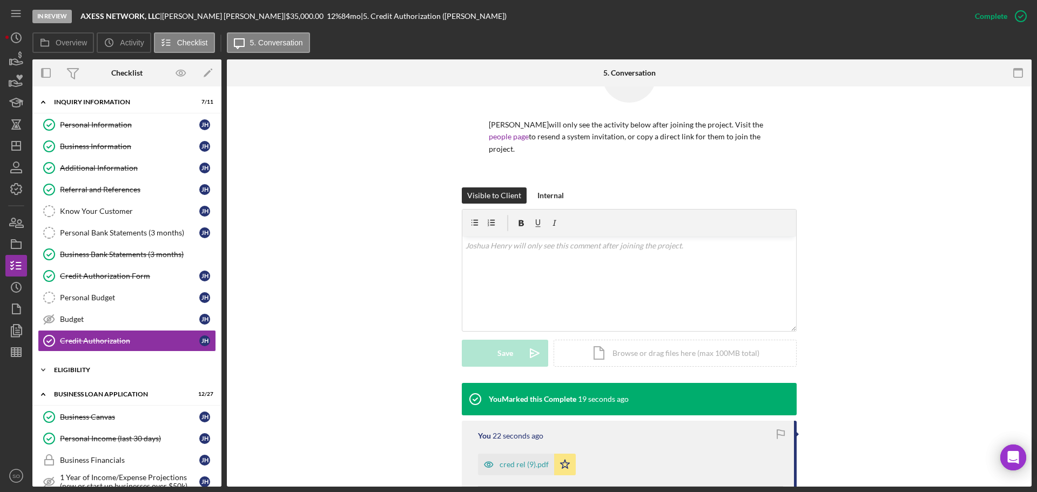
click at [82, 373] on div "Icon/Expander ELIGIBILITY 1 / 4" at bounding box center [126, 370] width 189 height 22
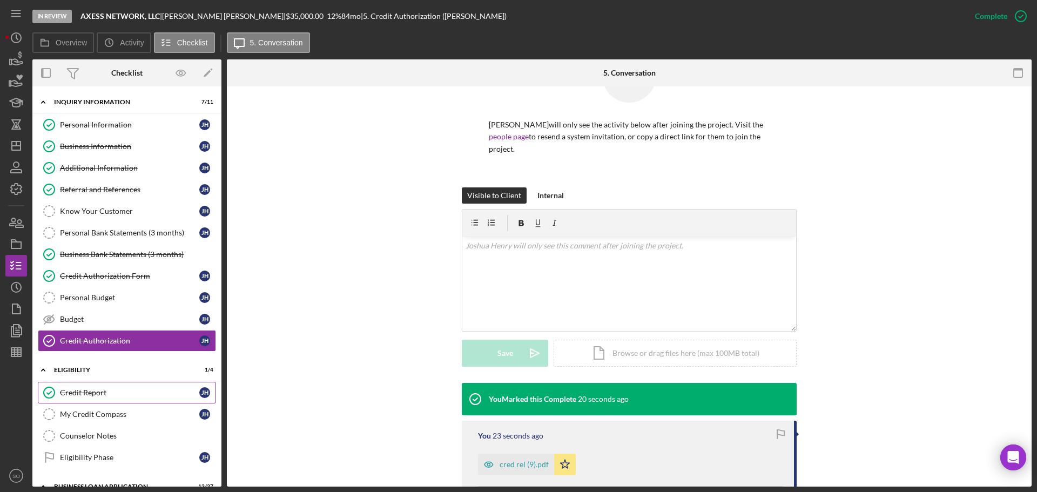
click at [84, 390] on div "Credit Report" at bounding box center [129, 392] width 139 height 9
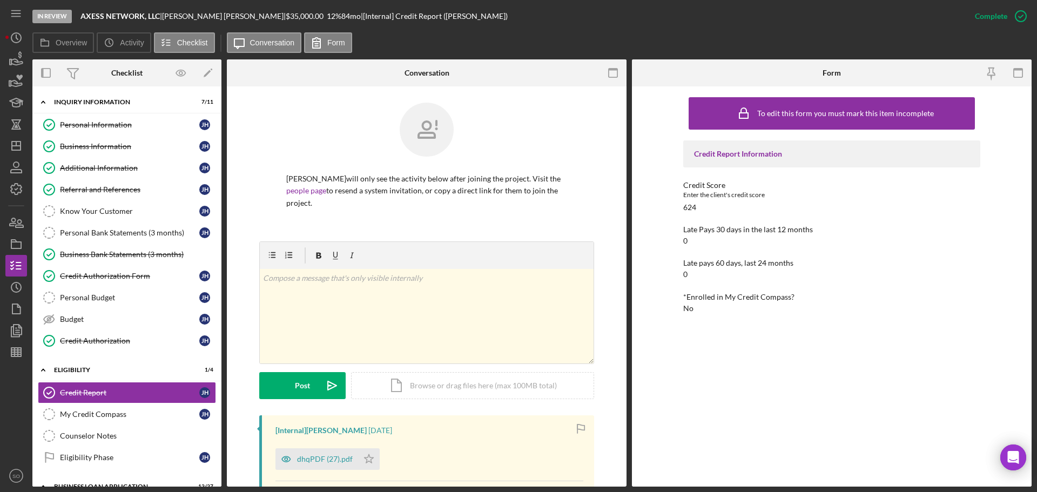
scroll to position [215, 0]
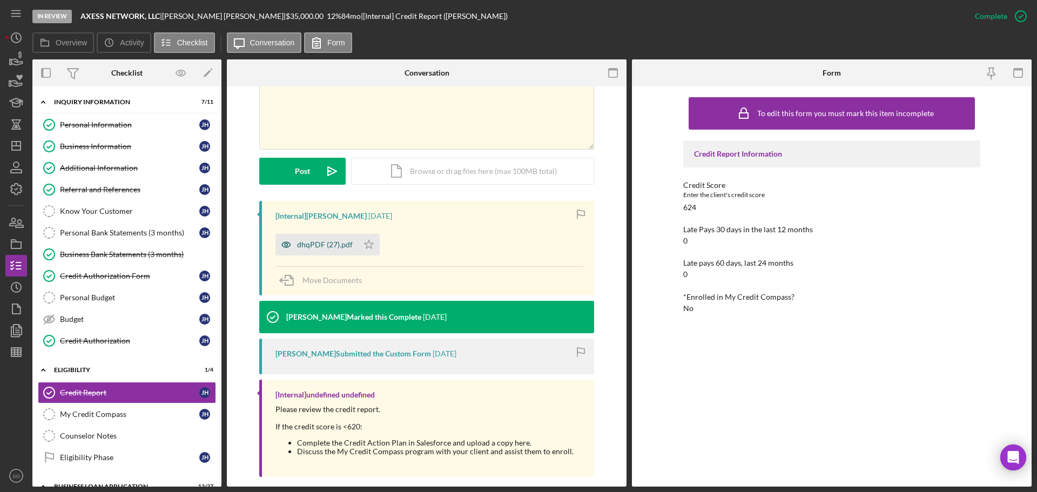
click at [319, 240] on div "dhqPDF (27).pdf" at bounding box center [325, 244] width 56 height 9
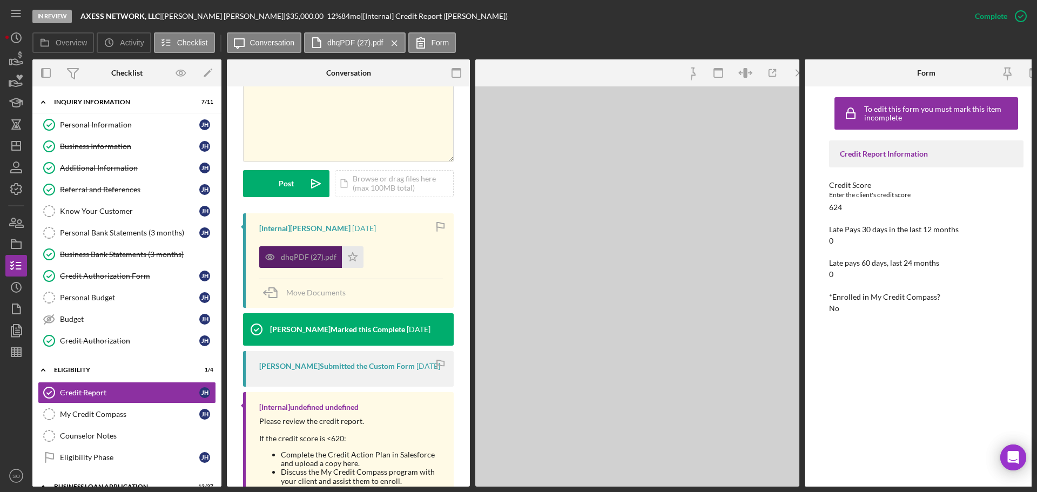
scroll to position [239, 0]
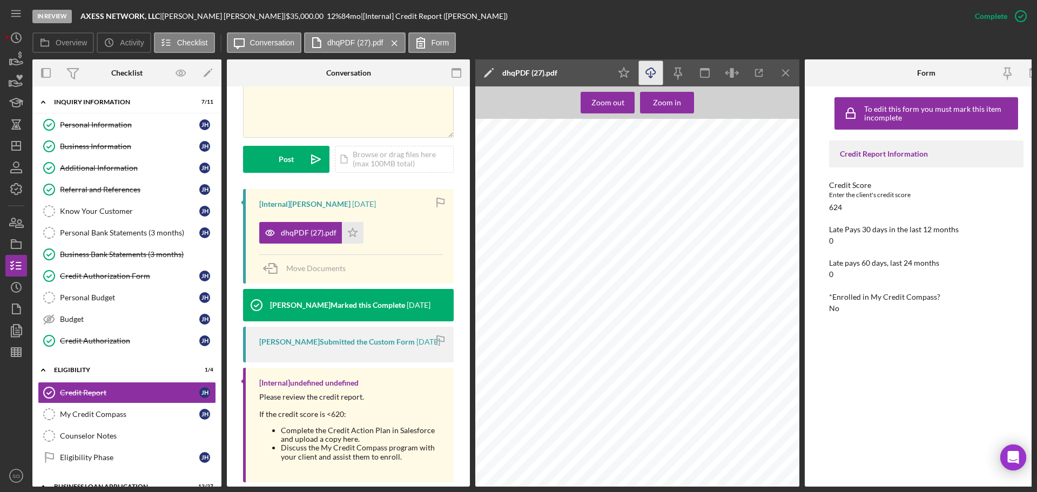
click at [653, 69] on icon "button" at bounding box center [650, 71] width 9 height 6
drag, startPoint x: 118, startPoint y: 122, endPoint x: 118, endPoint y: 136, distance: 14.6
click at [118, 122] on div "Personal Information" at bounding box center [129, 124] width 139 height 9
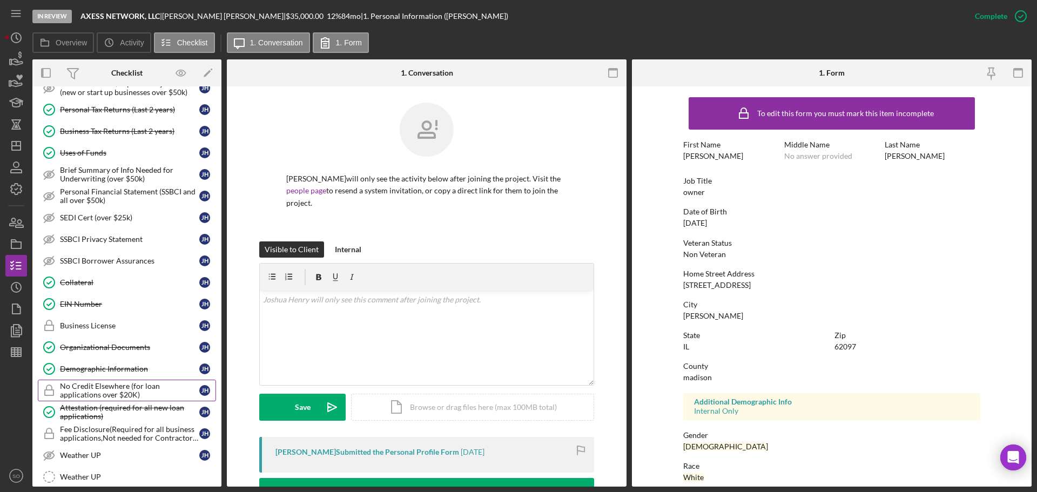
scroll to position [540, 0]
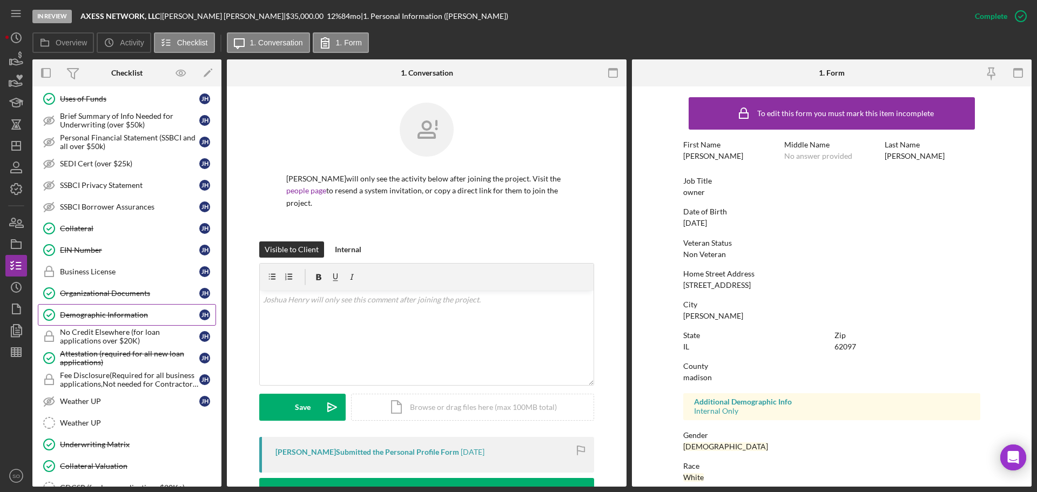
click at [125, 319] on link "Demographic Information Demographic Information [PERSON_NAME]" at bounding box center [127, 315] width 178 height 22
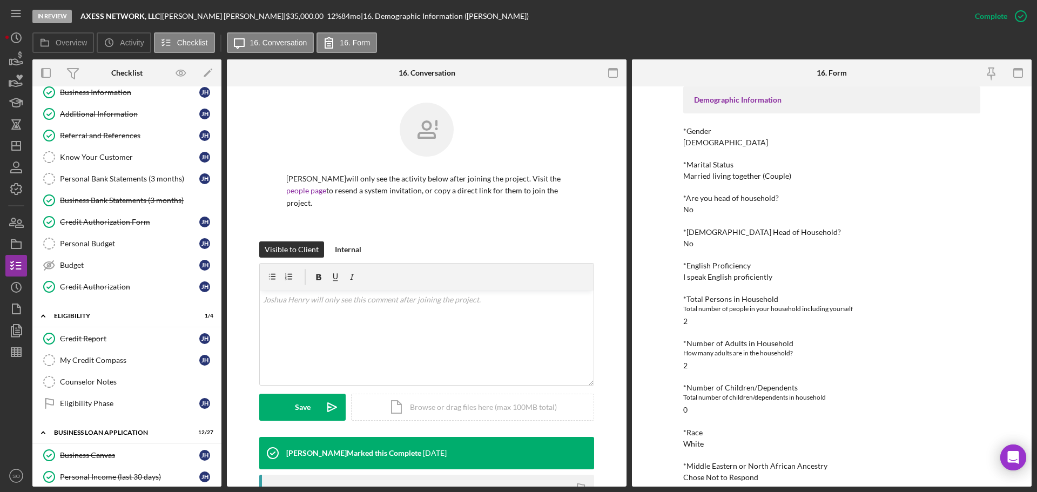
scroll to position [216, 0]
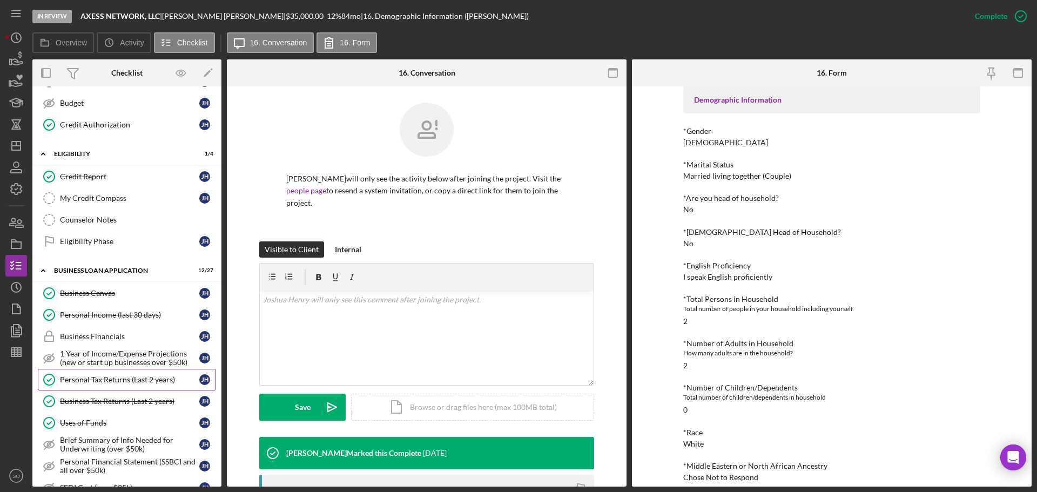
click at [126, 380] on div "Personal Tax Returns (Last 2 years)" at bounding box center [129, 380] width 139 height 9
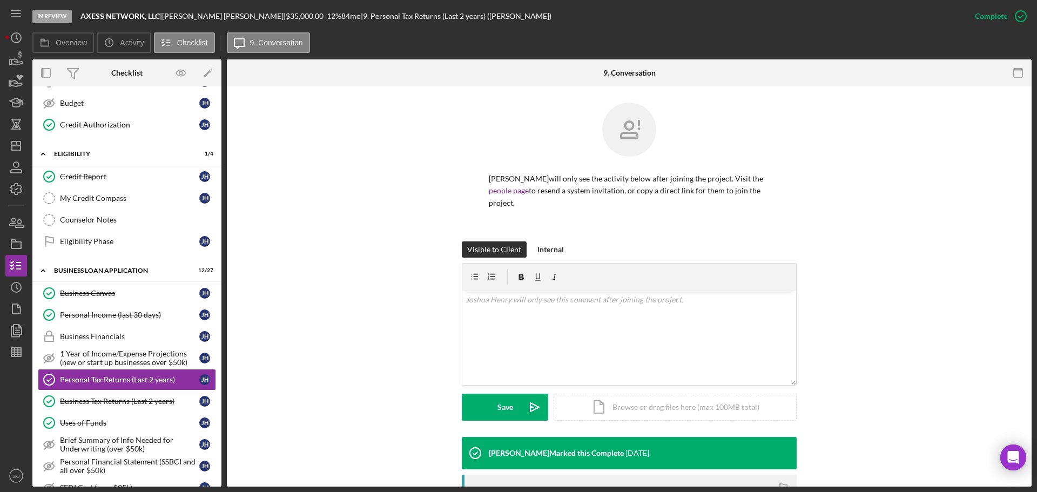
scroll to position [216, 0]
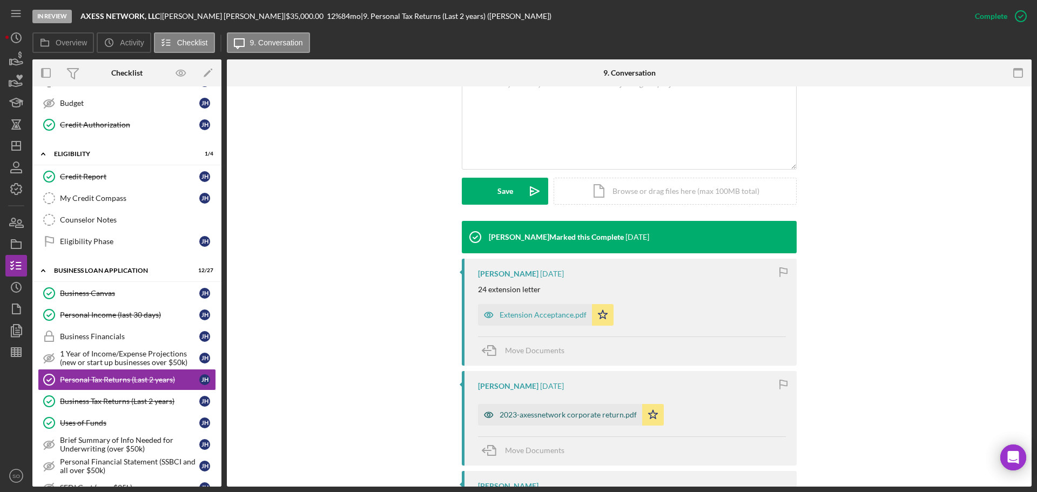
click at [565, 411] on div "2023-axessnetwork corporate return.pdf" at bounding box center [568, 415] width 137 height 9
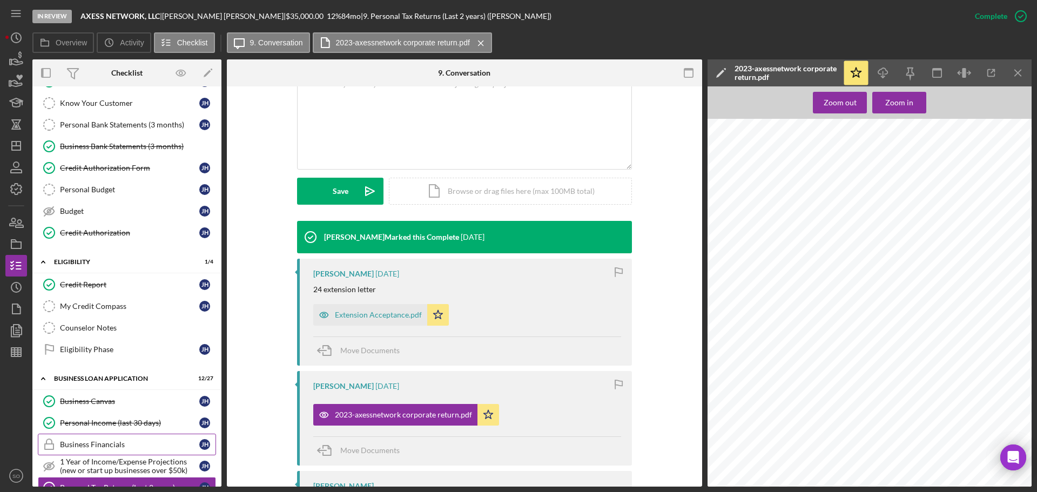
scroll to position [0, 0]
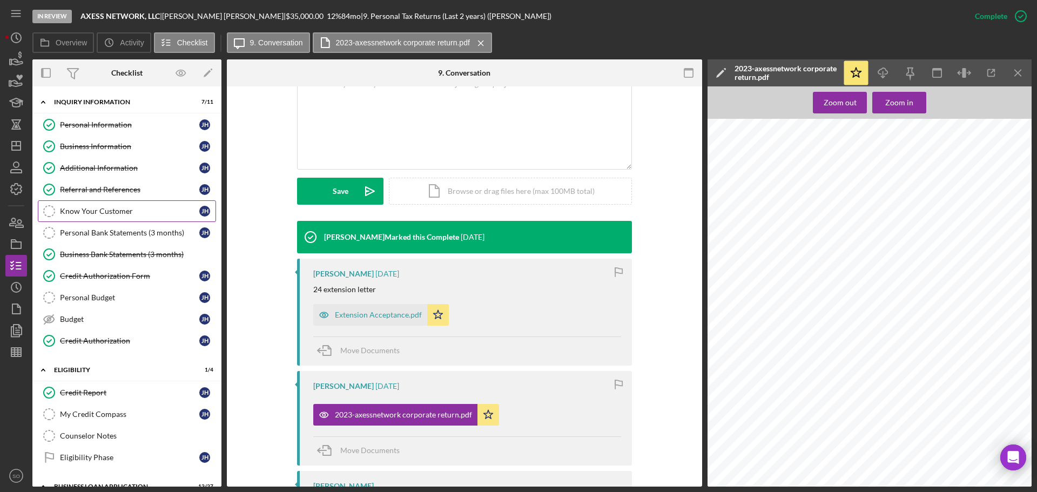
click at [123, 187] on div "Referral and References" at bounding box center [129, 189] width 139 height 9
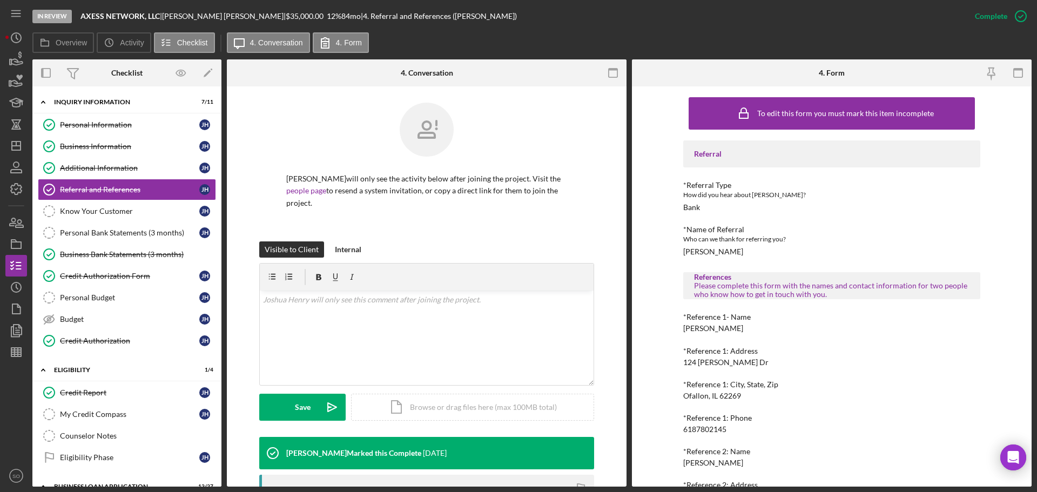
click at [734, 253] on div "[PERSON_NAME]" at bounding box center [714, 251] width 60 height 9
copy div "[PERSON_NAME]"
click at [699, 249] on div "[PERSON_NAME]" at bounding box center [714, 251] width 60 height 9
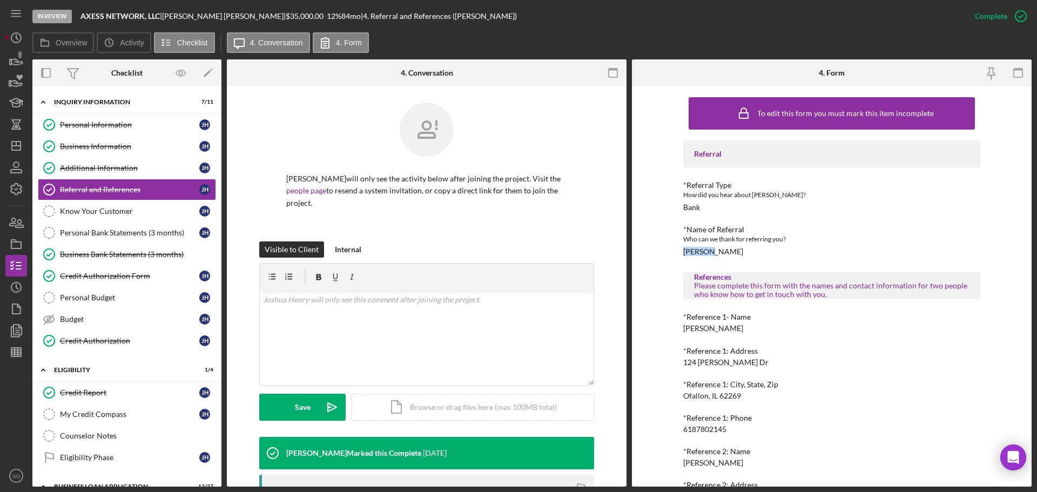
click at [699, 249] on div "[PERSON_NAME]" at bounding box center [714, 251] width 60 height 9
click at [731, 252] on div "[PERSON_NAME]" at bounding box center [714, 251] width 60 height 9
drag, startPoint x: 706, startPoint y: 252, endPoint x: 748, endPoint y: 251, distance: 42.2
click at [748, 251] on div "*Name of Referral Who can we thank for referring you? [PERSON_NAME]" at bounding box center [832, 240] width 297 height 31
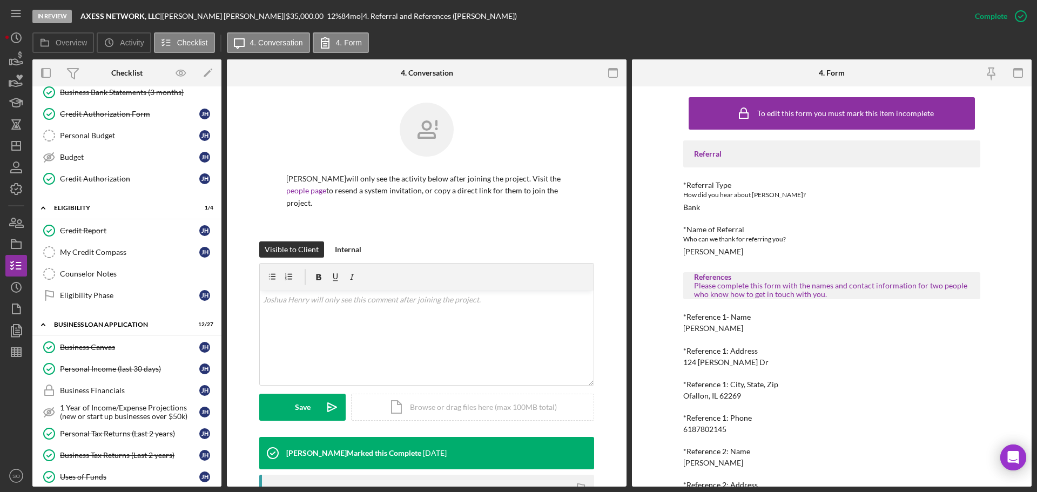
scroll to position [108, 0]
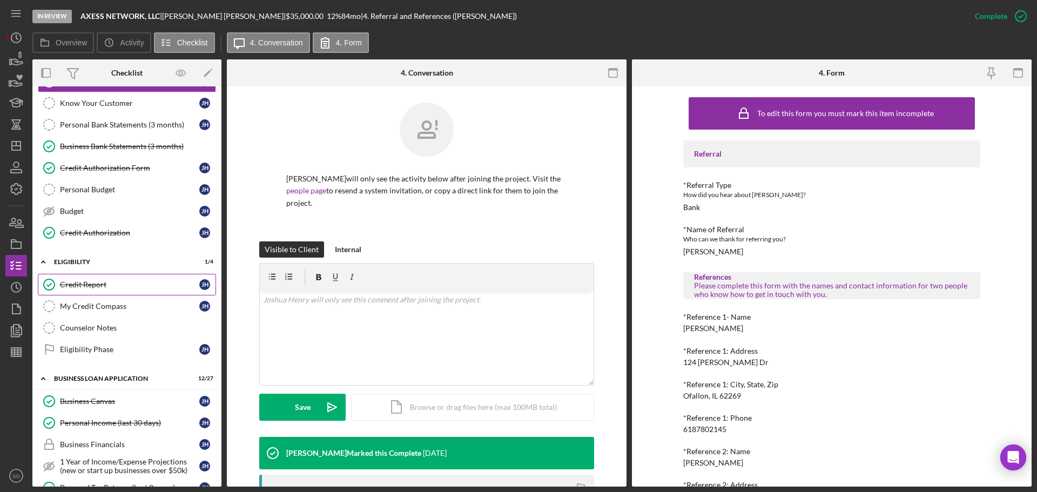
click at [93, 280] on div "Credit Report" at bounding box center [129, 284] width 139 height 9
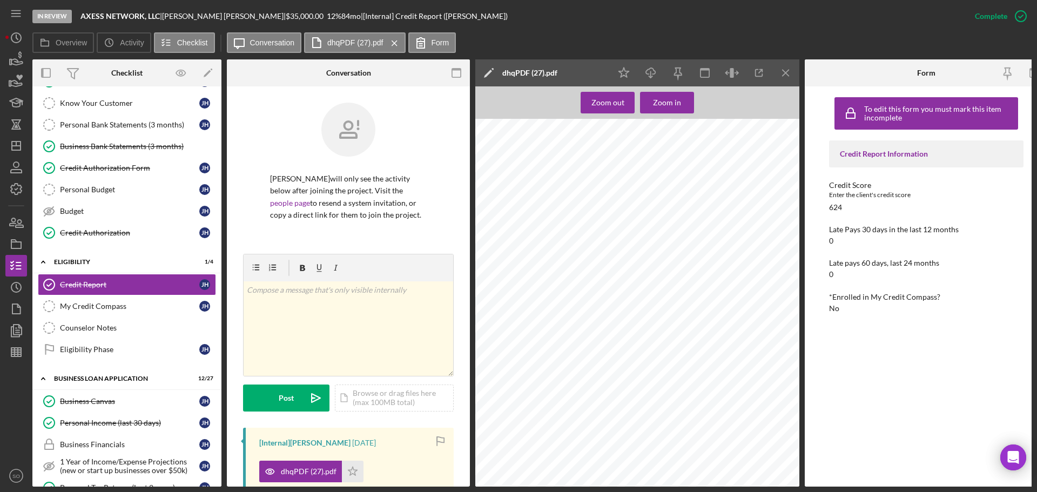
scroll to position [108, 0]
click at [679, 90] on div "Zoom out Zoom in Credco Instant Merge Credit Report Add or Upgrade Product Ref#…" at bounding box center [637, 286] width 324 height 400
click at [678, 98] on div "Zoom in" at bounding box center [667, 103] width 28 height 22
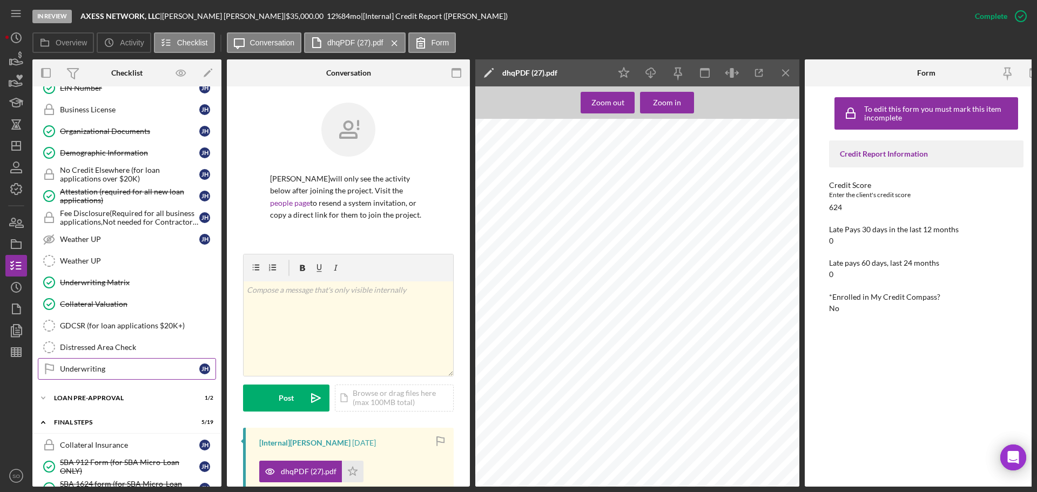
scroll to position [919, 0]
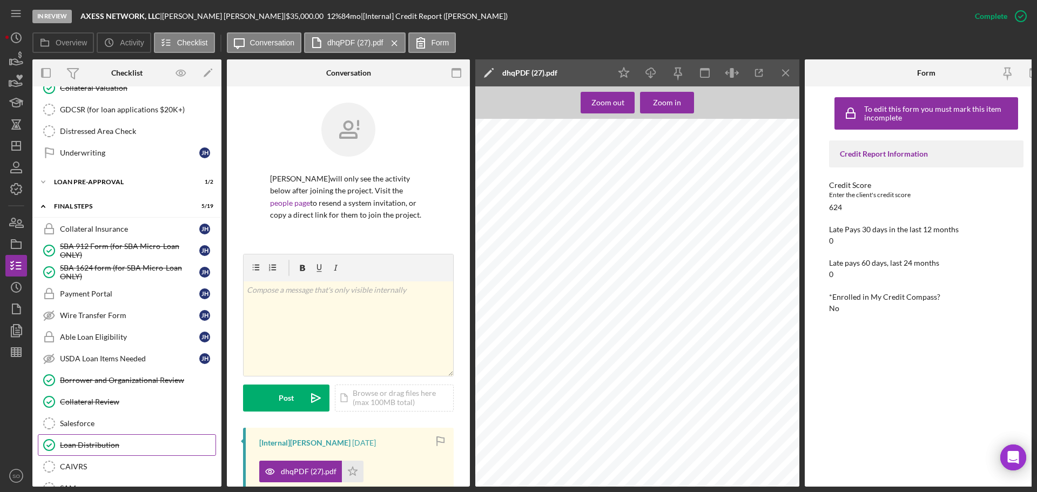
drag, startPoint x: 102, startPoint y: 439, endPoint x: 121, endPoint y: 438, distance: 18.9
click at [102, 439] on link "Loan Distribution Loan Distribution" at bounding box center [127, 445] width 178 height 22
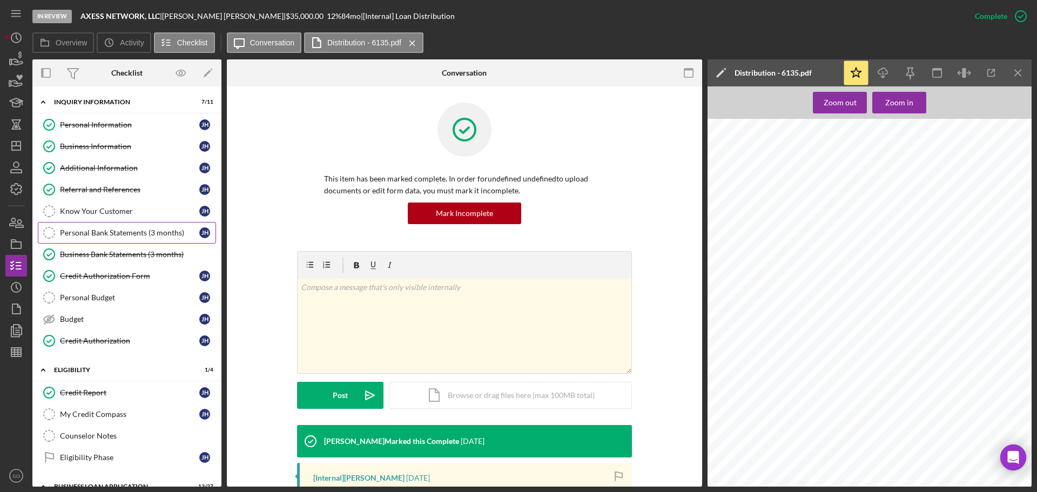
drag, startPoint x: 111, startPoint y: 192, endPoint x: 123, endPoint y: 228, distance: 38.1
click at [111, 192] on div "Referral and References" at bounding box center [129, 189] width 139 height 9
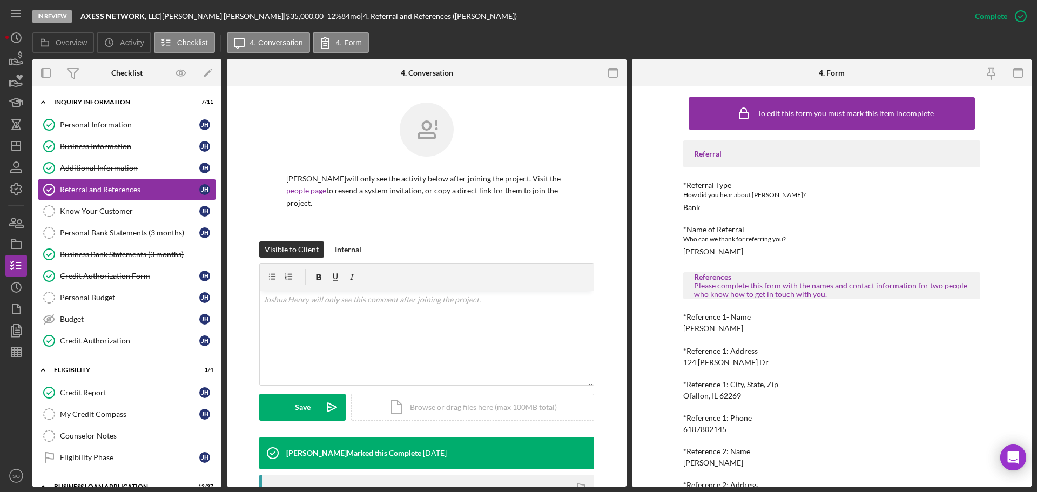
click at [713, 327] on div "[PERSON_NAME]" at bounding box center [714, 328] width 60 height 9
click at [712, 429] on div "6187802145" at bounding box center [705, 429] width 43 height 9
click at [711, 429] on div "6187802145" at bounding box center [705, 429] width 43 height 9
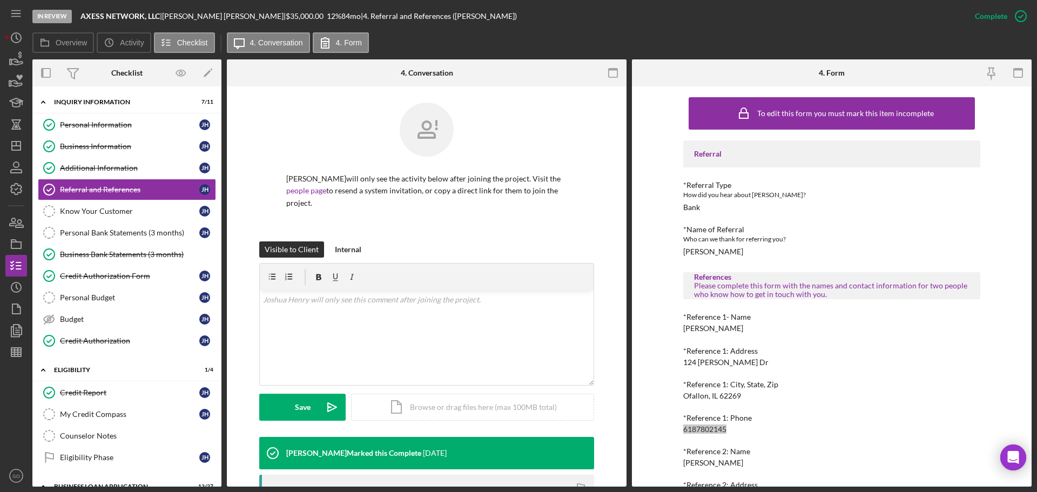
scroll to position [98, 0]
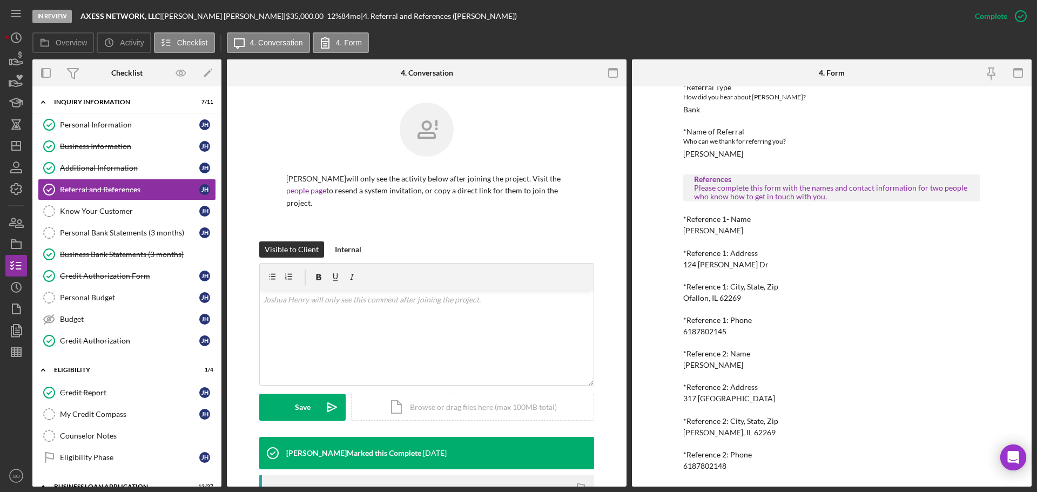
click at [701, 366] on div "[PERSON_NAME]" at bounding box center [714, 365] width 60 height 9
click at [696, 465] on div "6187802148" at bounding box center [705, 466] width 43 height 9
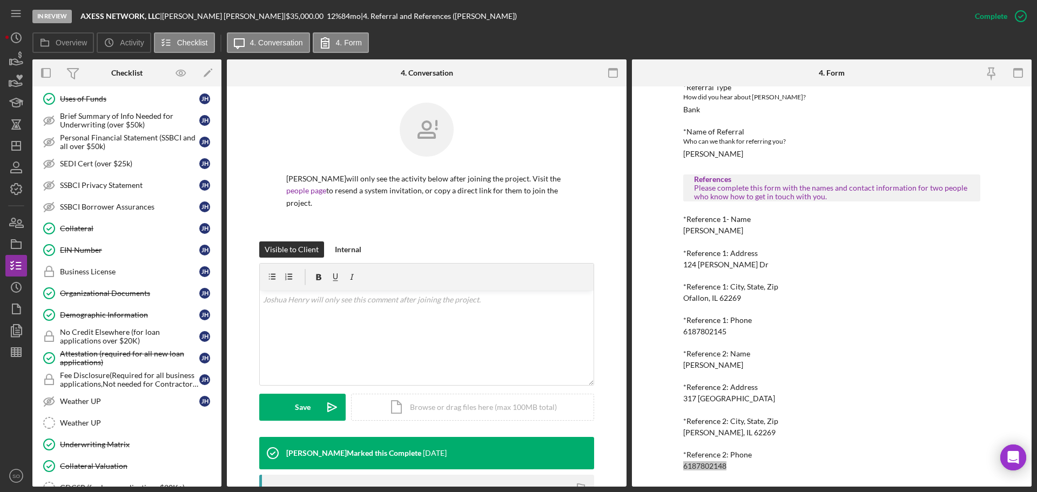
scroll to position [594, 0]
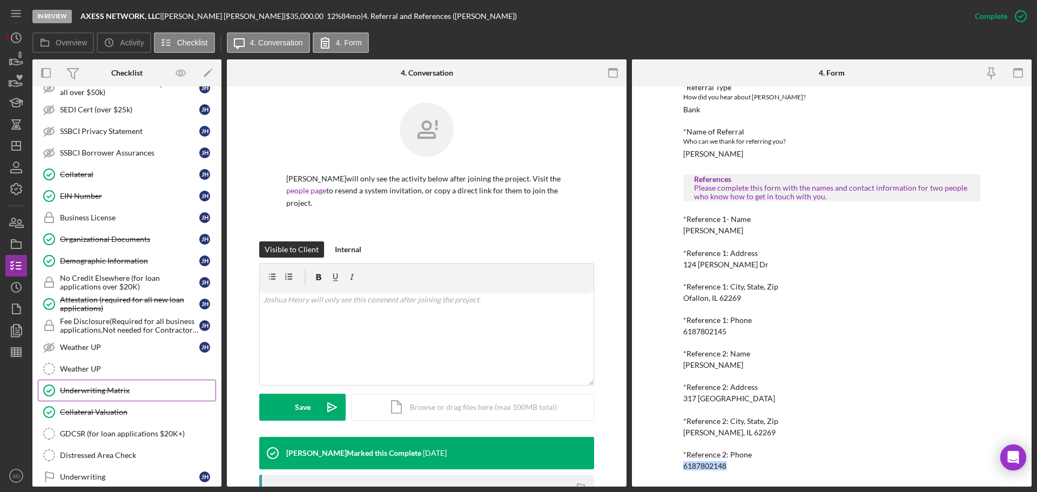
click at [122, 391] on div "Underwriting Matrix" at bounding box center [138, 390] width 156 height 9
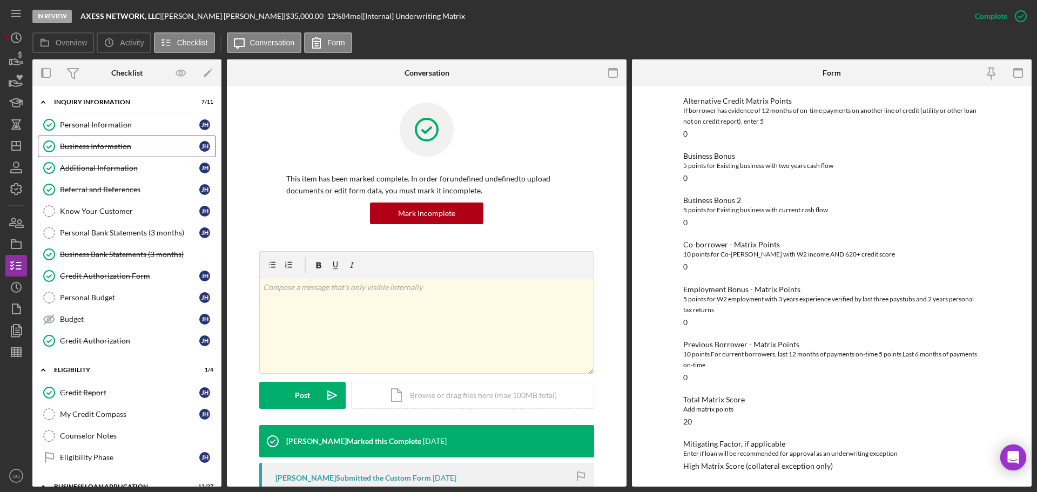
click at [71, 149] on div "Business Information" at bounding box center [129, 146] width 139 height 9
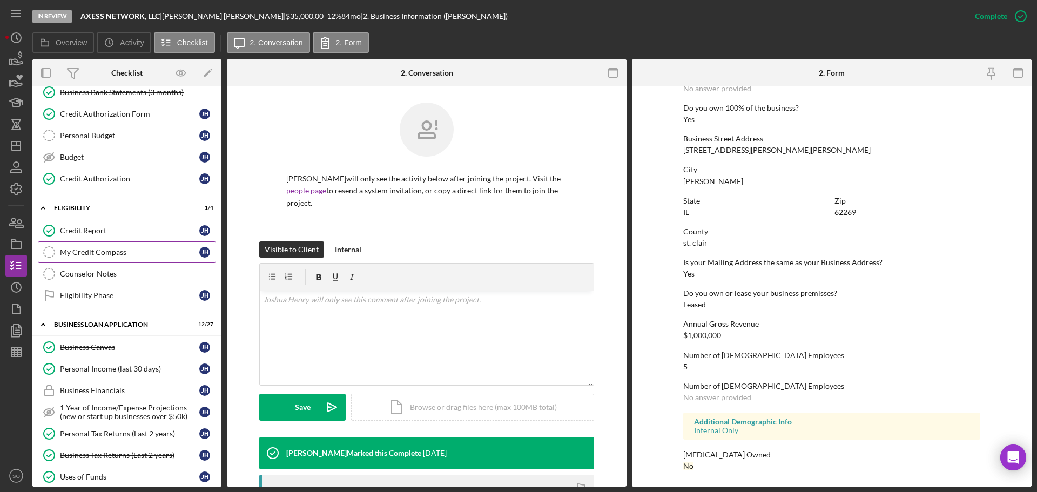
scroll to position [270, 0]
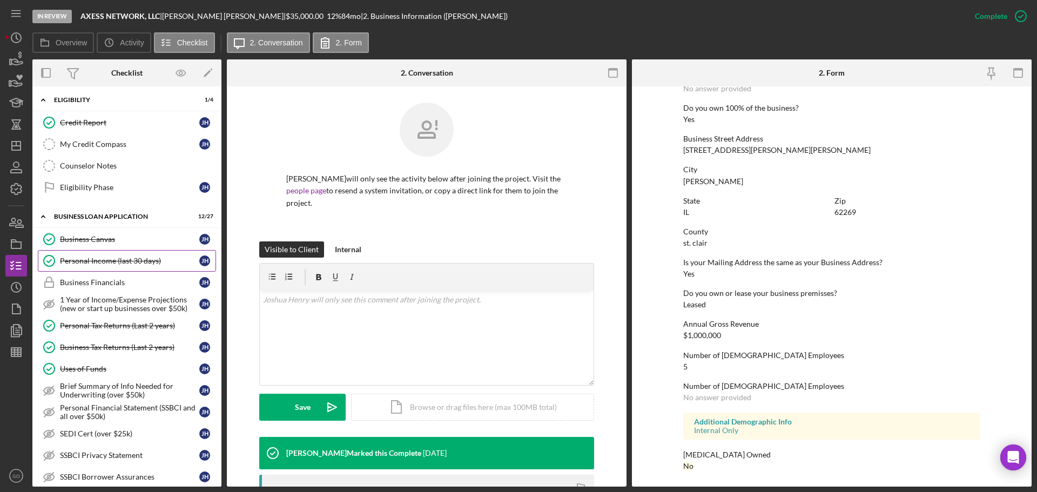
click at [128, 264] on div "Personal Income (last 30 days)" at bounding box center [129, 261] width 139 height 9
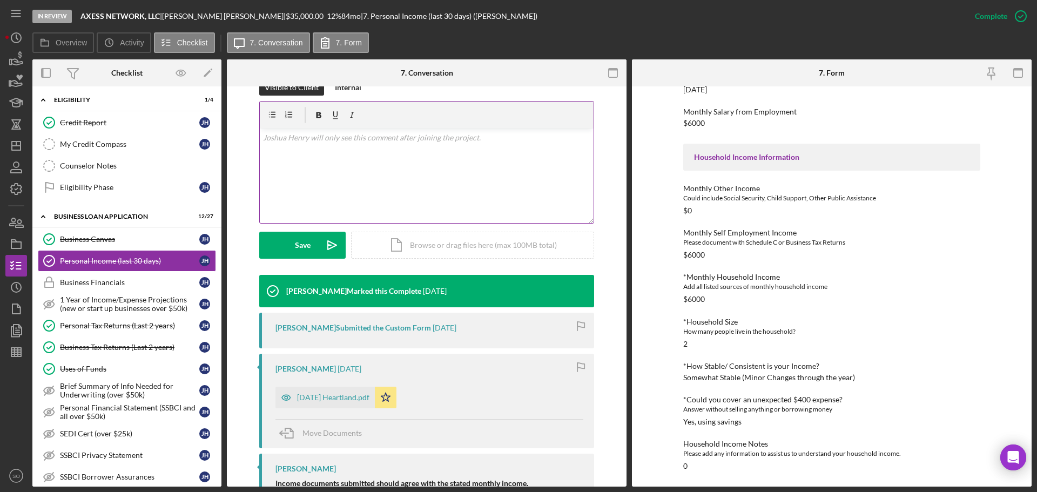
scroll to position [216, 0]
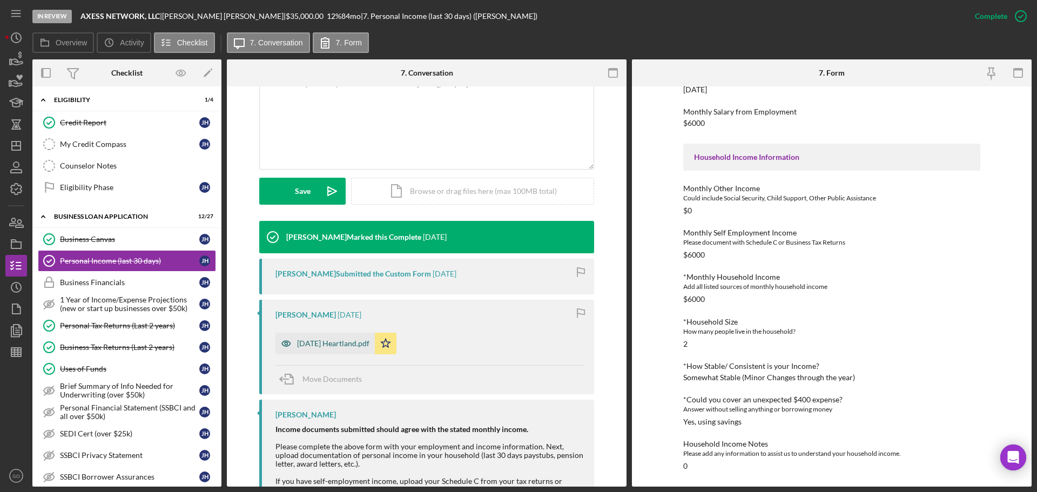
click at [338, 339] on div "[DATE] Heartland.pdf" at bounding box center [333, 343] width 72 height 9
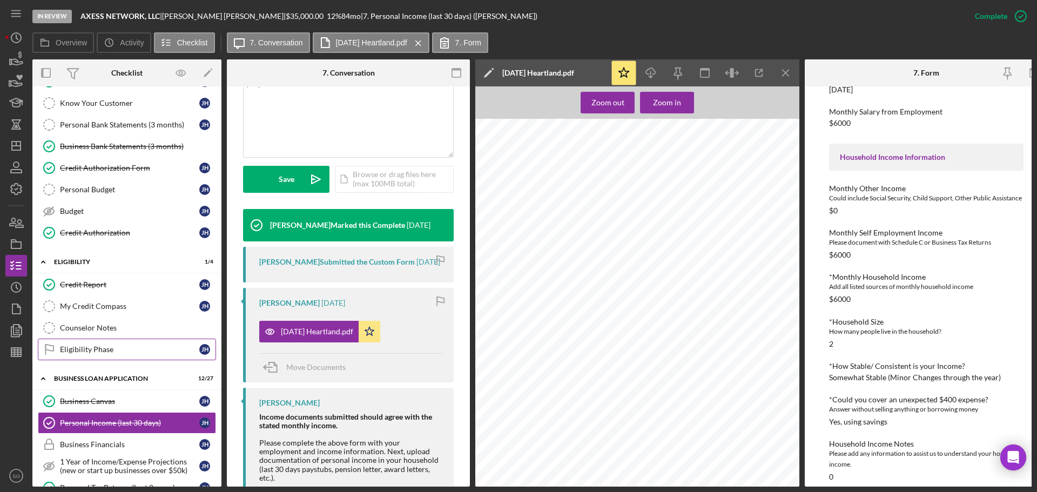
scroll to position [0, 0]
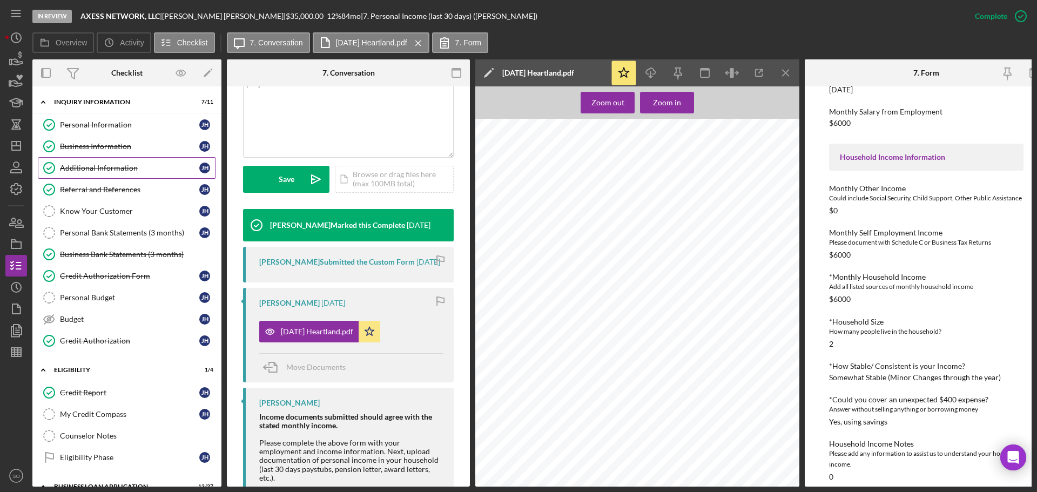
click at [123, 149] on div "Business Information" at bounding box center [129, 146] width 139 height 9
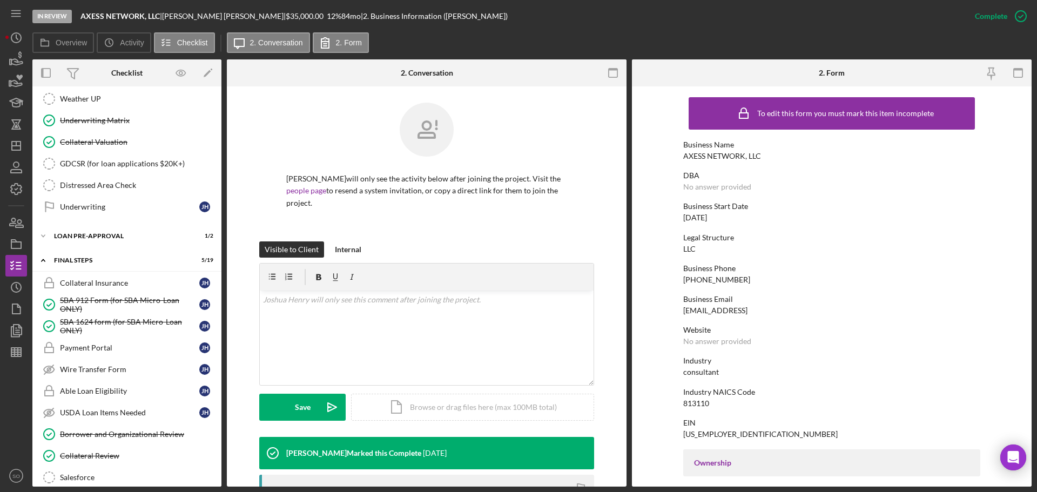
scroll to position [1027, 0]
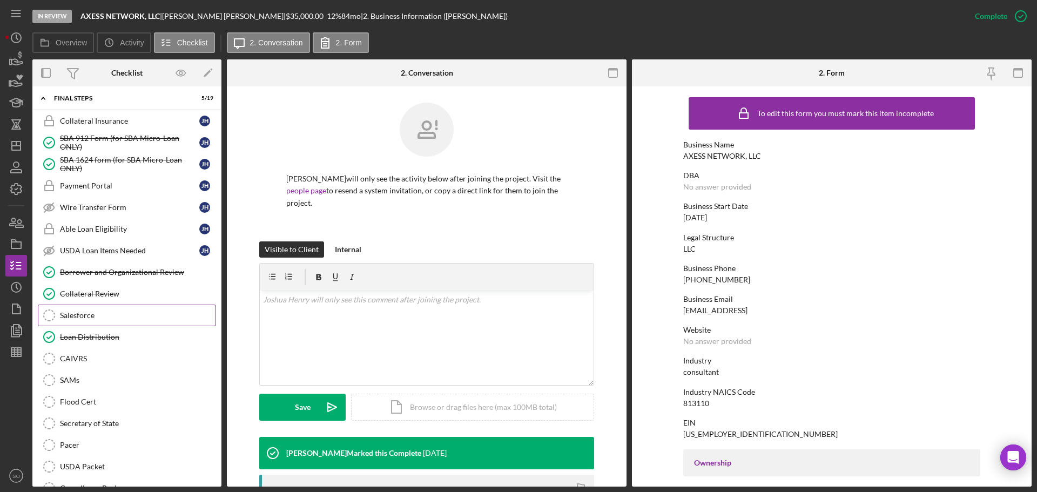
drag, startPoint x: 73, startPoint y: 321, endPoint x: 108, endPoint y: 322, distance: 34.6
click at [73, 321] on link "Salesforce Salesforce" at bounding box center [127, 316] width 178 height 22
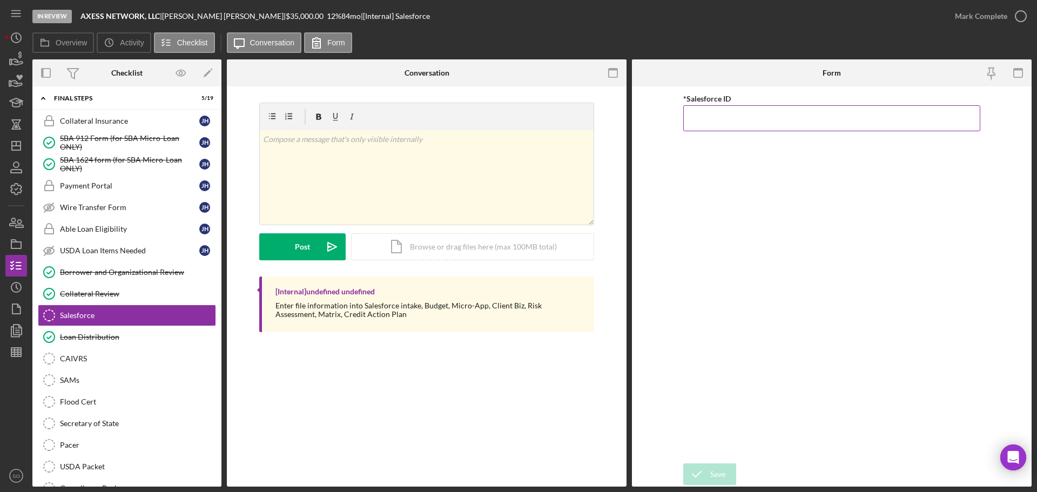
click at [719, 118] on input "*Salesforce ID" at bounding box center [832, 118] width 297 height 26
paste input "a0wPC000002CWFtYAO"
type input "a0wPC000002CWFtYAO"
click at [721, 470] on div "Save" at bounding box center [718, 475] width 15 height 22
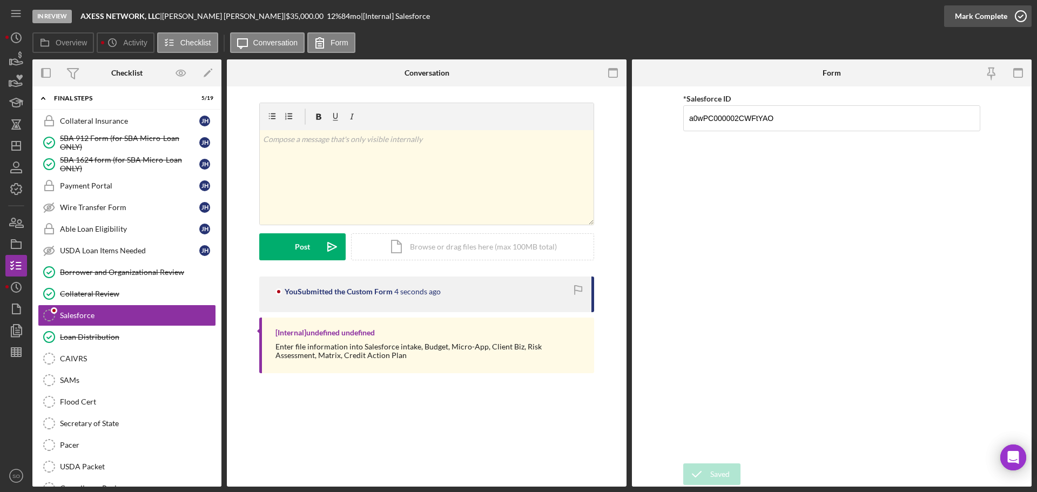
click at [960, 16] on div "Mark Complete" at bounding box center [981, 16] width 52 height 22
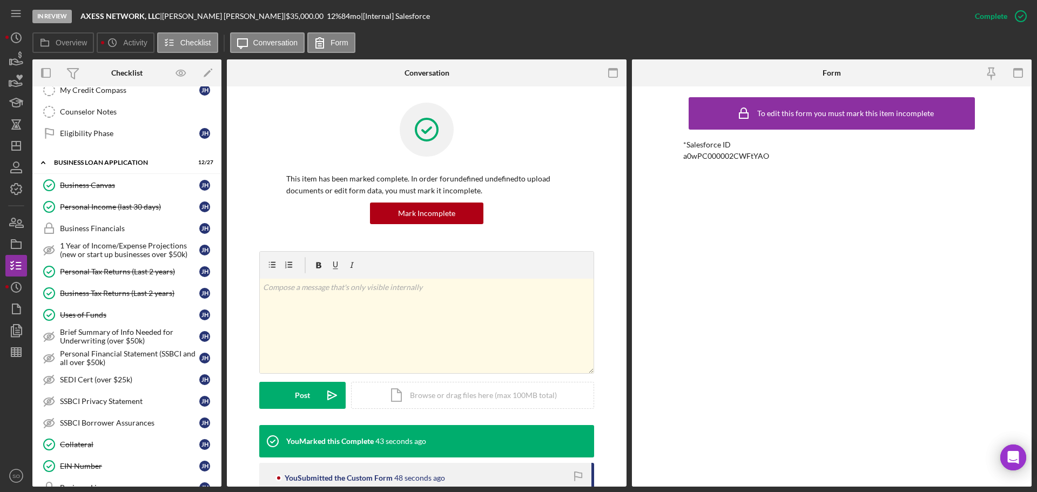
scroll to position [216, 0]
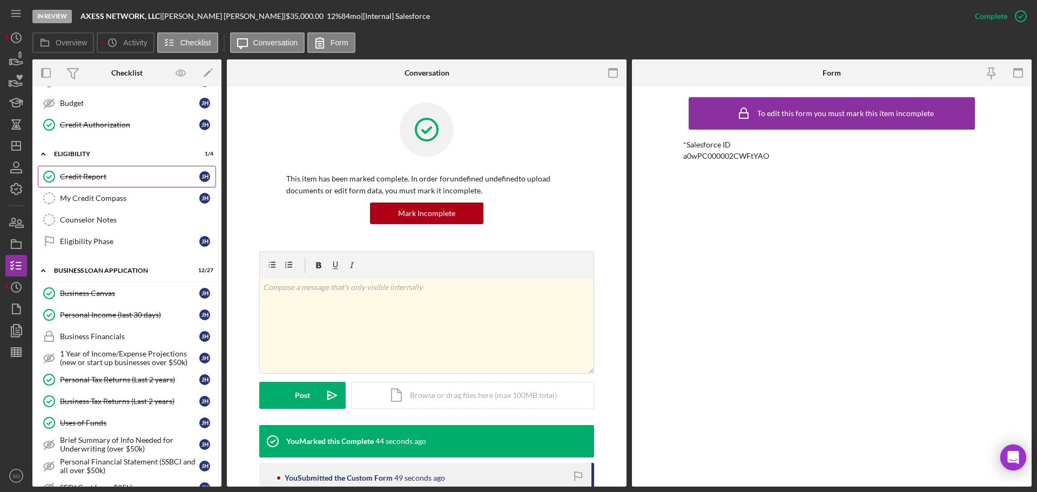
click at [91, 177] on div "Credit Report" at bounding box center [129, 176] width 139 height 9
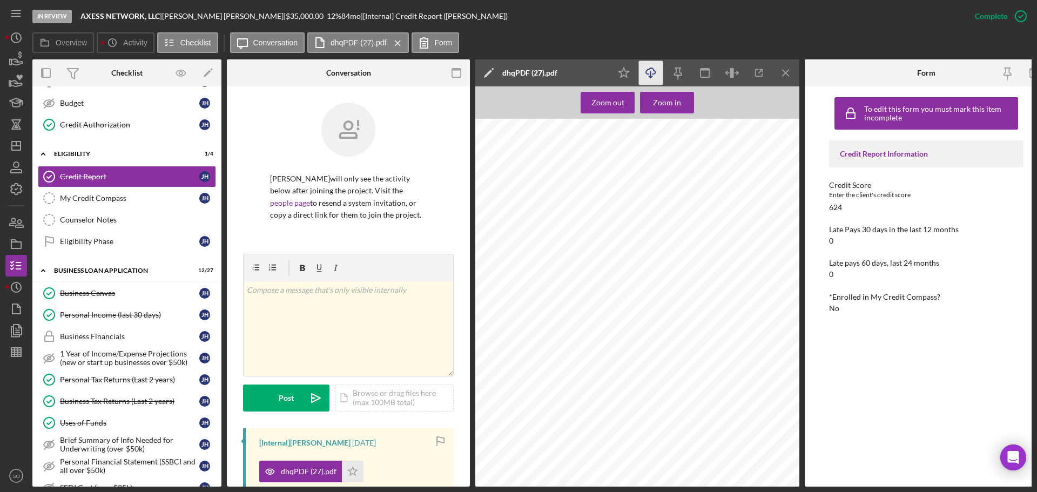
click at [644, 73] on icon "Icon/Download" at bounding box center [651, 73] width 24 height 24
